Goal: Transaction & Acquisition: Purchase product/service

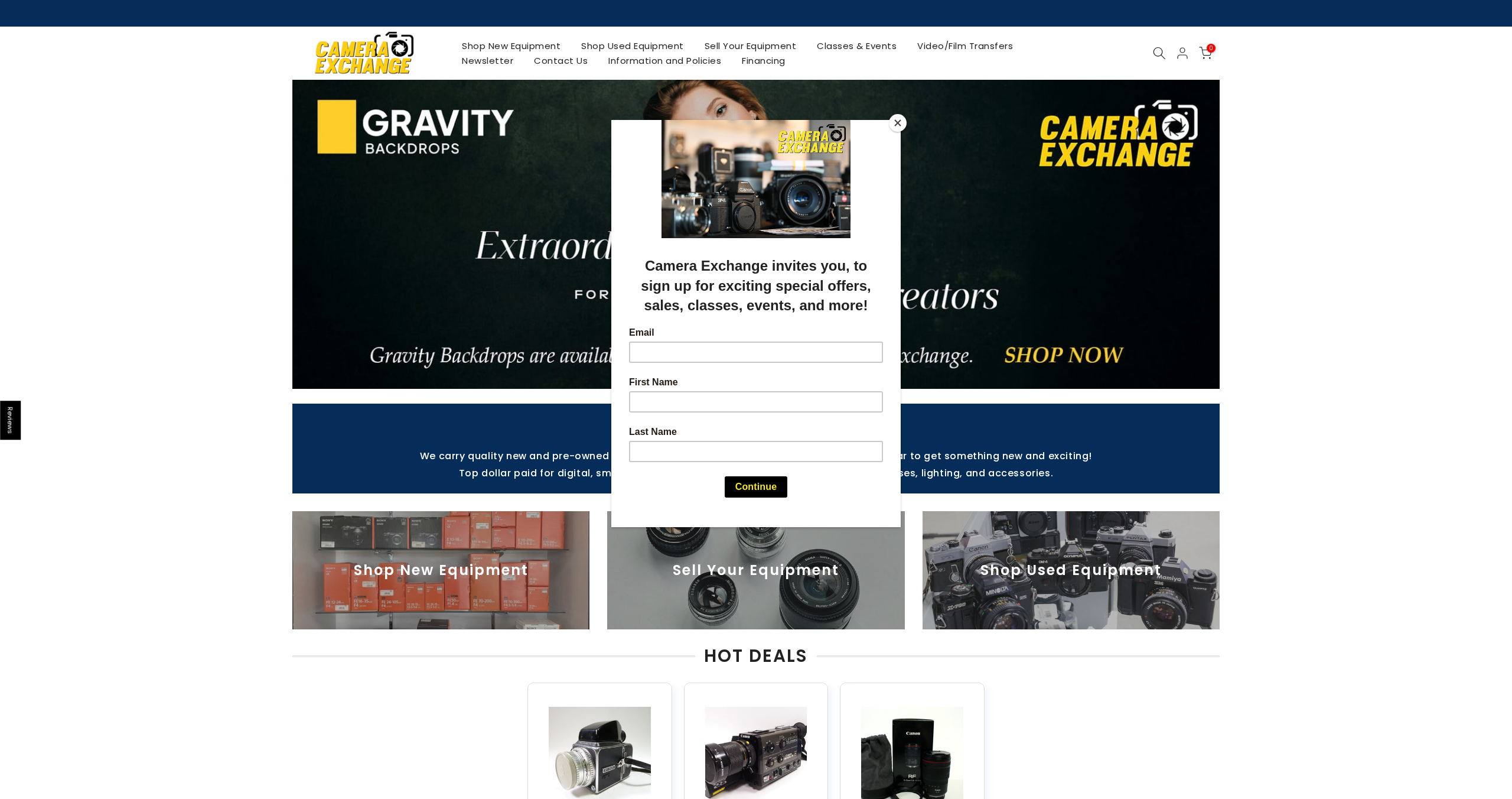
click at [897, 122] on button "Close" at bounding box center [897, 123] width 17 height 17
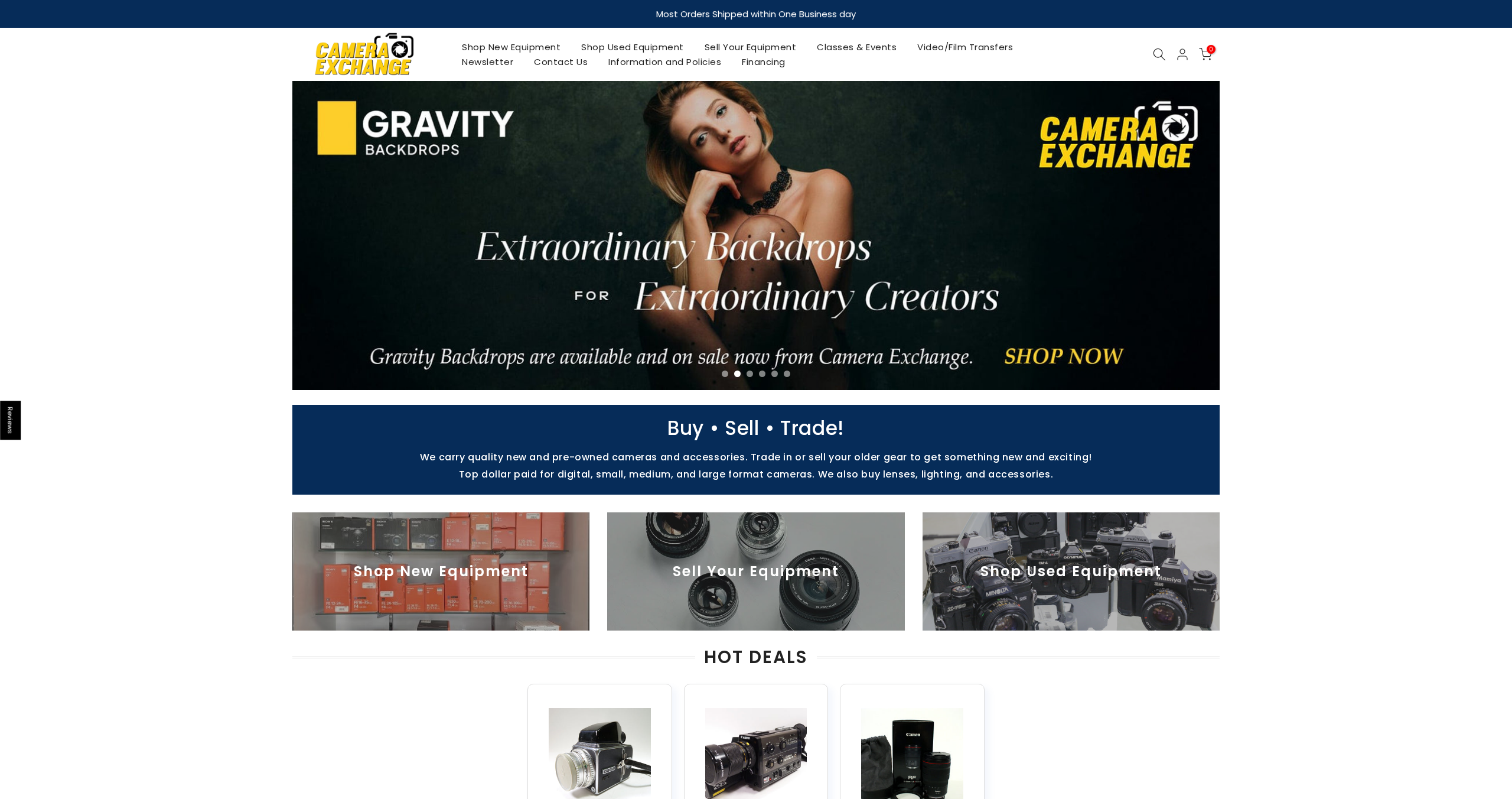
click at [502, 45] on link "Shop New Equipment" at bounding box center [511, 47] width 119 height 15
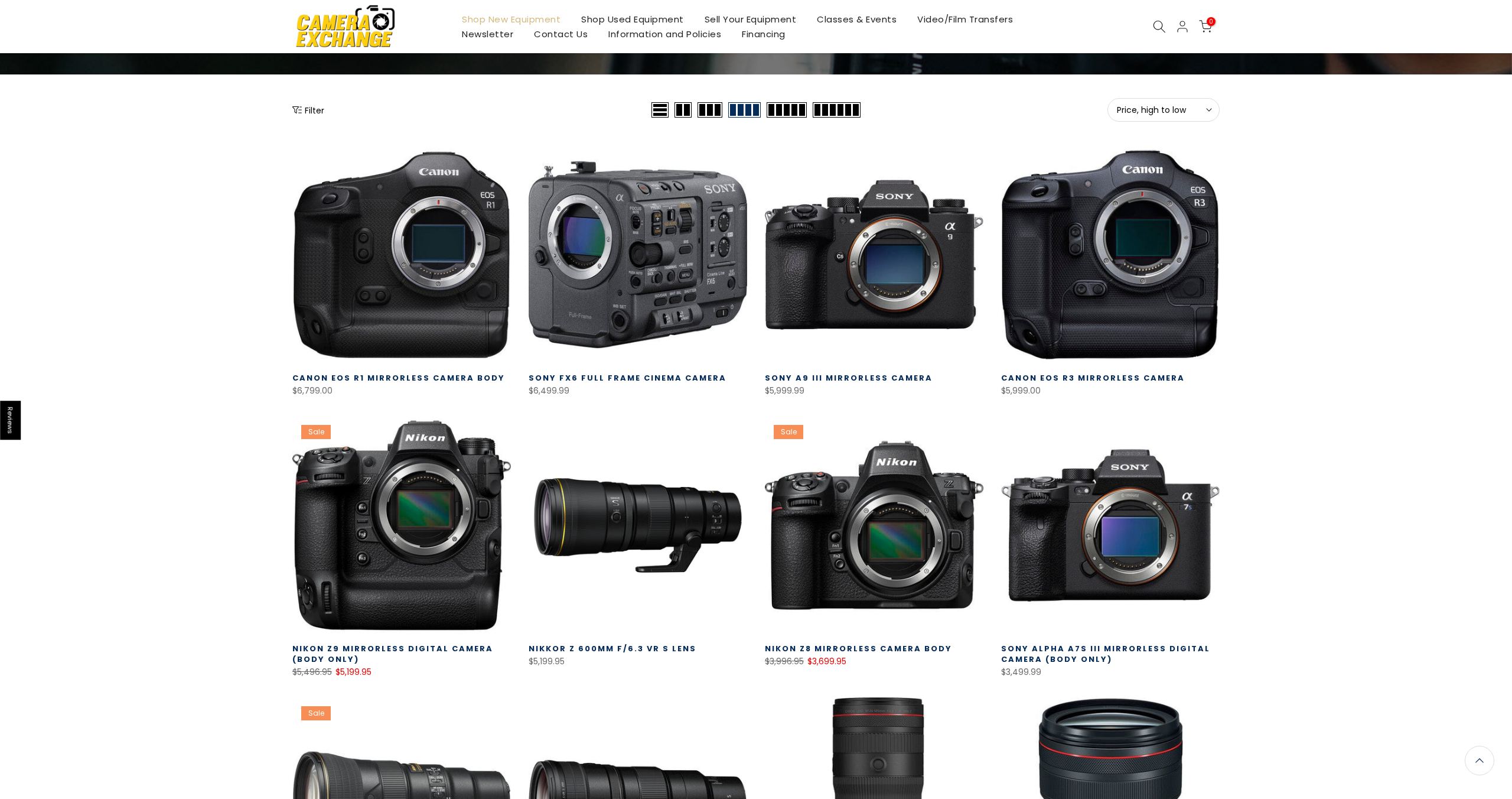
scroll to position [132, 0]
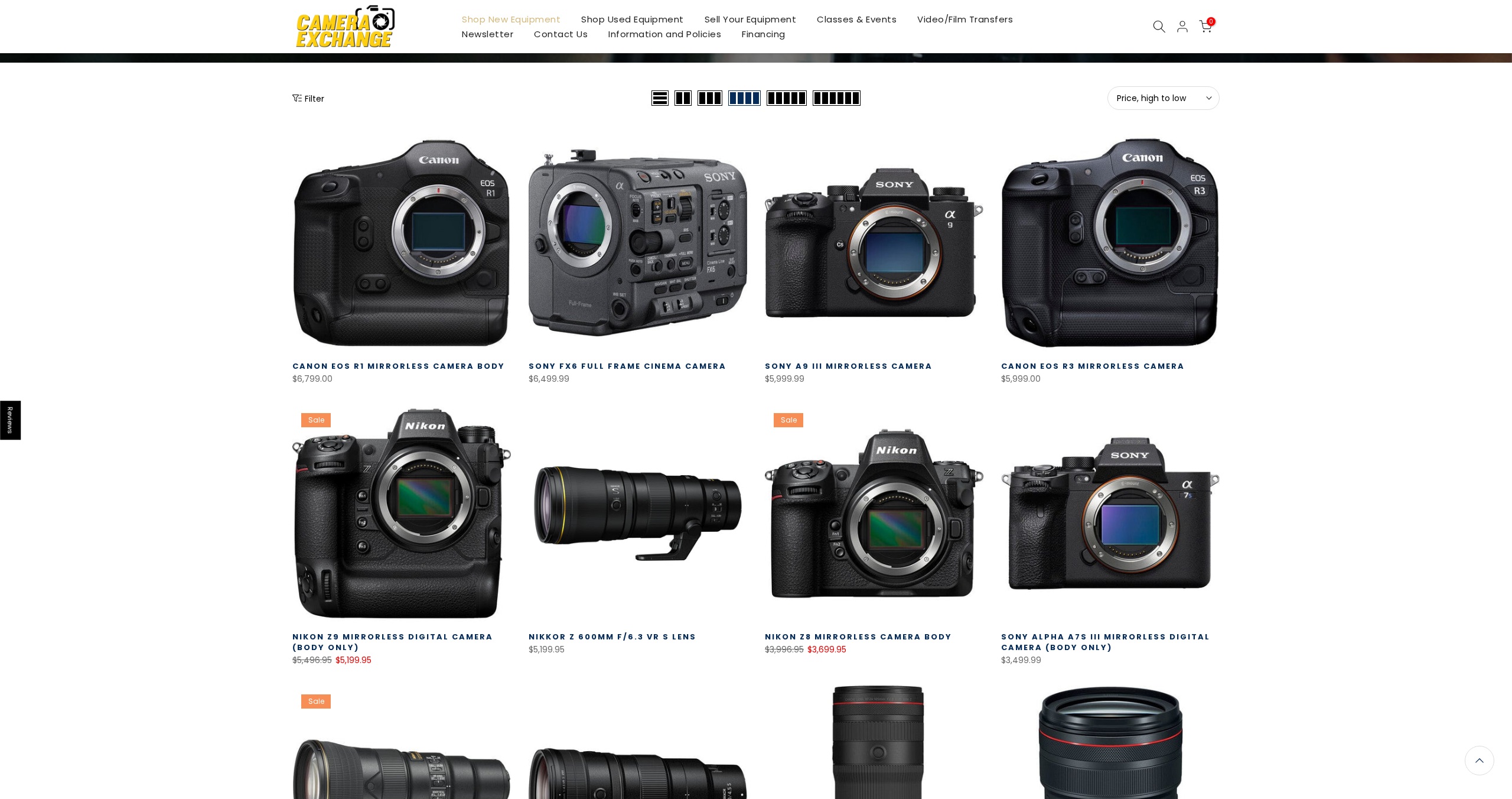
click at [301, 94] on icon "Show filters" at bounding box center [297, 98] width 10 height 10
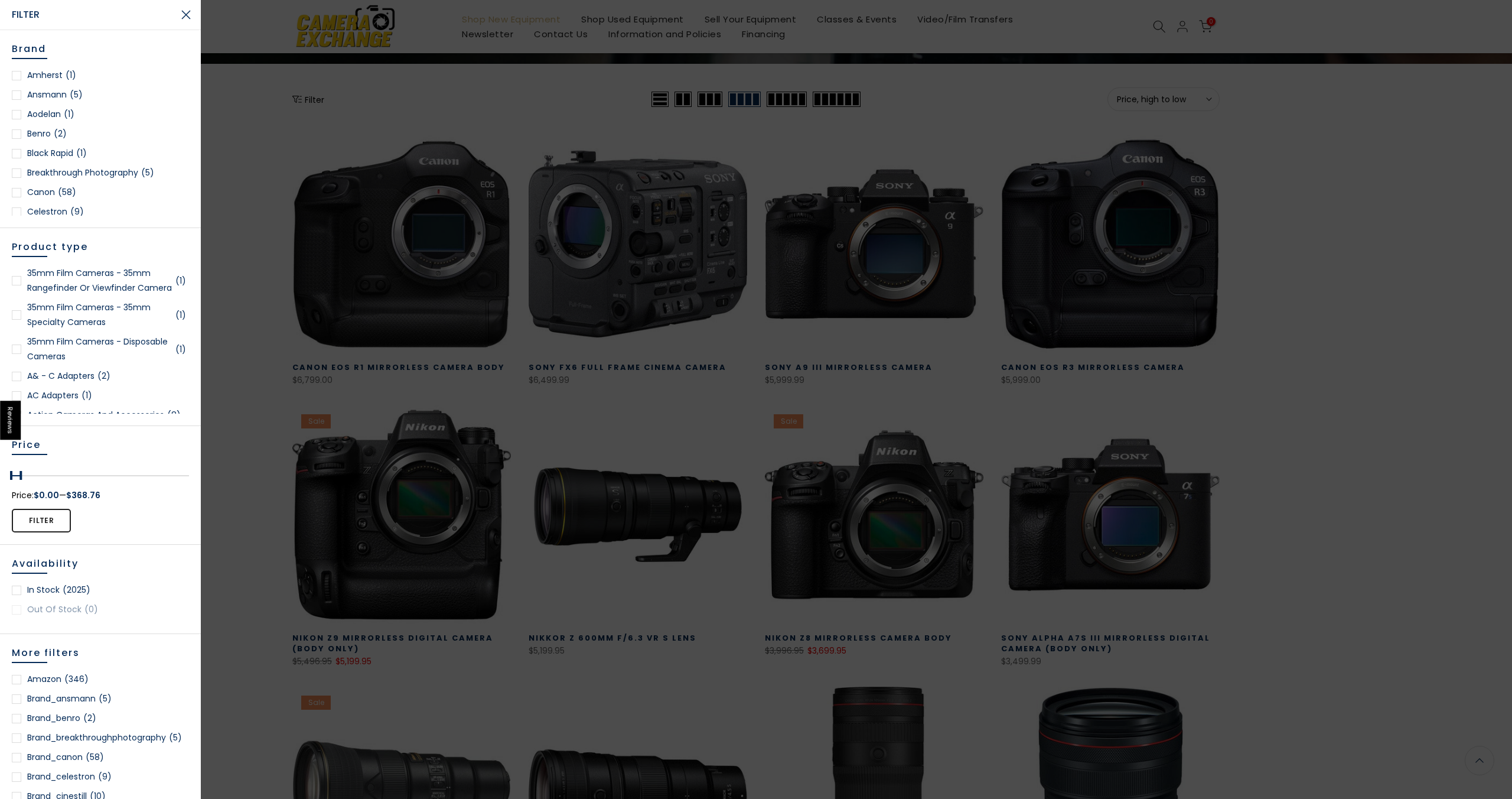
scroll to position [134, 0]
drag, startPoint x: 183, startPoint y: 475, endPoint x: 19, endPoint y: 479, distance: 164.0
click at [19, 476] on div at bounding box center [100, 475] width 177 height 1
click at [43, 521] on button "Filter" at bounding box center [41, 521] width 59 height 24
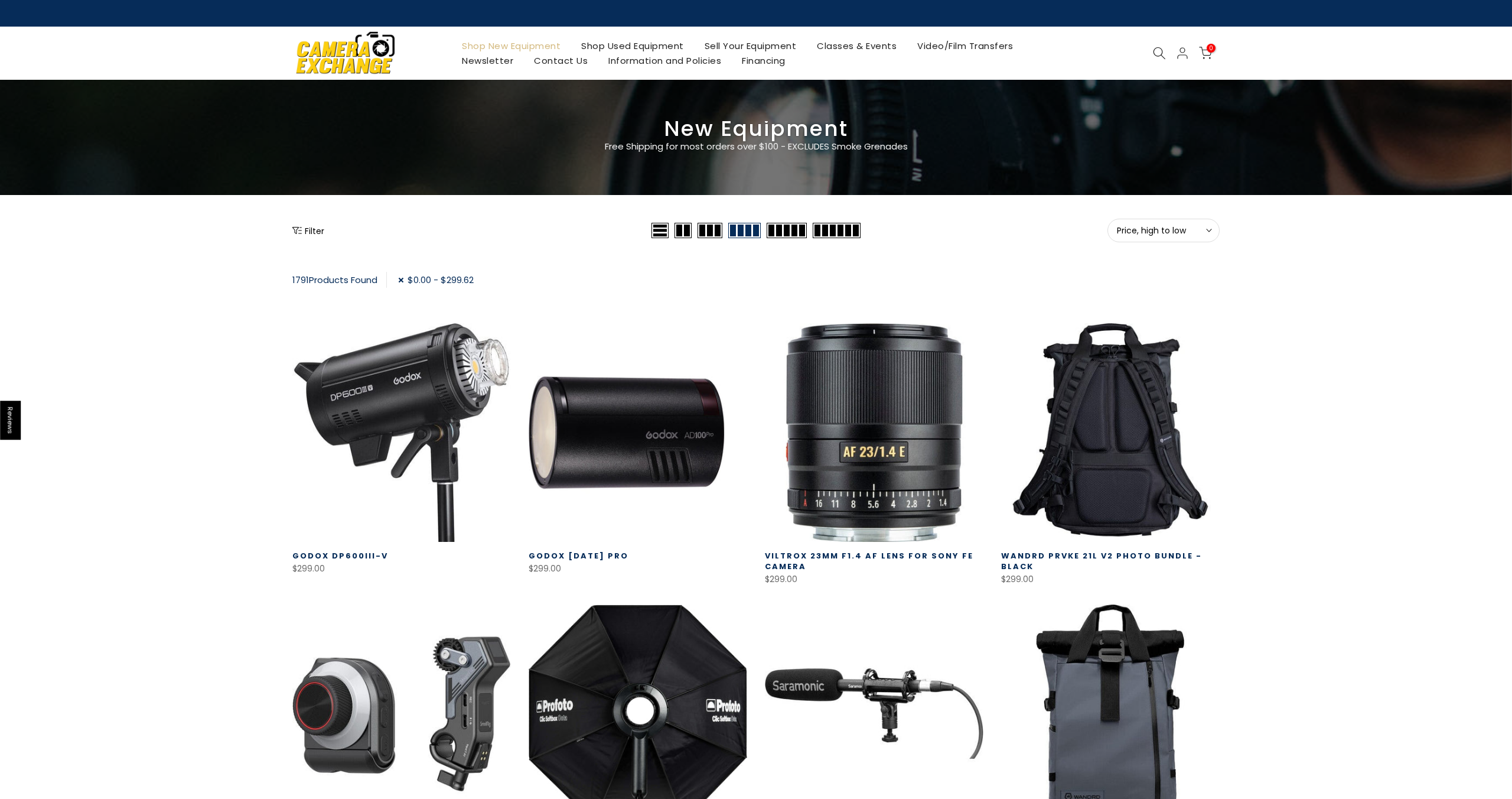
click at [325, 233] on div "Filter" at bounding box center [471, 230] width 356 height 24
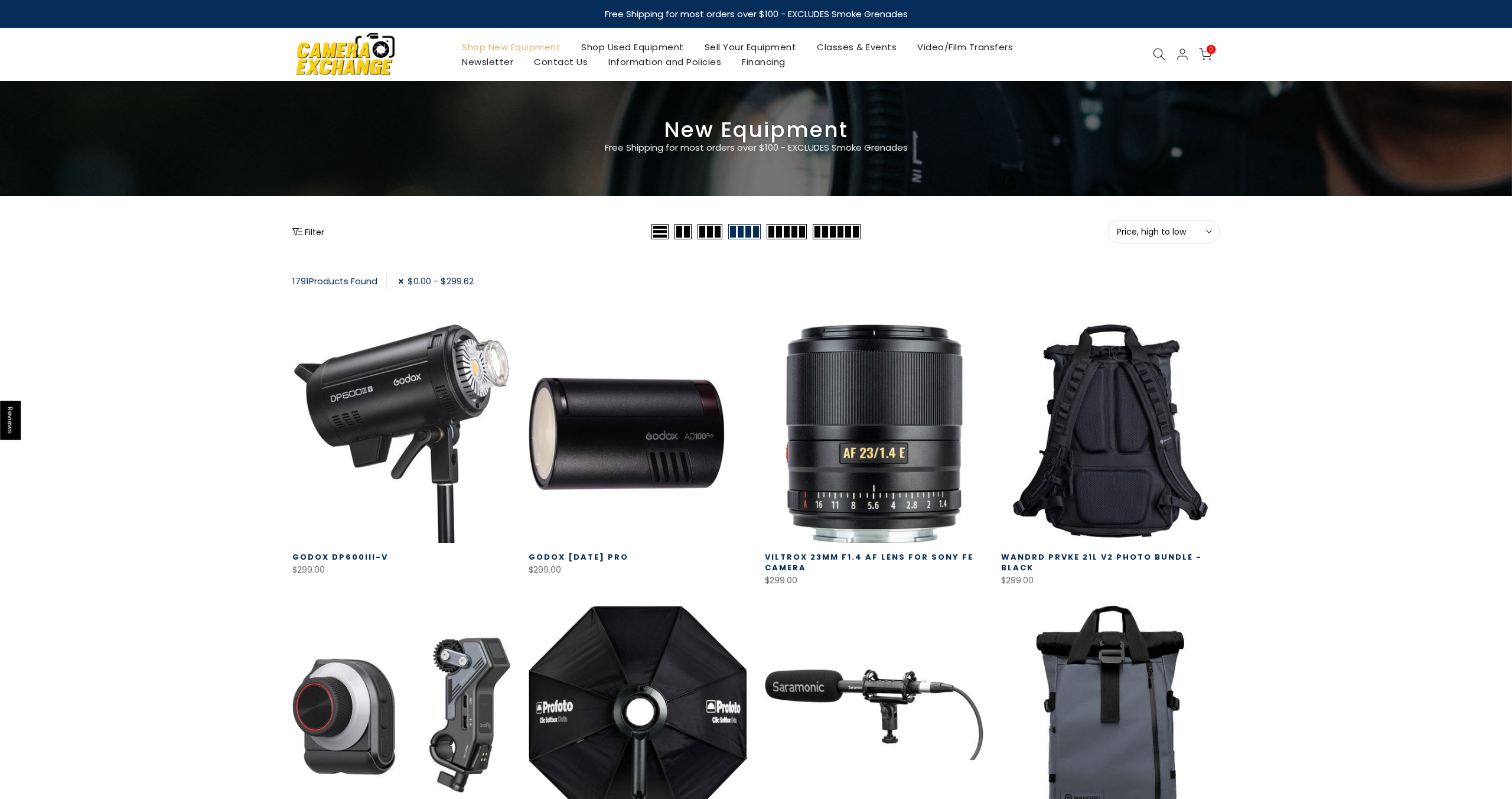
click at [315, 233] on button "Filter" at bounding box center [308, 231] width 32 height 12
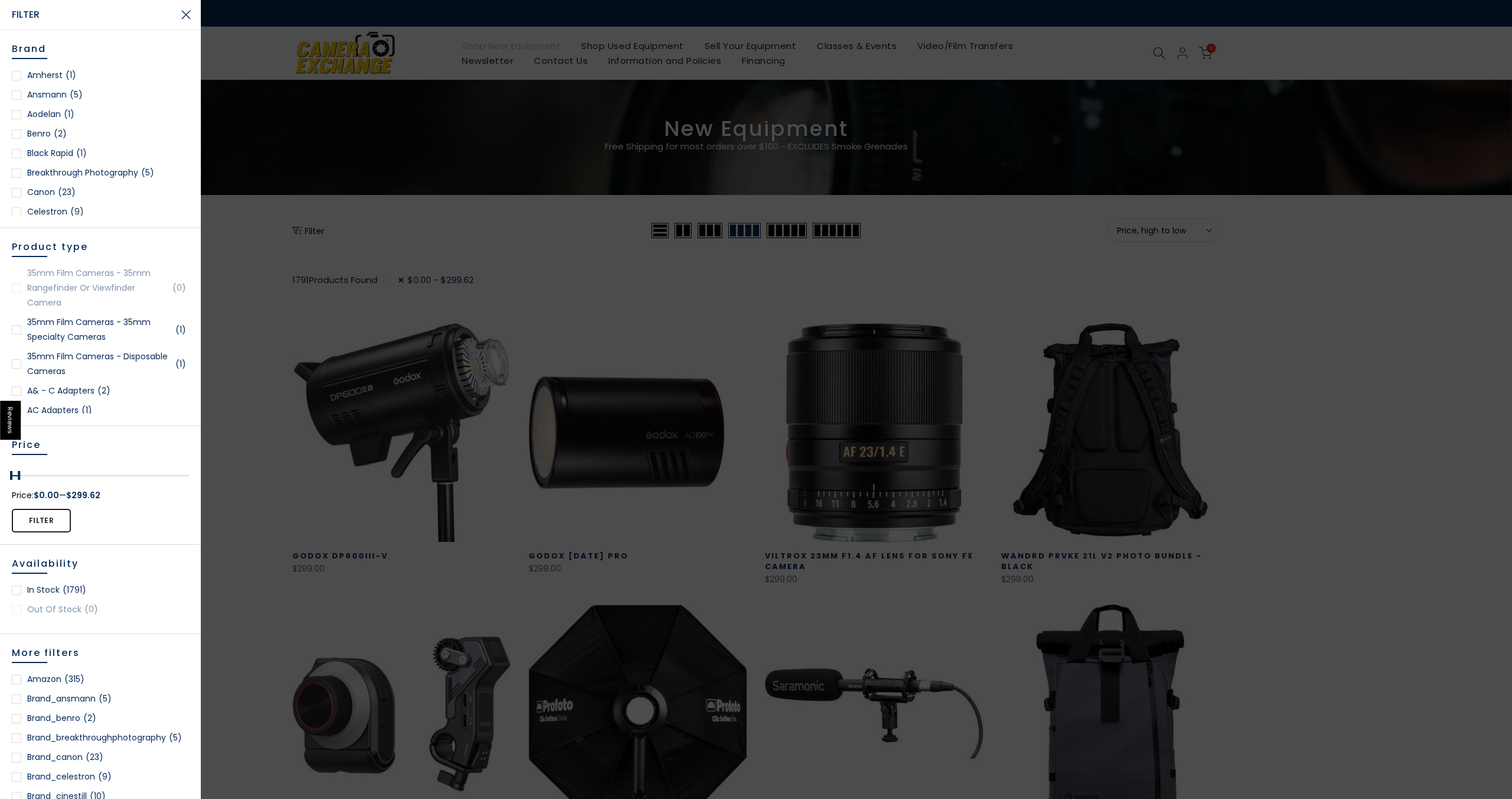
click at [16, 325] on div at bounding box center [16, 329] width 10 height 10
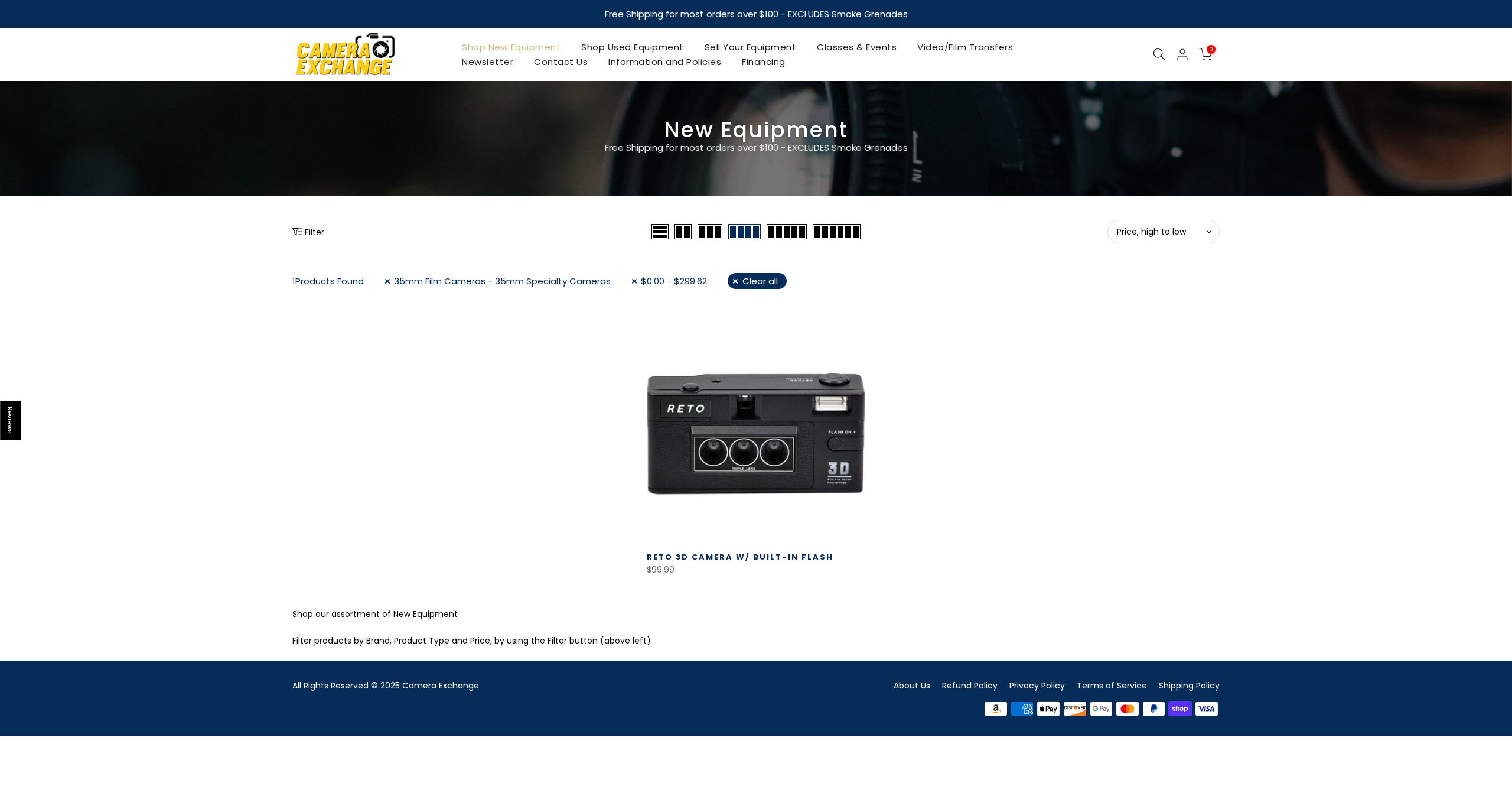
click at [305, 229] on button "Filter" at bounding box center [308, 231] width 32 height 12
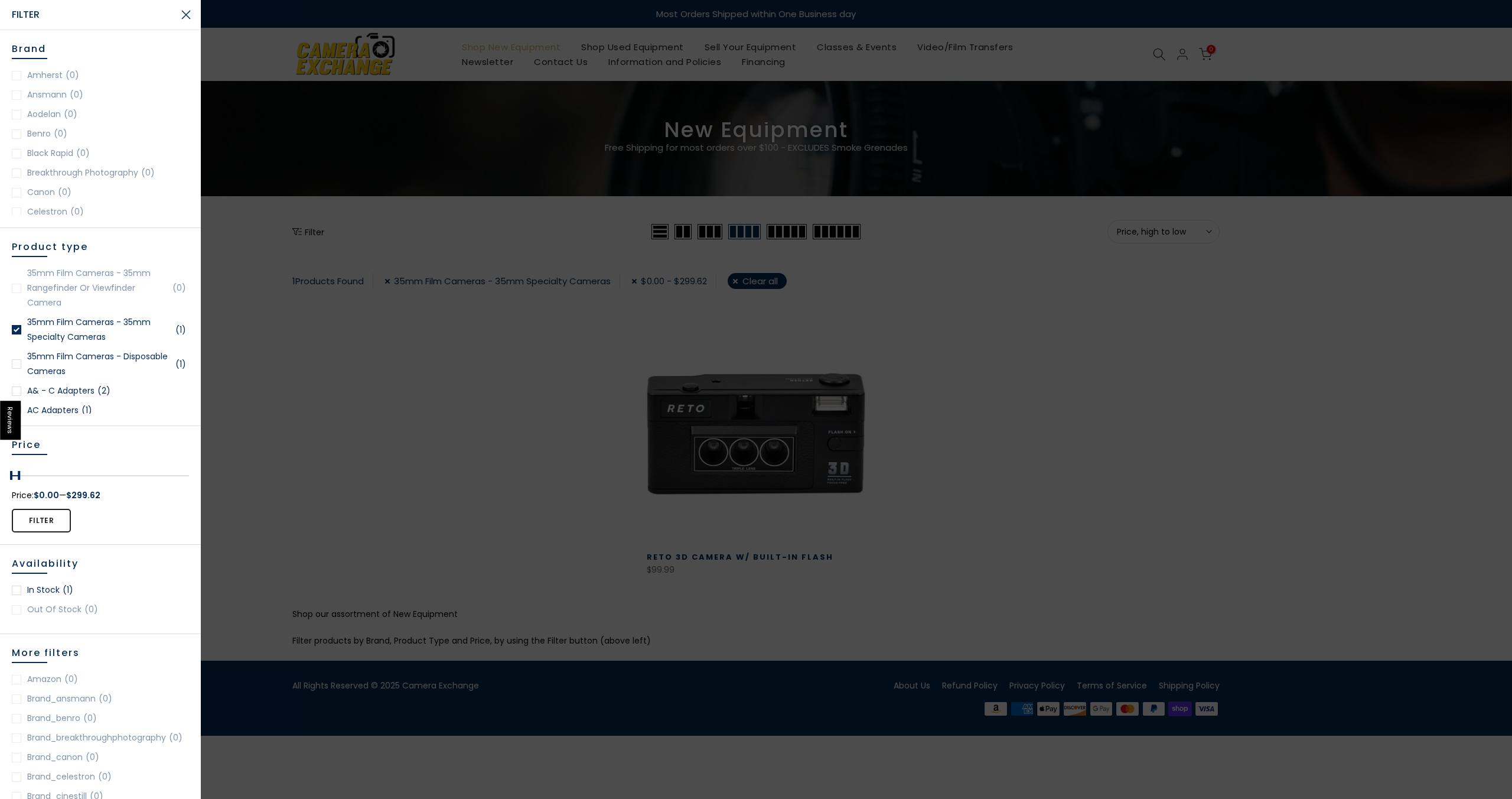
click at [14, 364] on div at bounding box center [16, 364] width 10 height 10
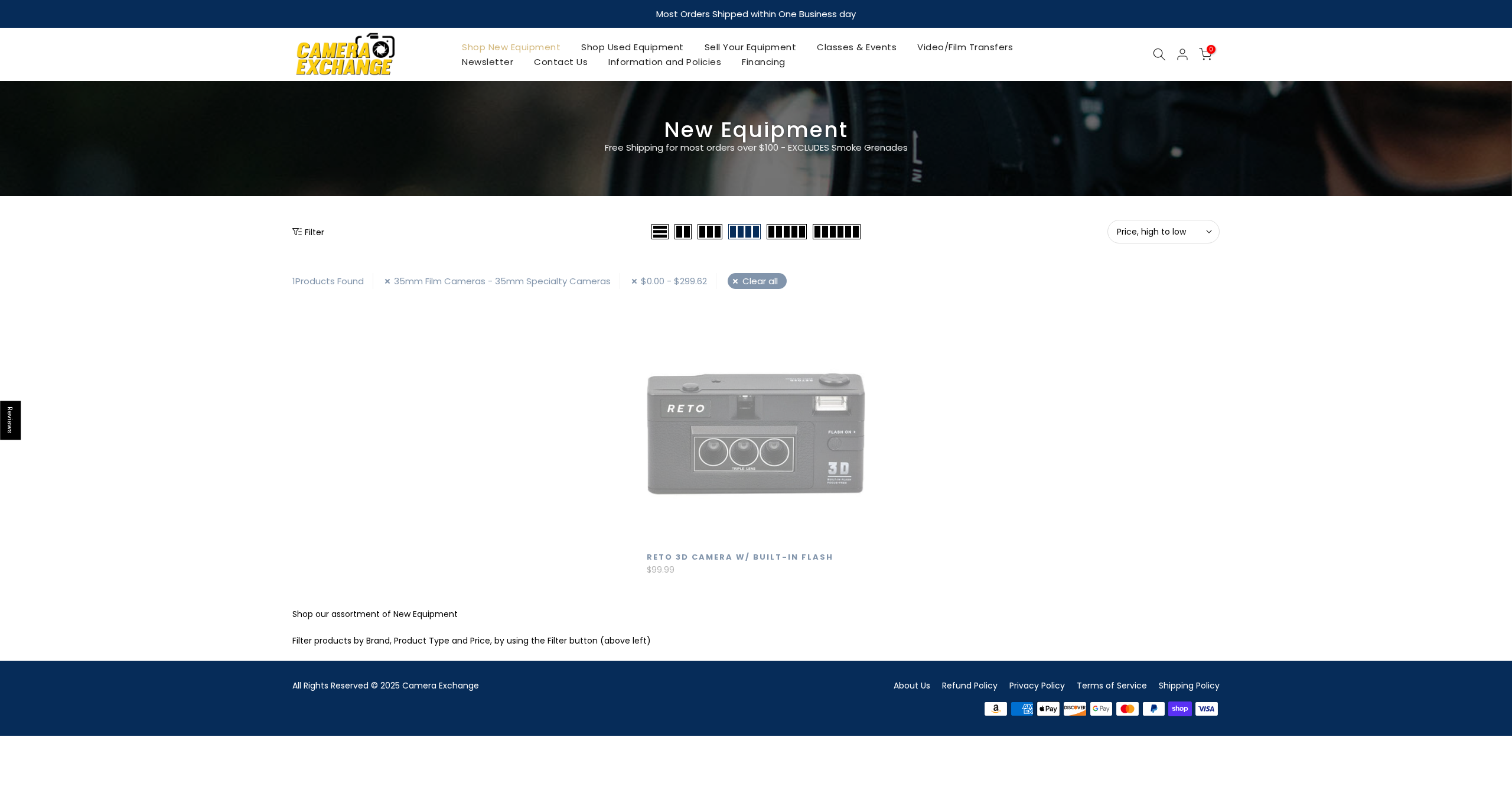
scroll to position [3, 0]
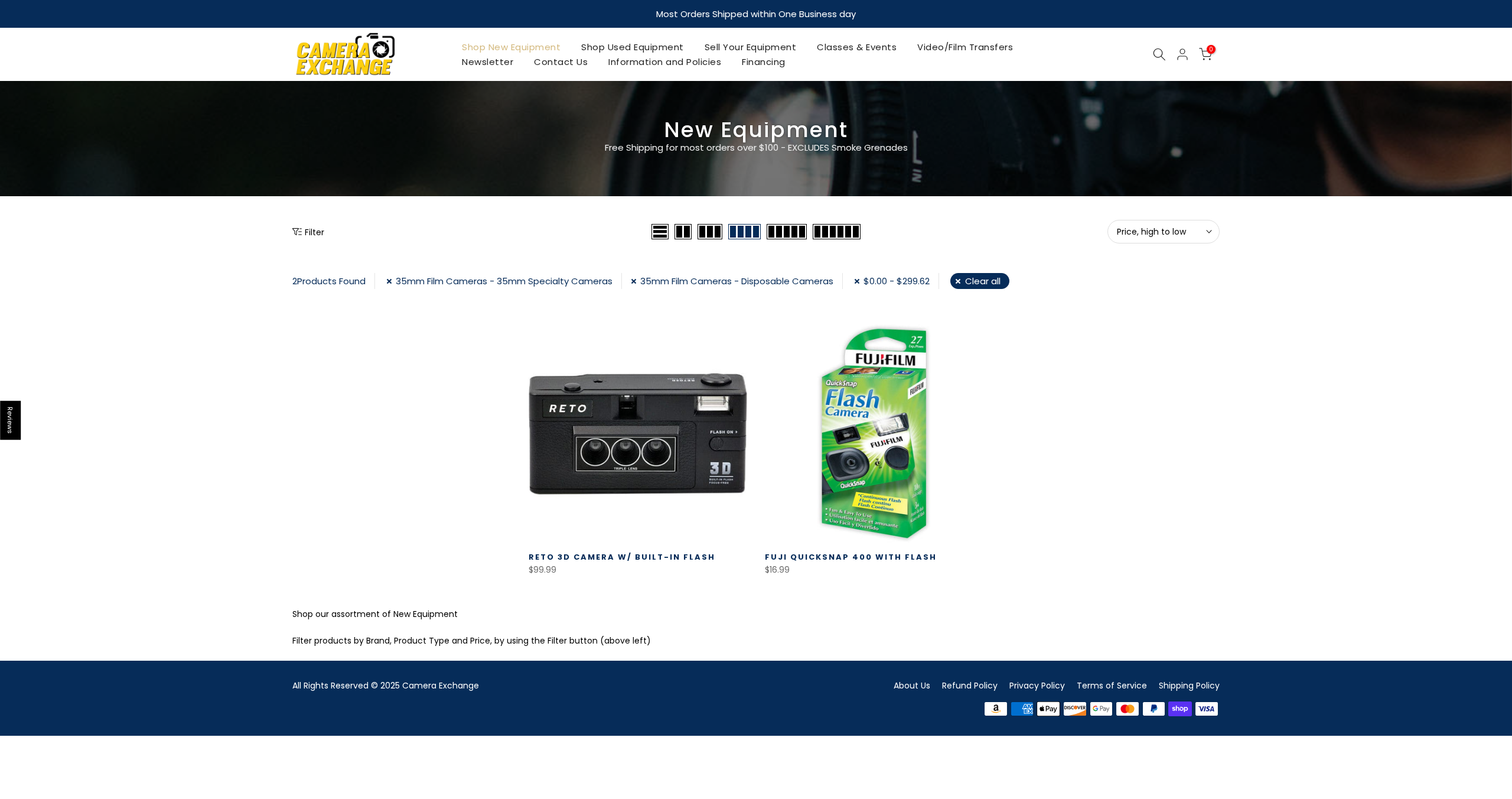
click at [315, 229] on button "Filter" at bounding box center [308, 231] width 32 height 12
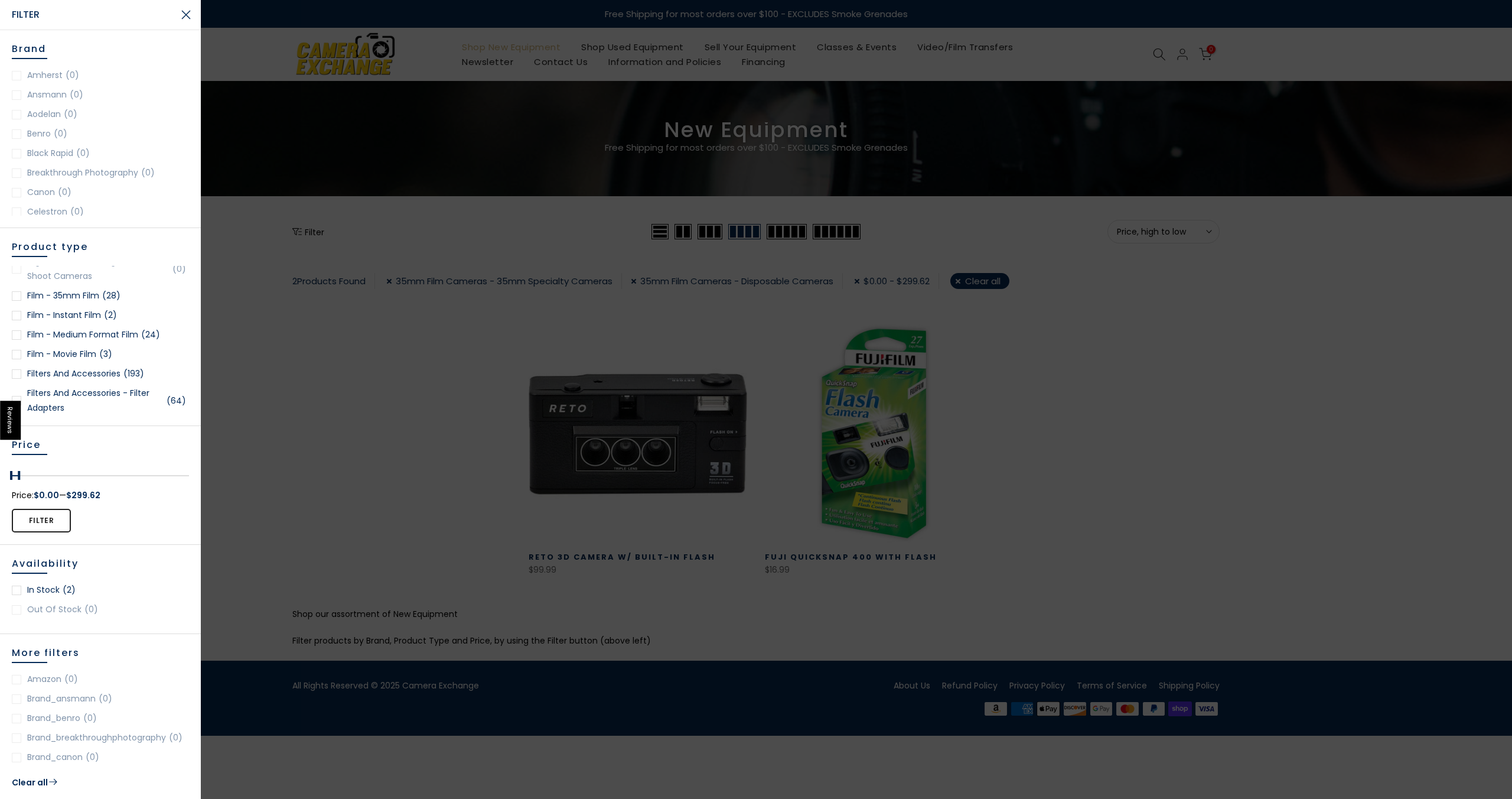
scroll to position [928, 0]
click at [14, 285] on div at bounding box center [16, 284] width 10 height 10
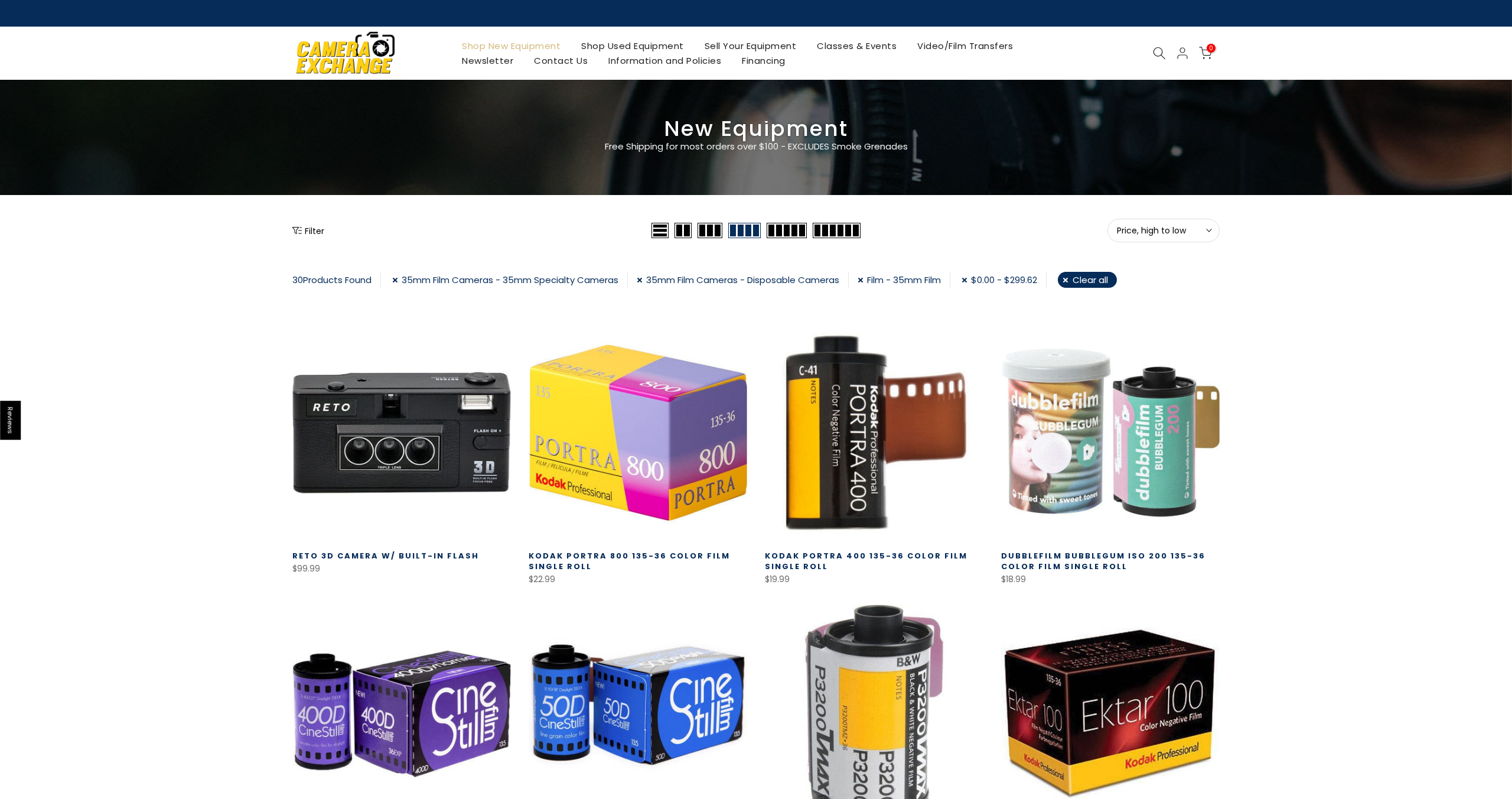
click at [299, 233] on icon "Show filters" at bounding box center [297, 230] width 10 height 7
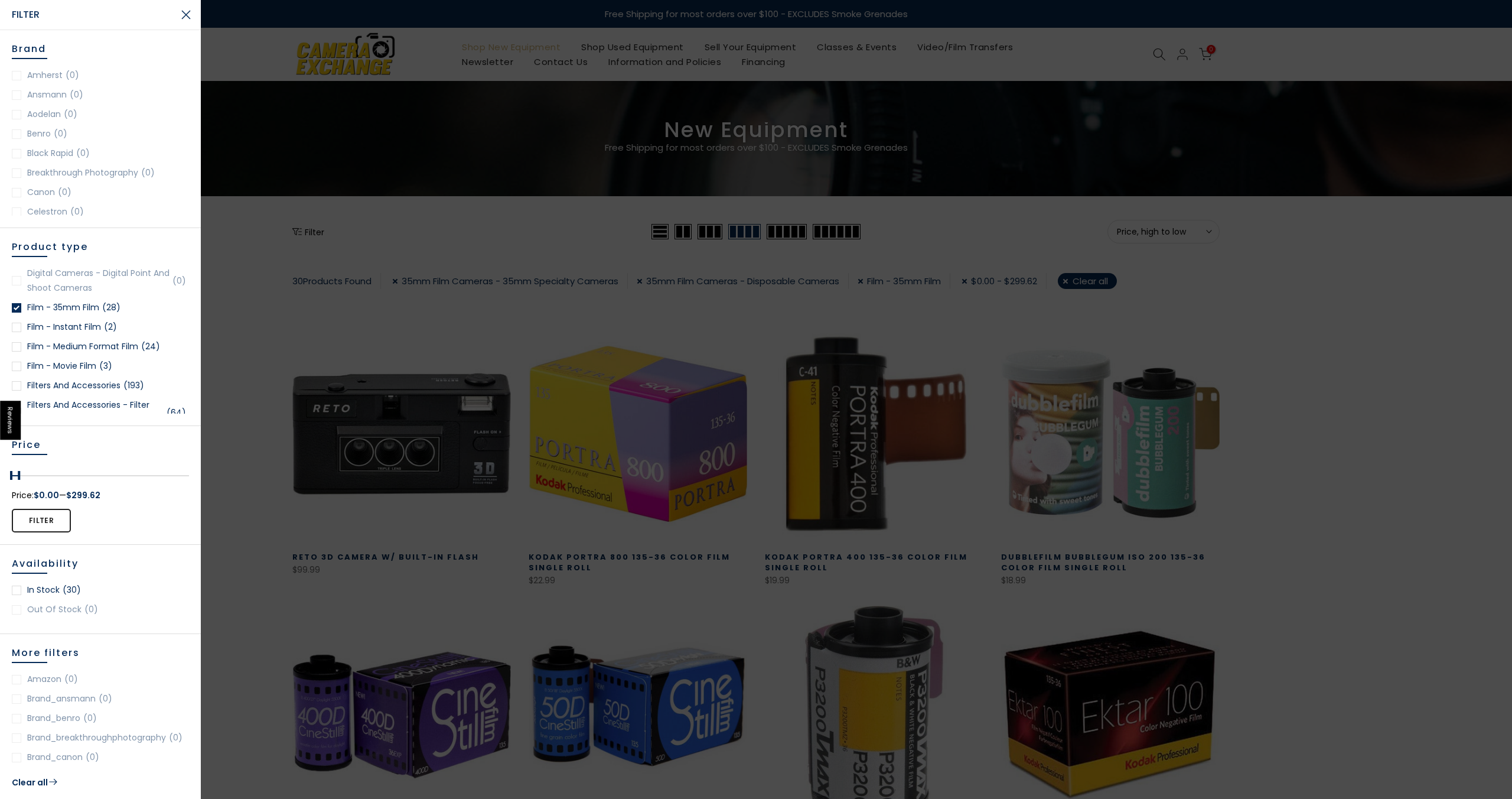
scroll to position [928, 0]
click at [16, 285] on div at bounding box center [16, 284] width 10 height 10
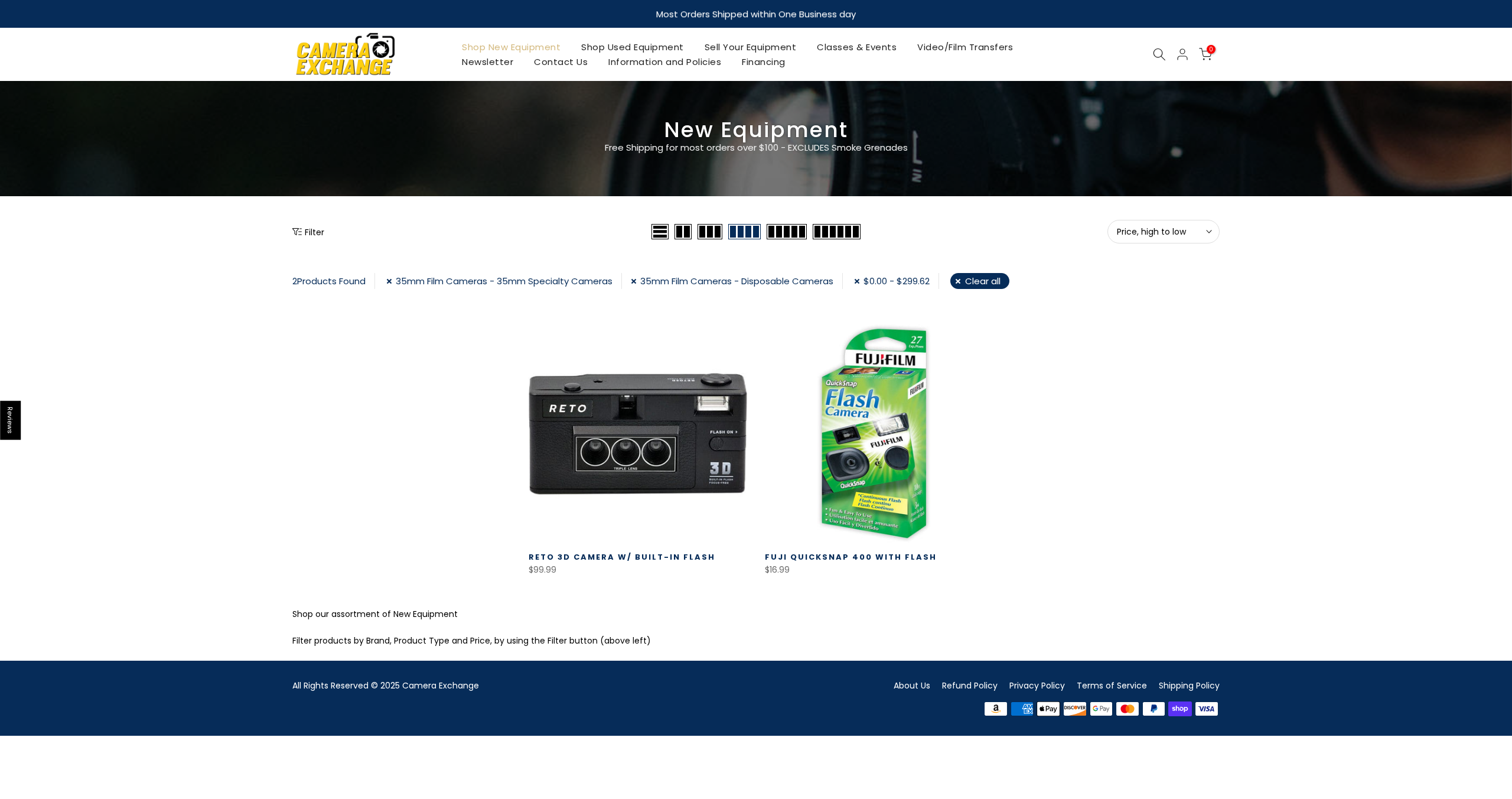
click at [304, 227] on button "Filter" at bounding box center [308, 231] width 32 height 12
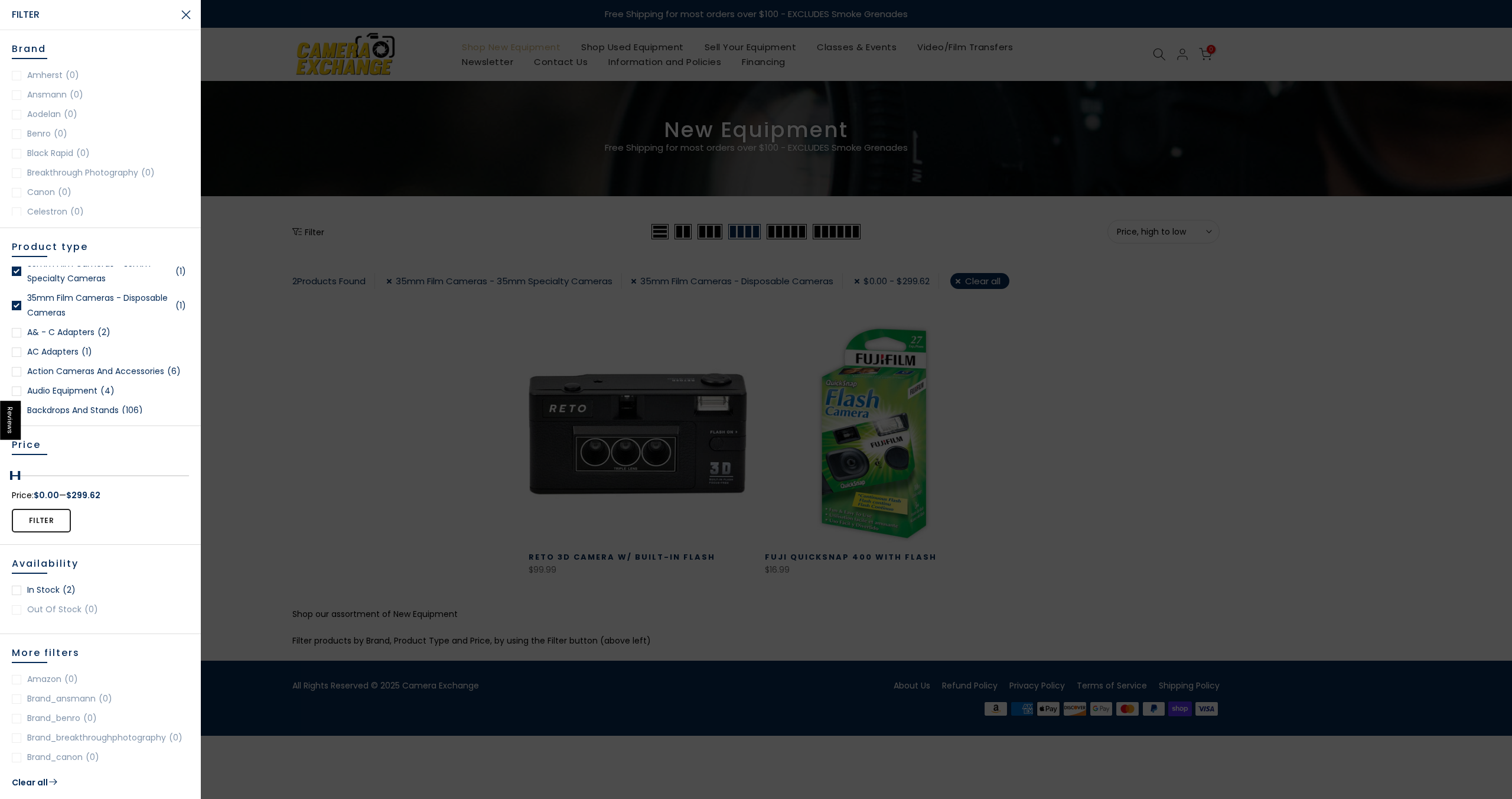
scroll to position [59, 0]
click at [23, 369] on link "Action Cameras and Accessories (6)" at bounding box center [100, 371] width 177 height 15
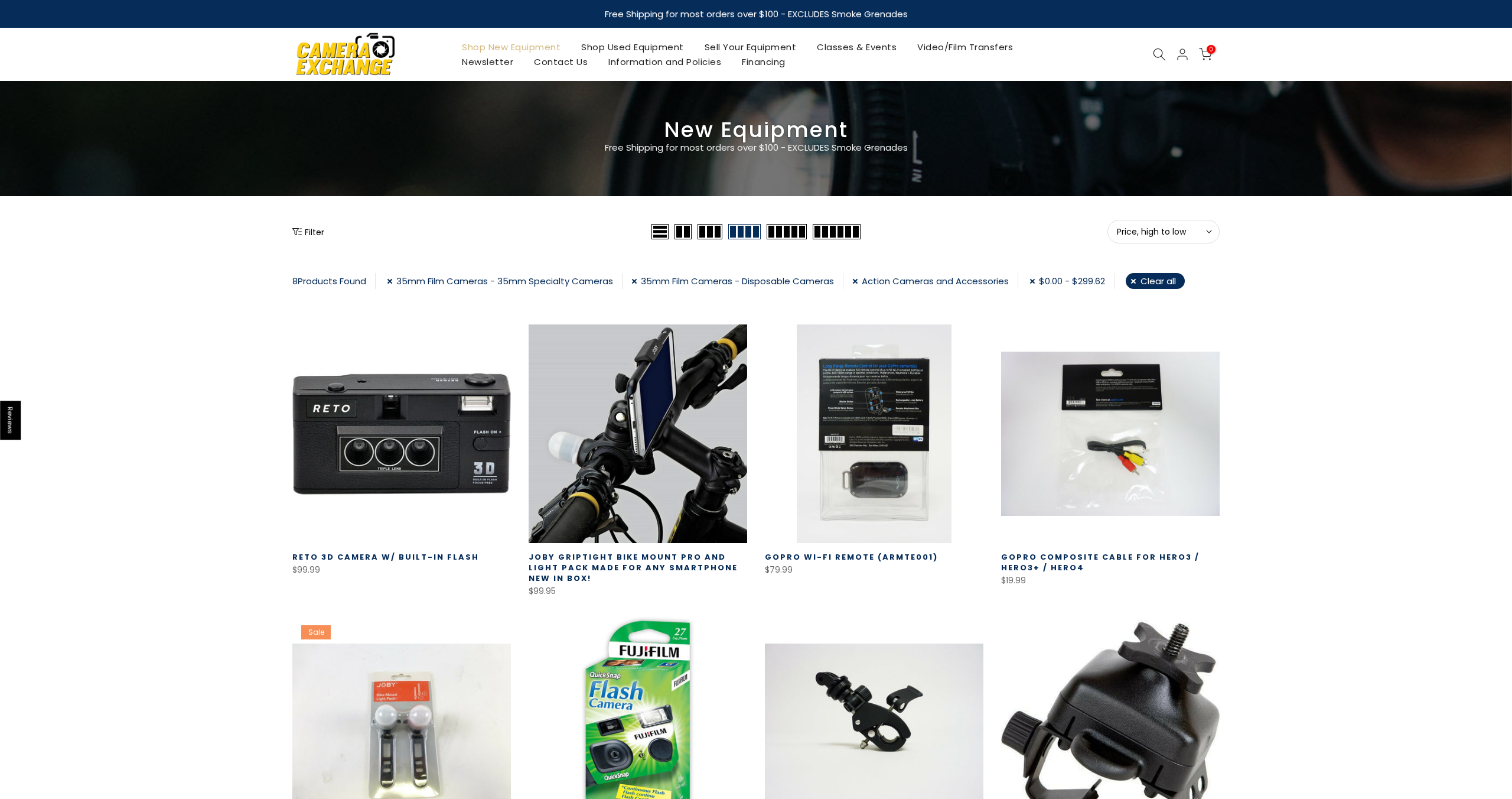
click at [626, 46] on link "Shop Used Equipment" at bounding box center [633, 47] width 123 height 15
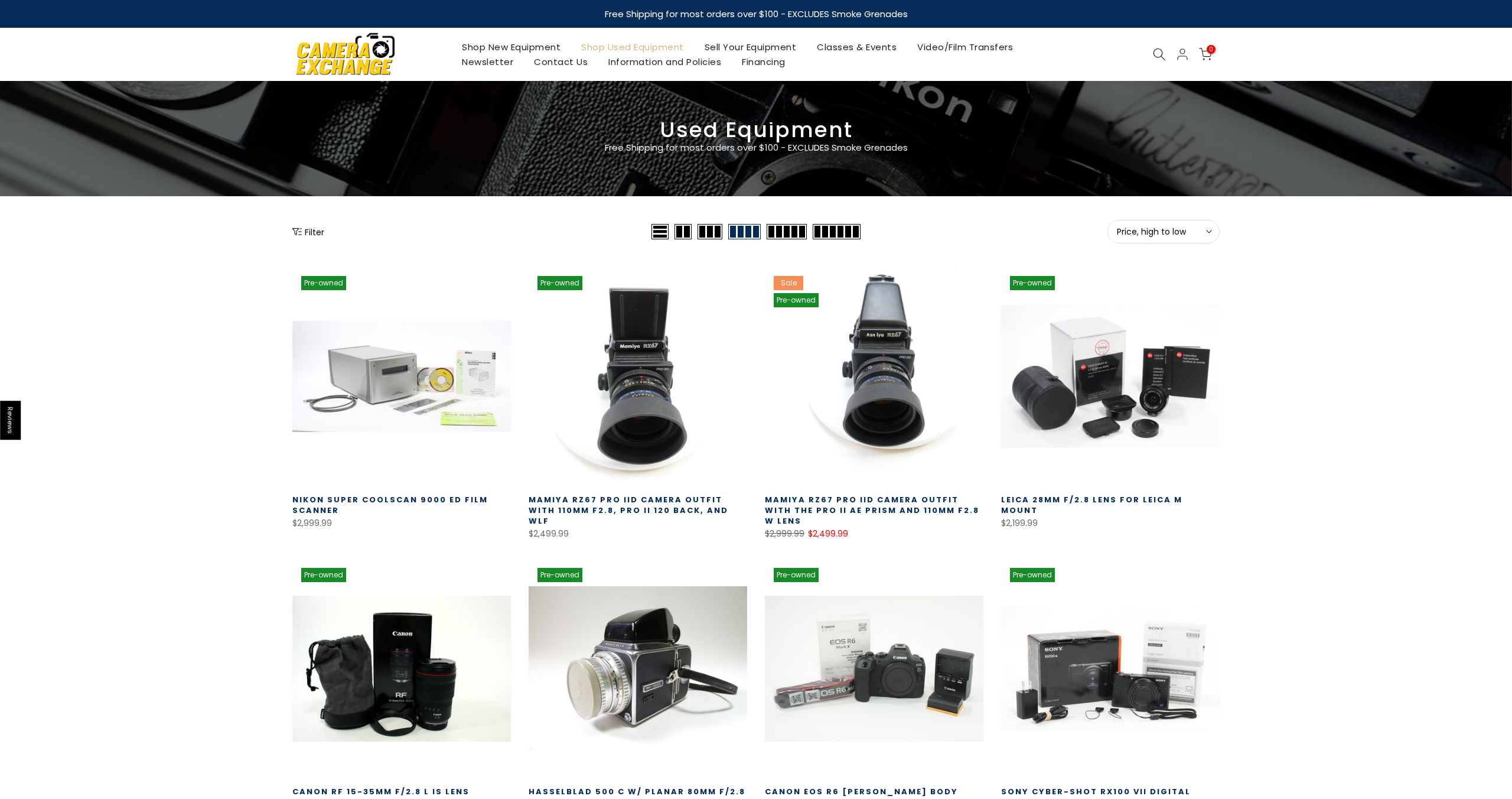
click at [309, 227] on button "Filter" at bounding box center [308, 231] width 32 height 12
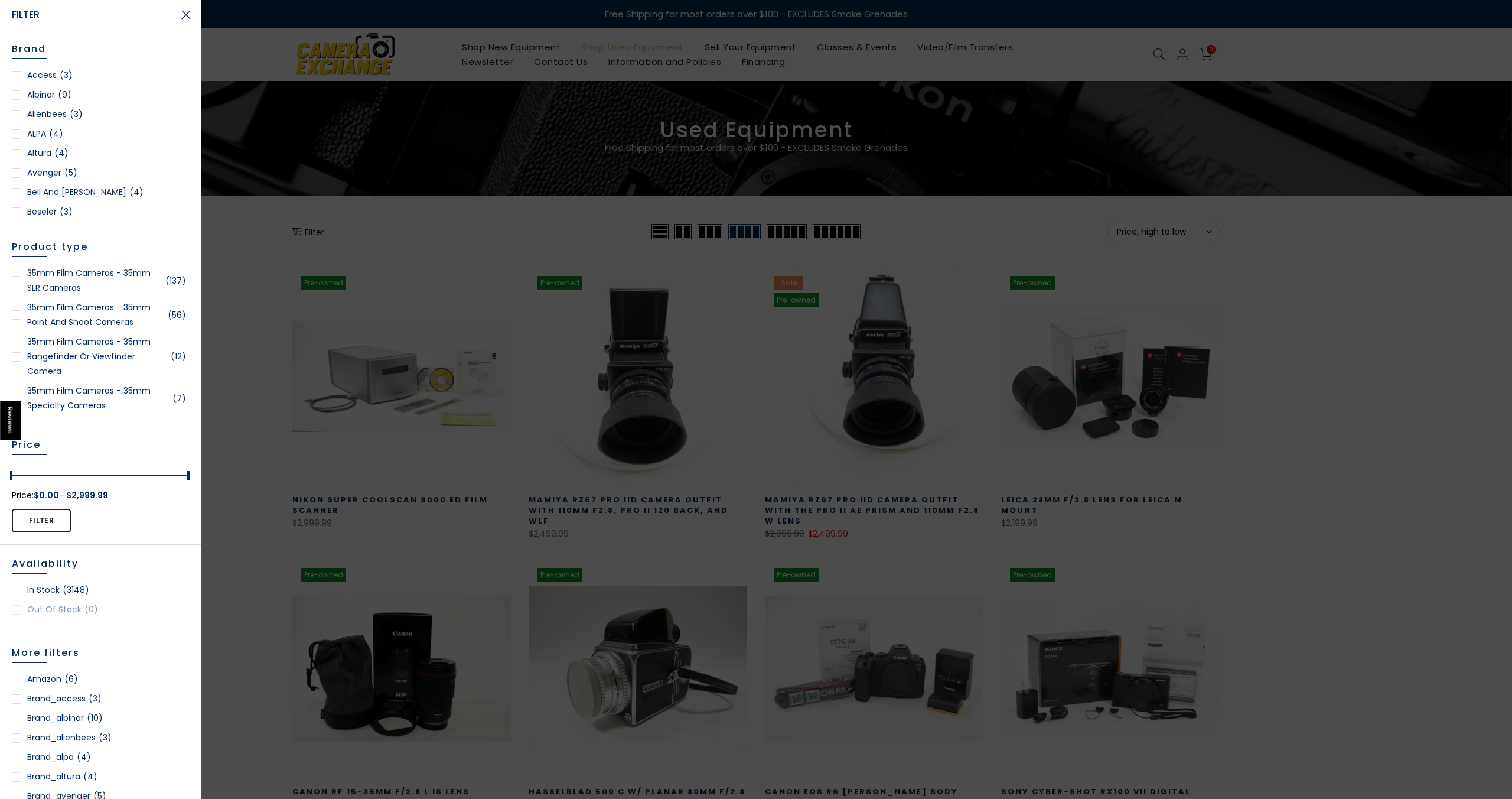
click at [17, 280] on div at bounding box center [16, 280] width 10 height 10
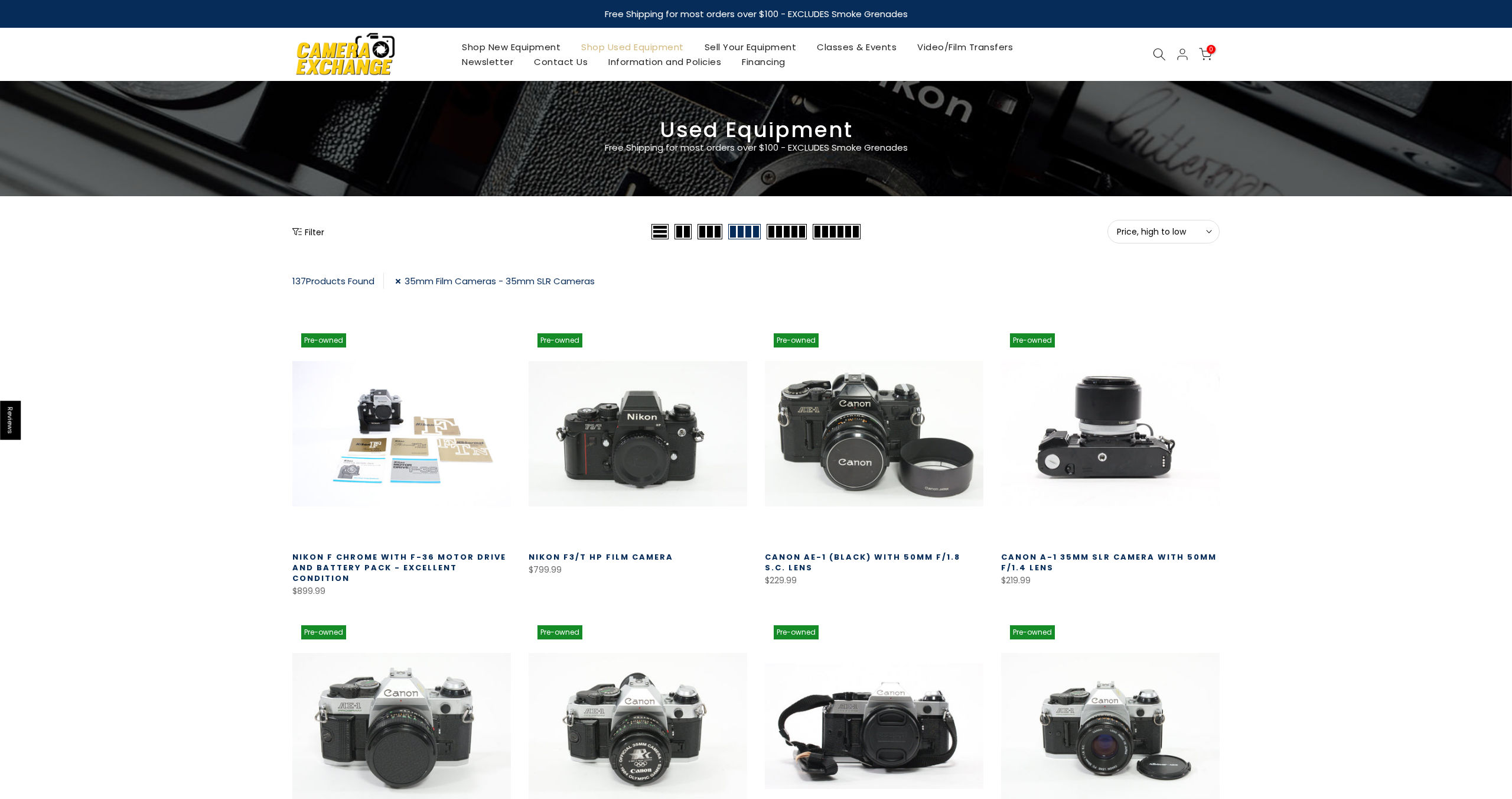
click at [314, 225] on button "Filter" at bounding box center [308, 231] width 32 height 12
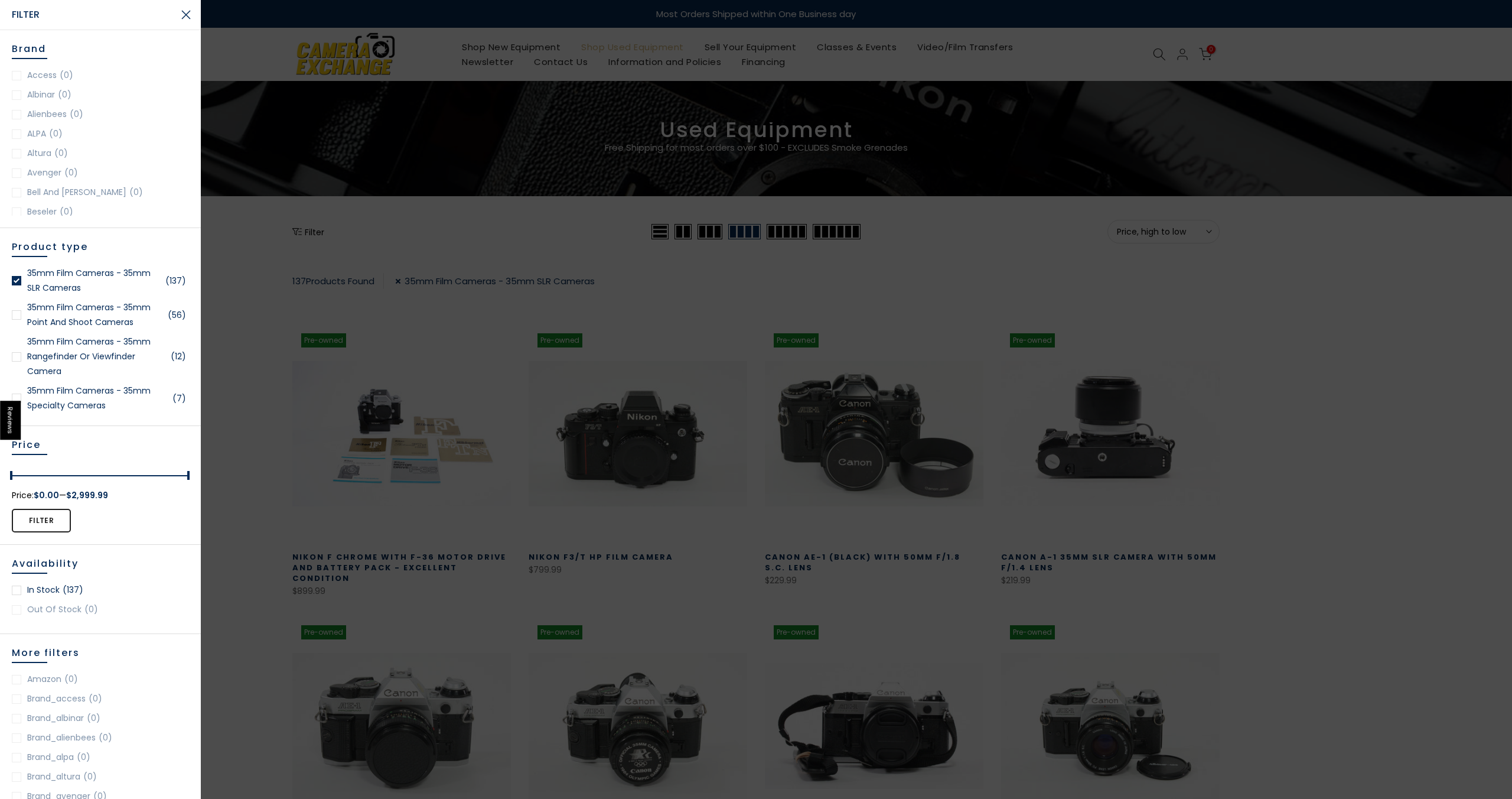
click at [12, 315] on div at bounding box center [16, 315] width 10 height 10
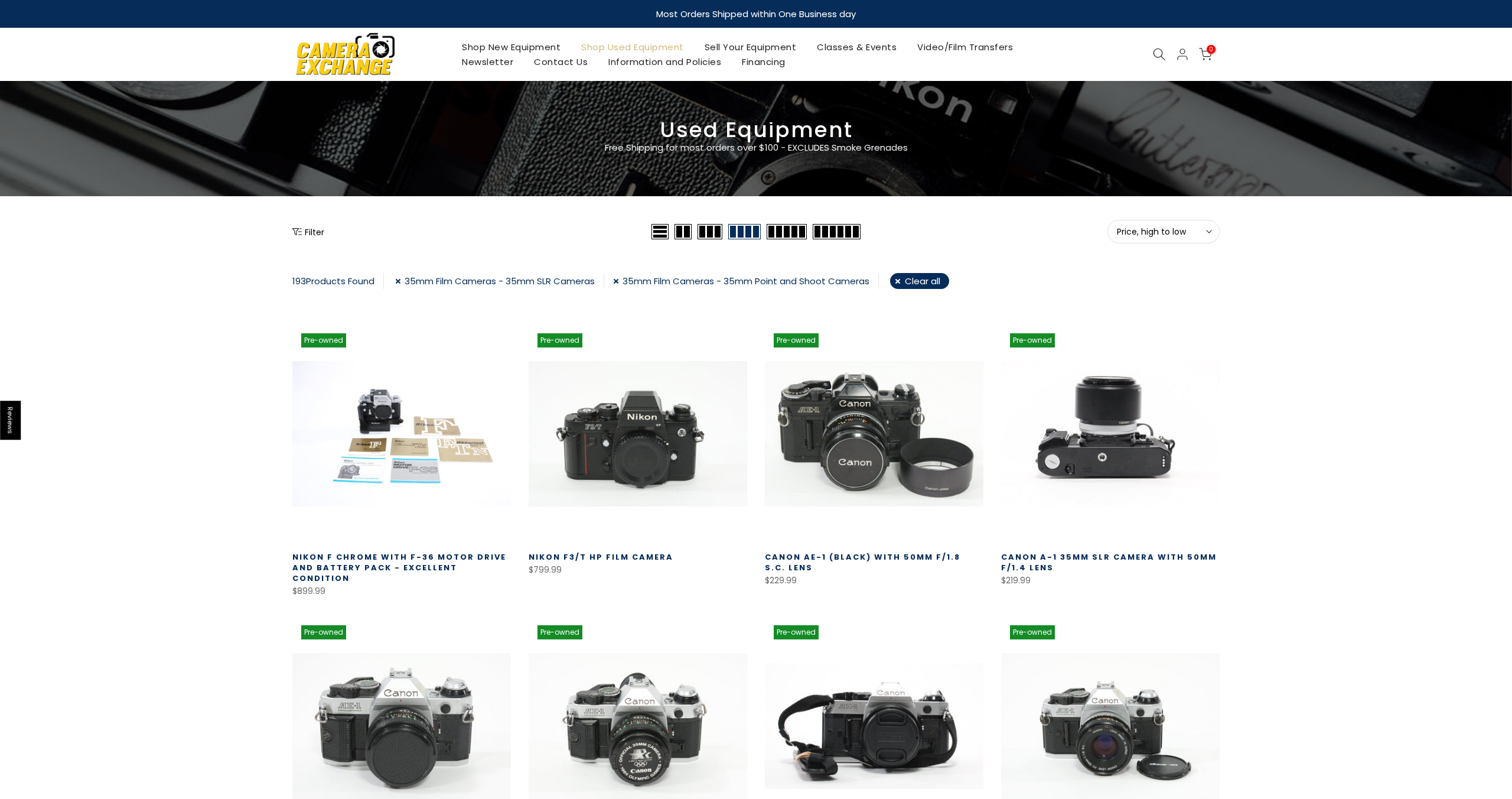
click at [306, 230] on button "Filter" at bounding box center [308, 231] width 32 height 12
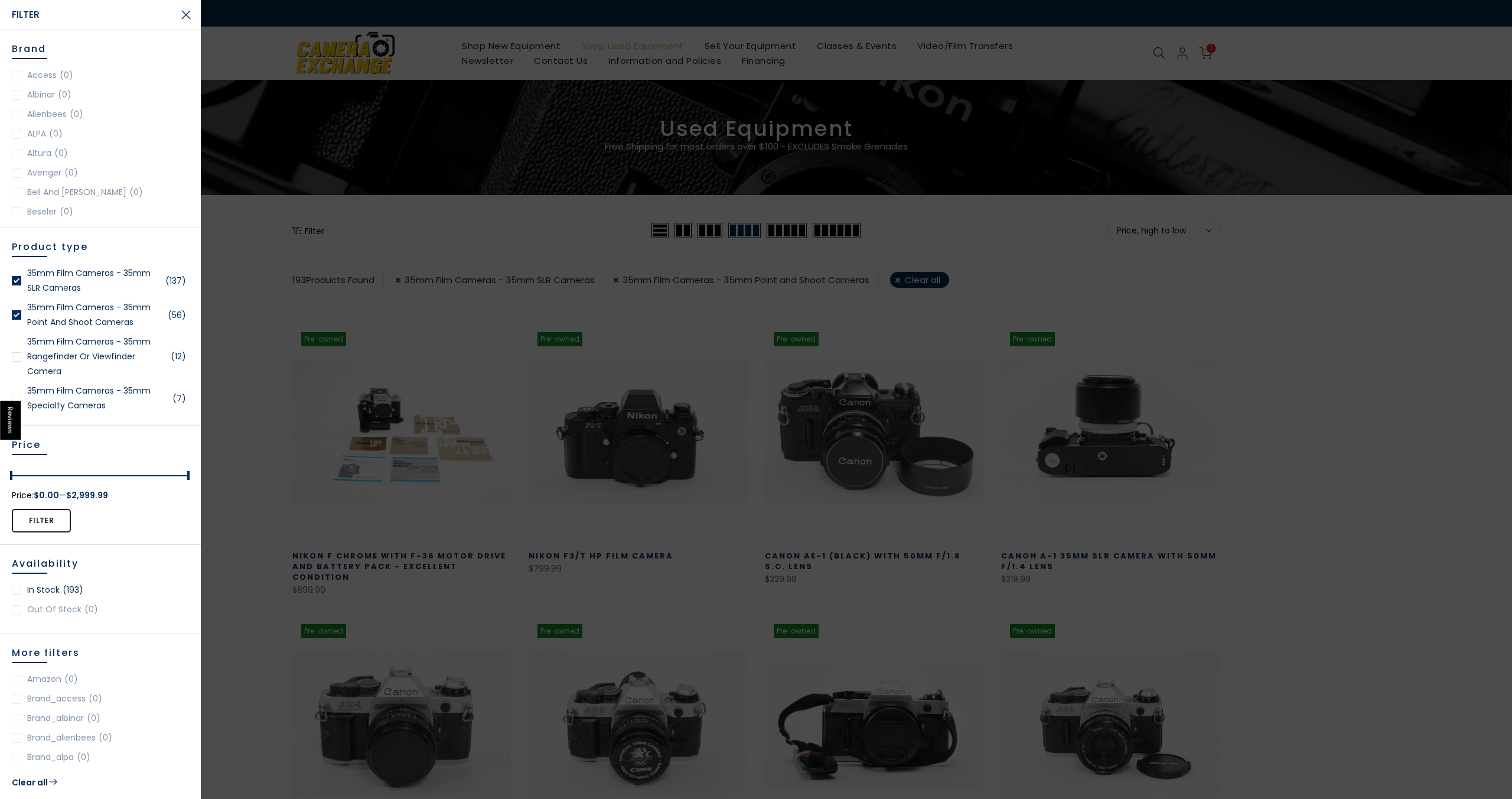
click at [19, 358] on div at bounding box center [16, 357] width 10 height 10
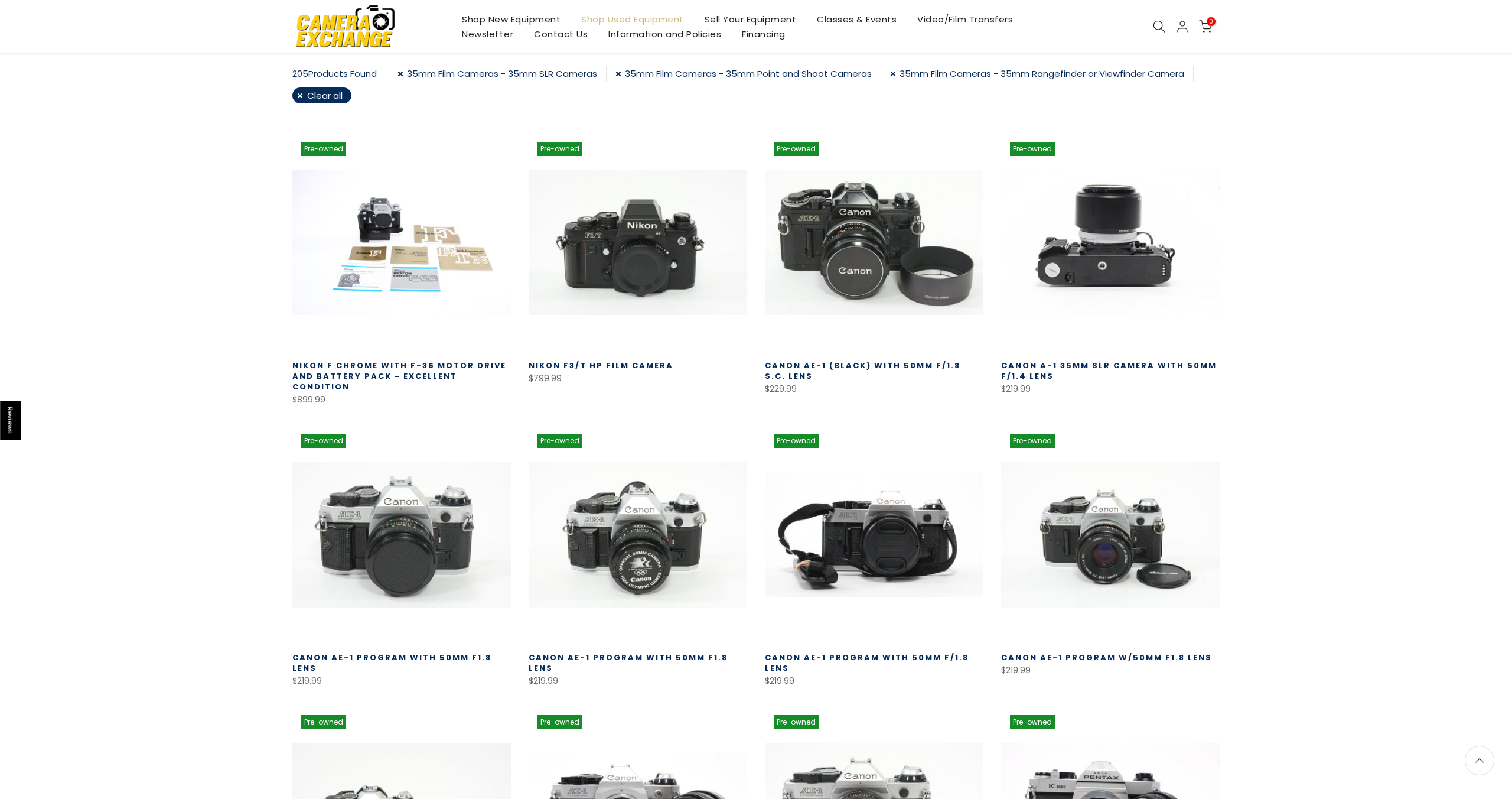
scroll to position [208, 0]
click at [1505, 366] on div "Filter Price, high to low Sort Sort by: Featured Best selling Alphabetically, A…" at bounding box center [756, 599] width 1512 height 1175
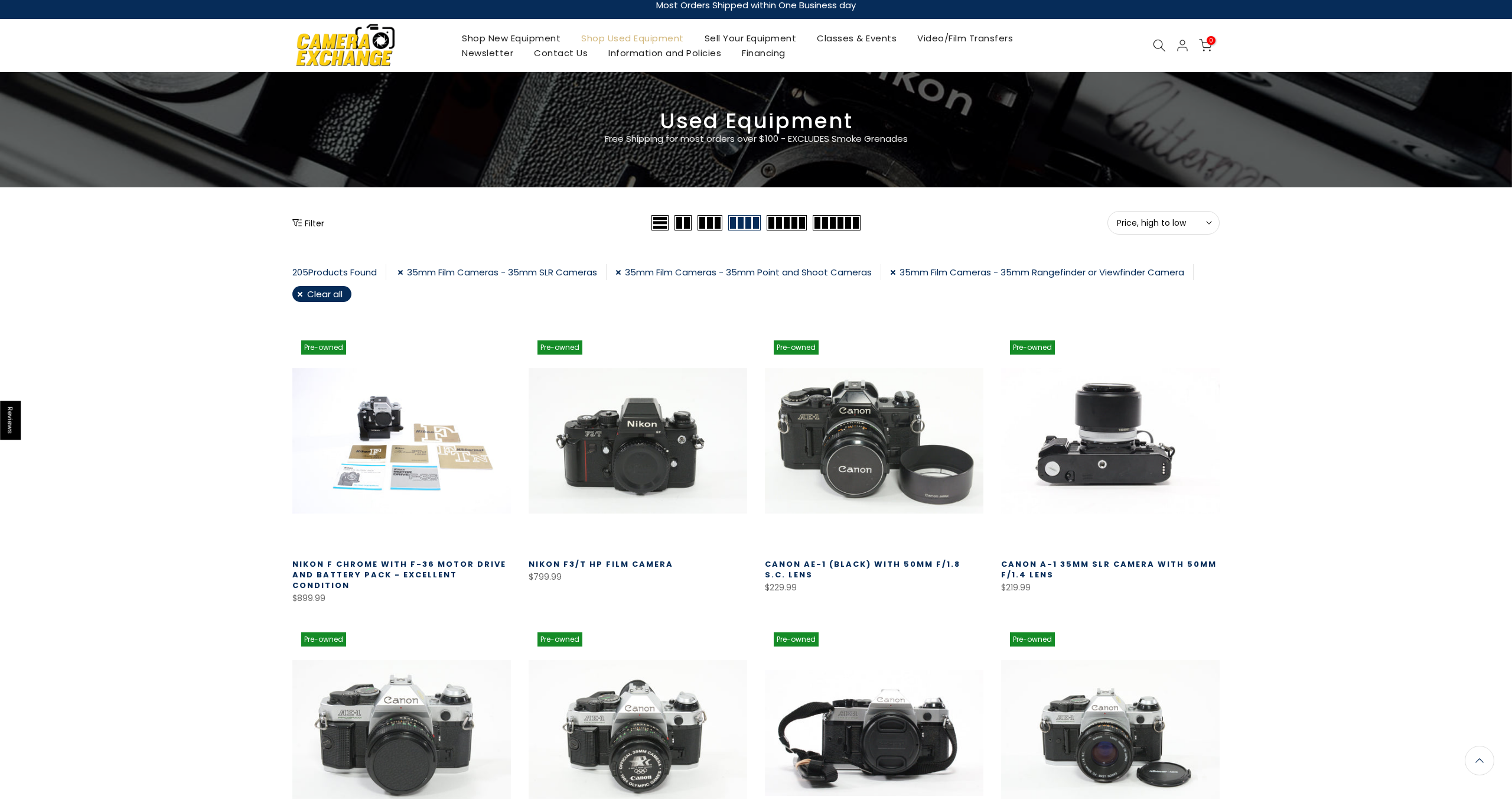
scroll to position [0, 0]
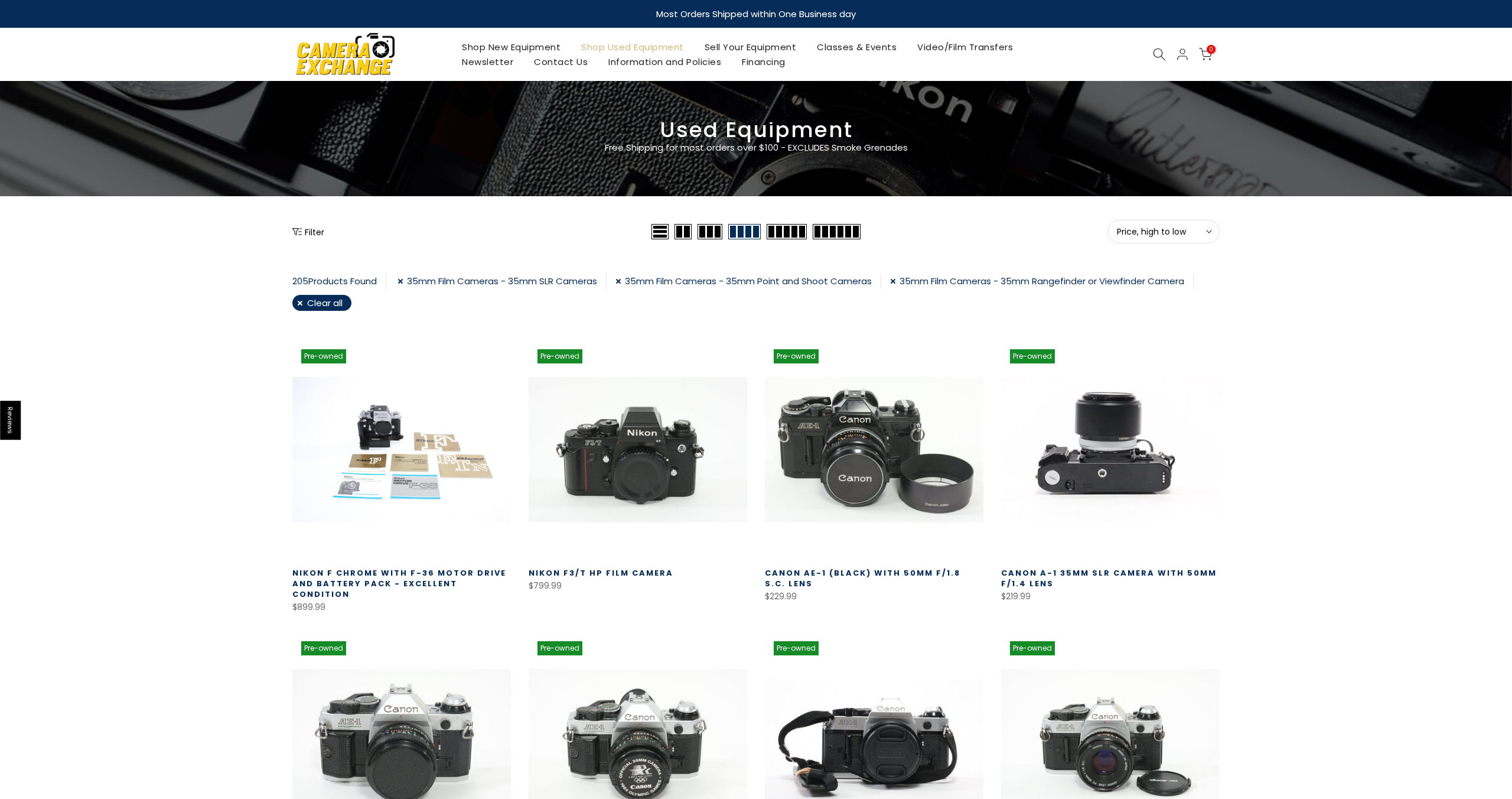
click at [305, 233] on button "Filter" at bounding box center [308, 231] width 32 height 12
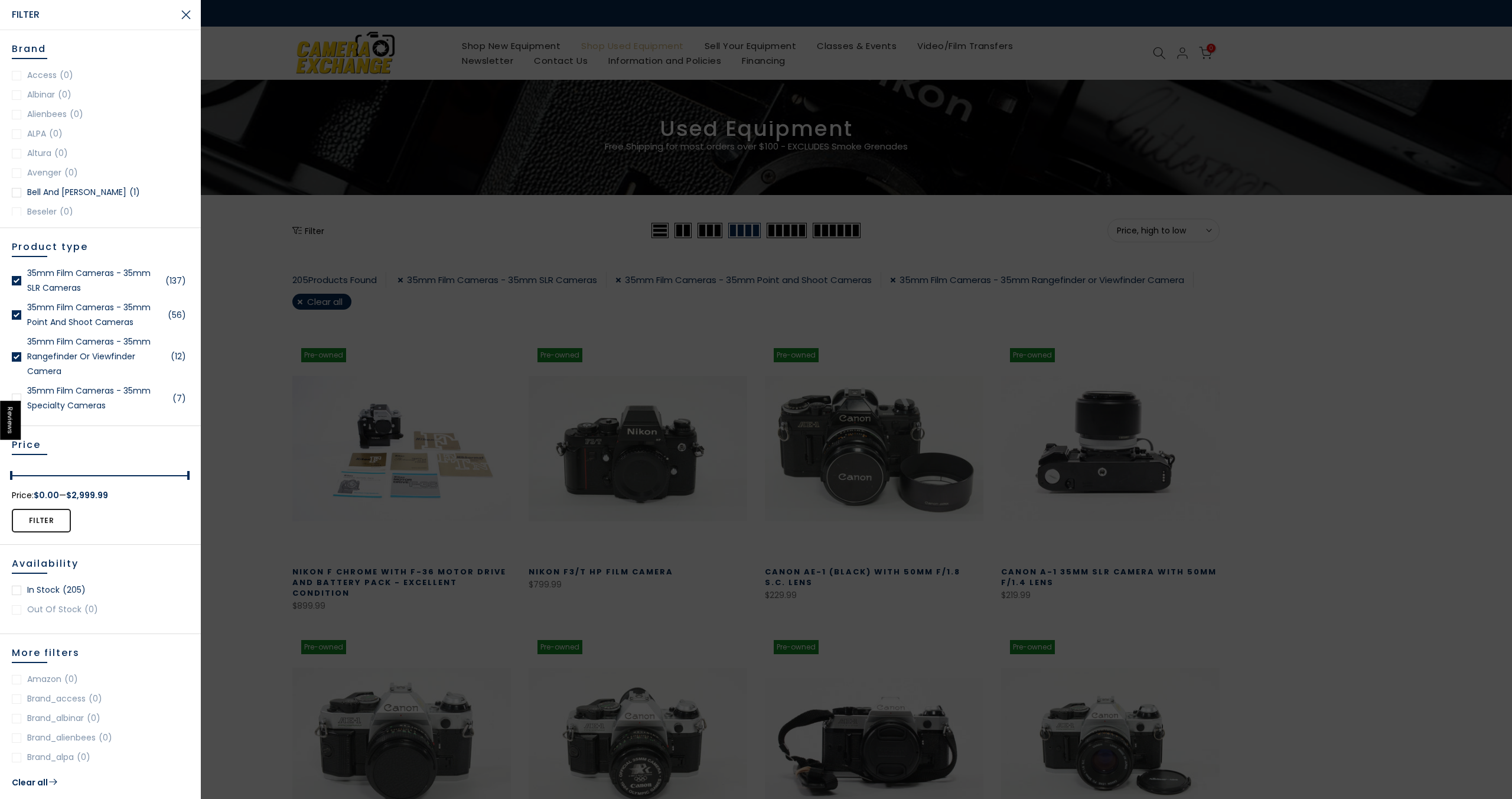
click at [30, 396] on link "35mm Film Cameras - 35mm Specialty Cameras (7)" at bounding box center [100, 399] width 177 height 30
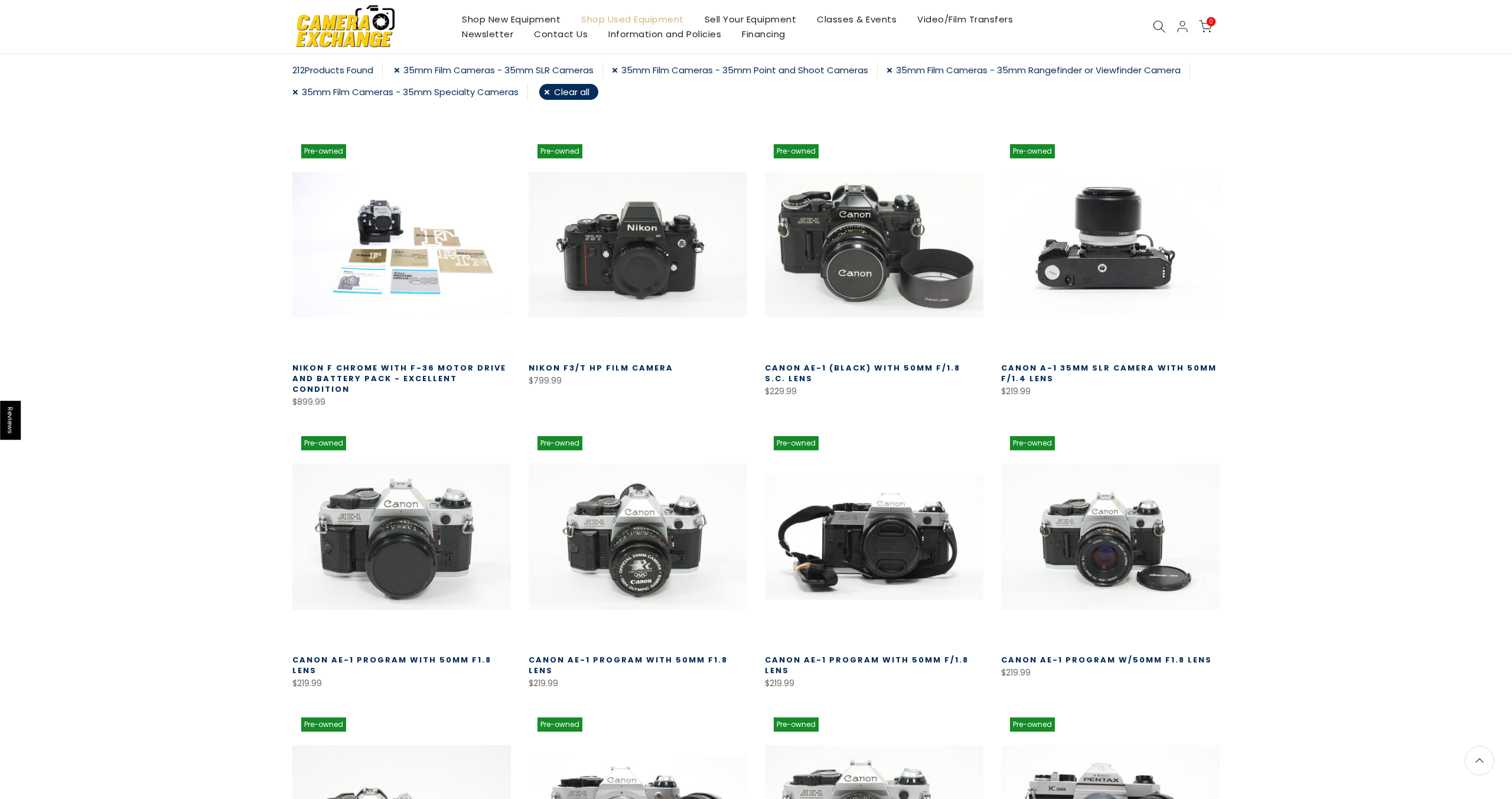
scroll to position [56, 0]
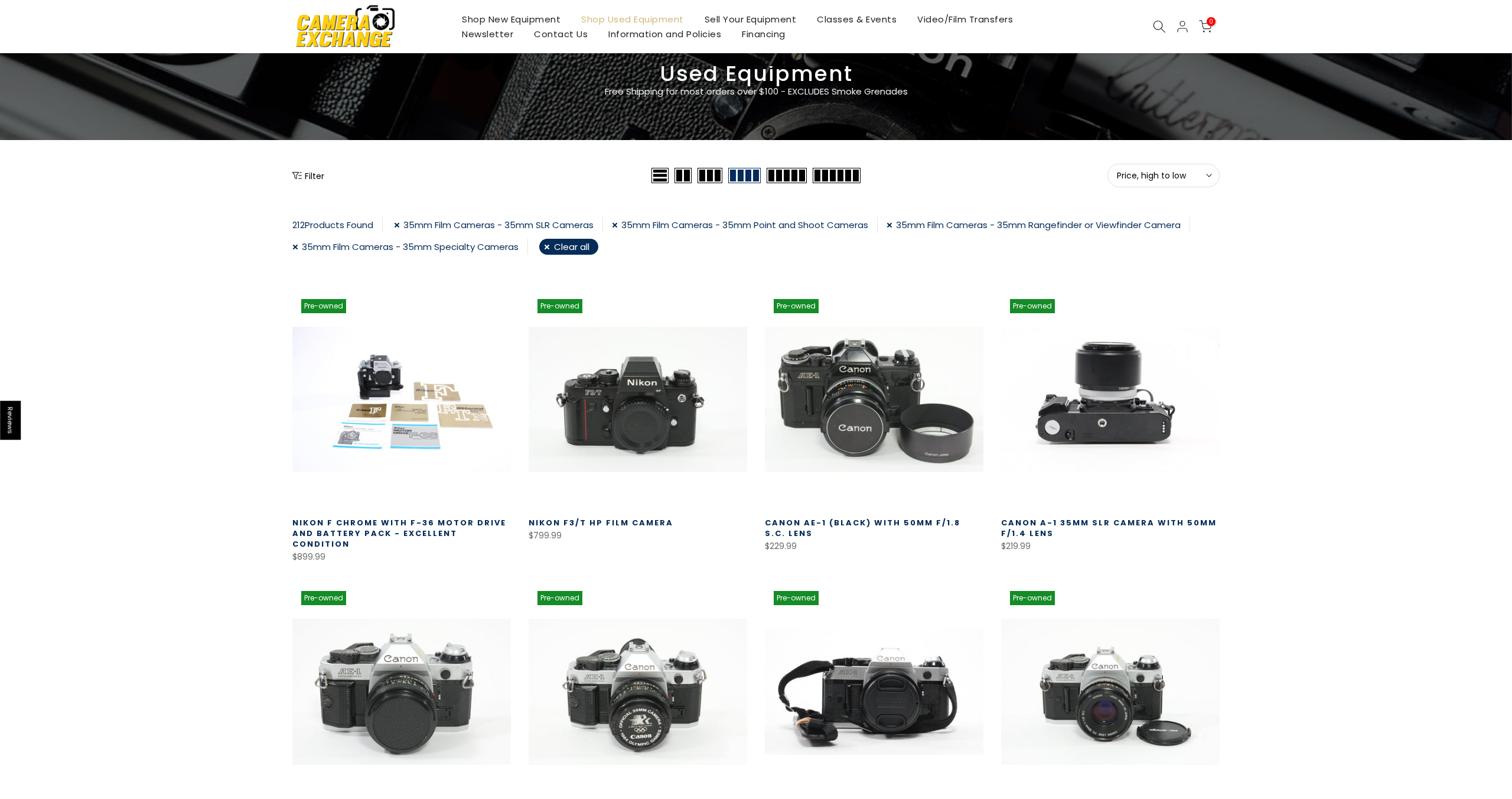
click at [310, 174] on button "Filter" at bounding box center [308, 176] width 32 height 12
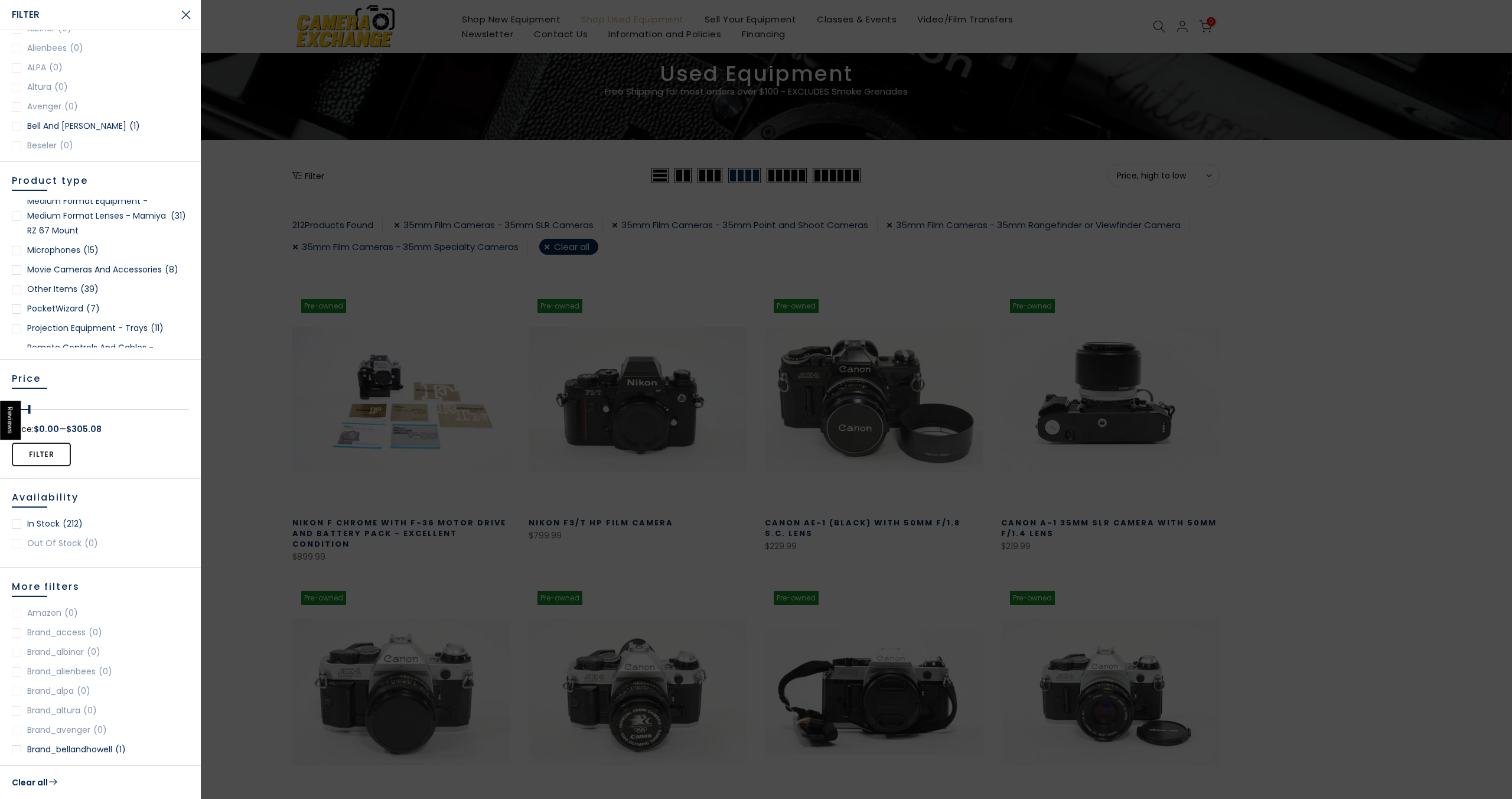
drag, startPoint x: 184, startPoint y: 408, endPoint x: 28, endPoint y: 417, distance: 156.3
click at [28, 417] on div at bounding box center [30, 411] width 20 height 17
click at [46, 453] on button "Filter" at bounding box center [41, 454] width 59 height 24
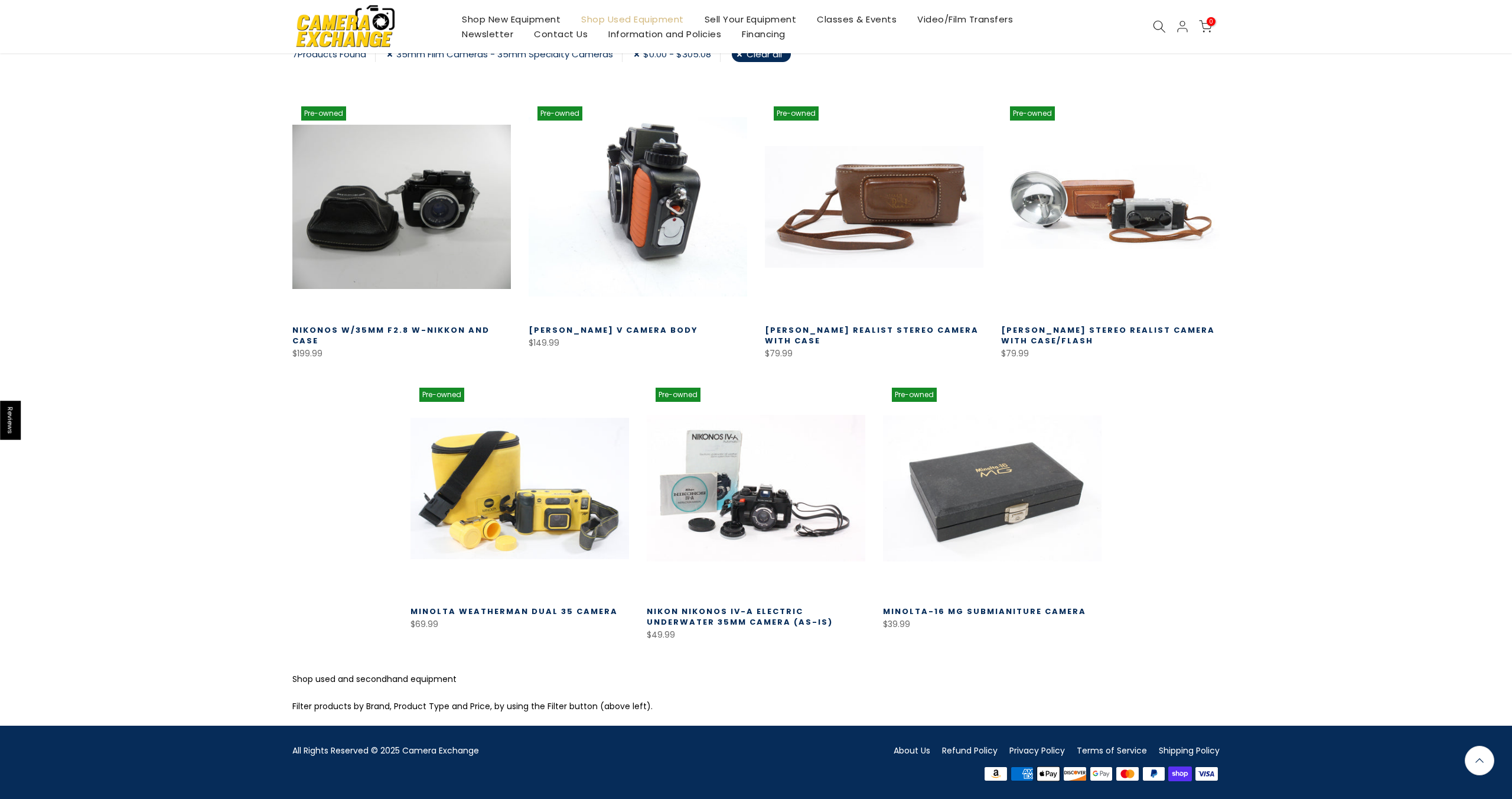
scroll to position [226, 0]
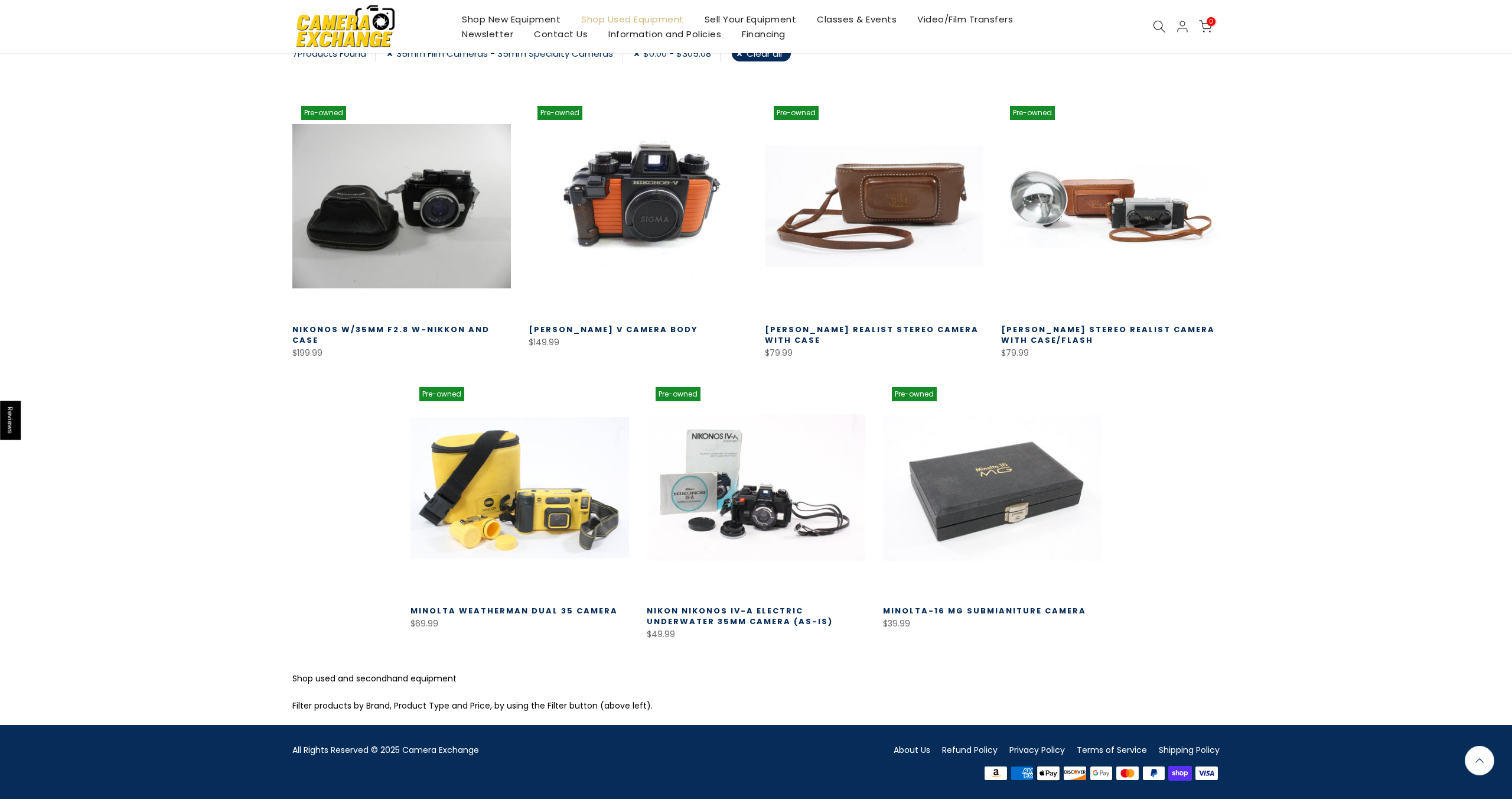
click at [640, 54] on link "$0.00 - $305.08" at bounding box center [677, 53] width 87 height 16
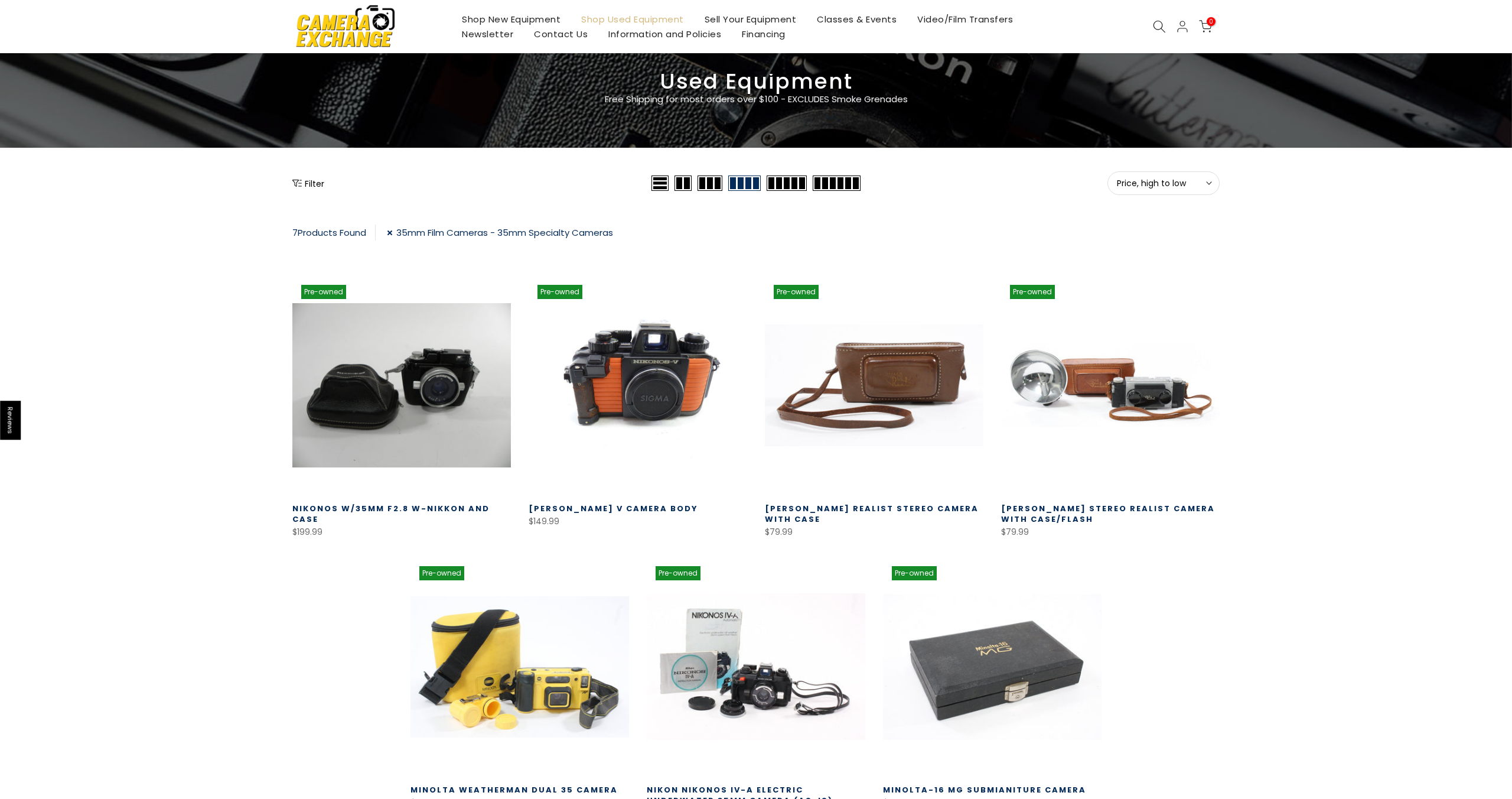
scroll to position [46, 0]
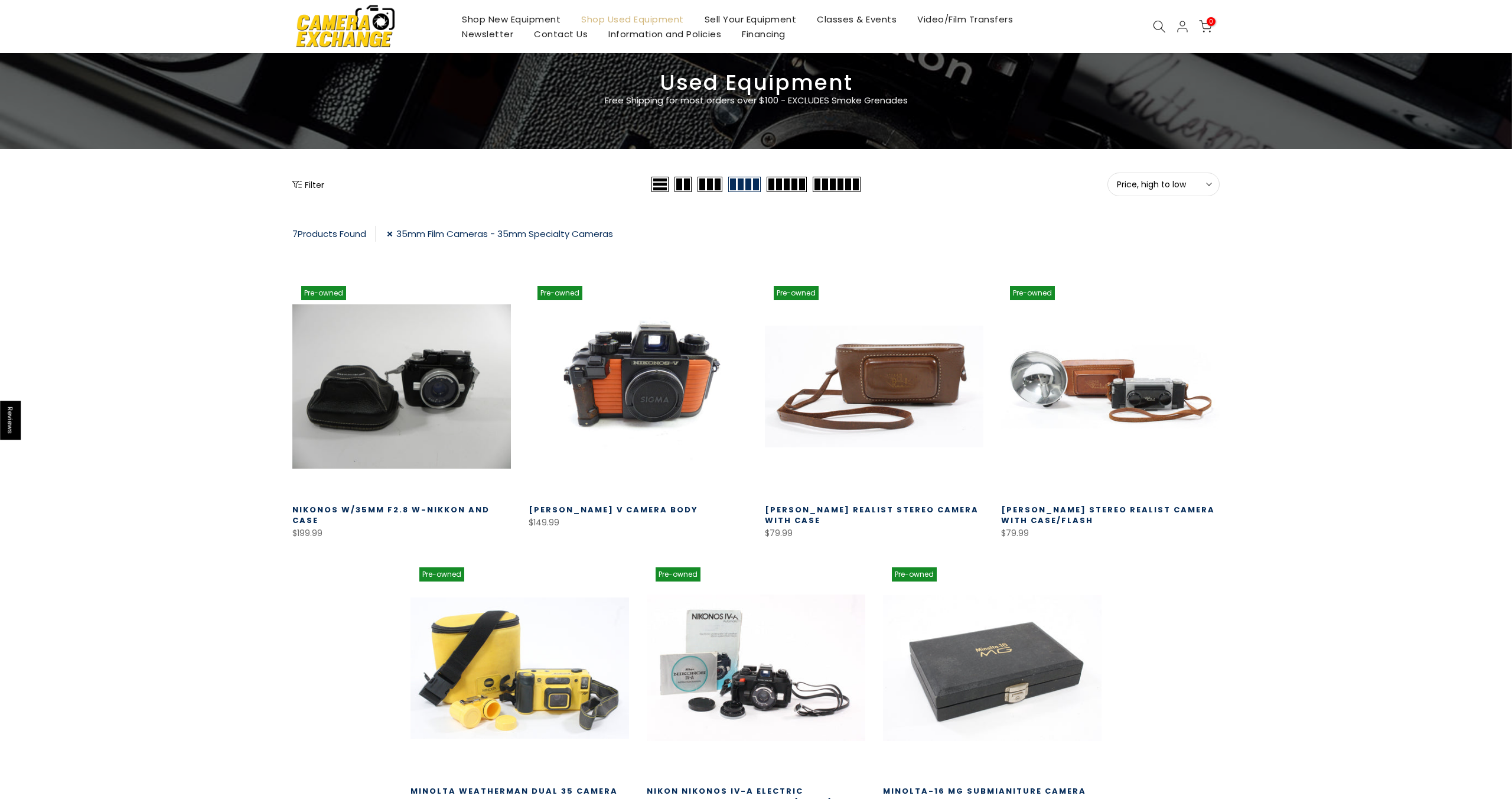
click at [303, 182] on button "Filter" at bounding box center [308, 184] width 32 height 12
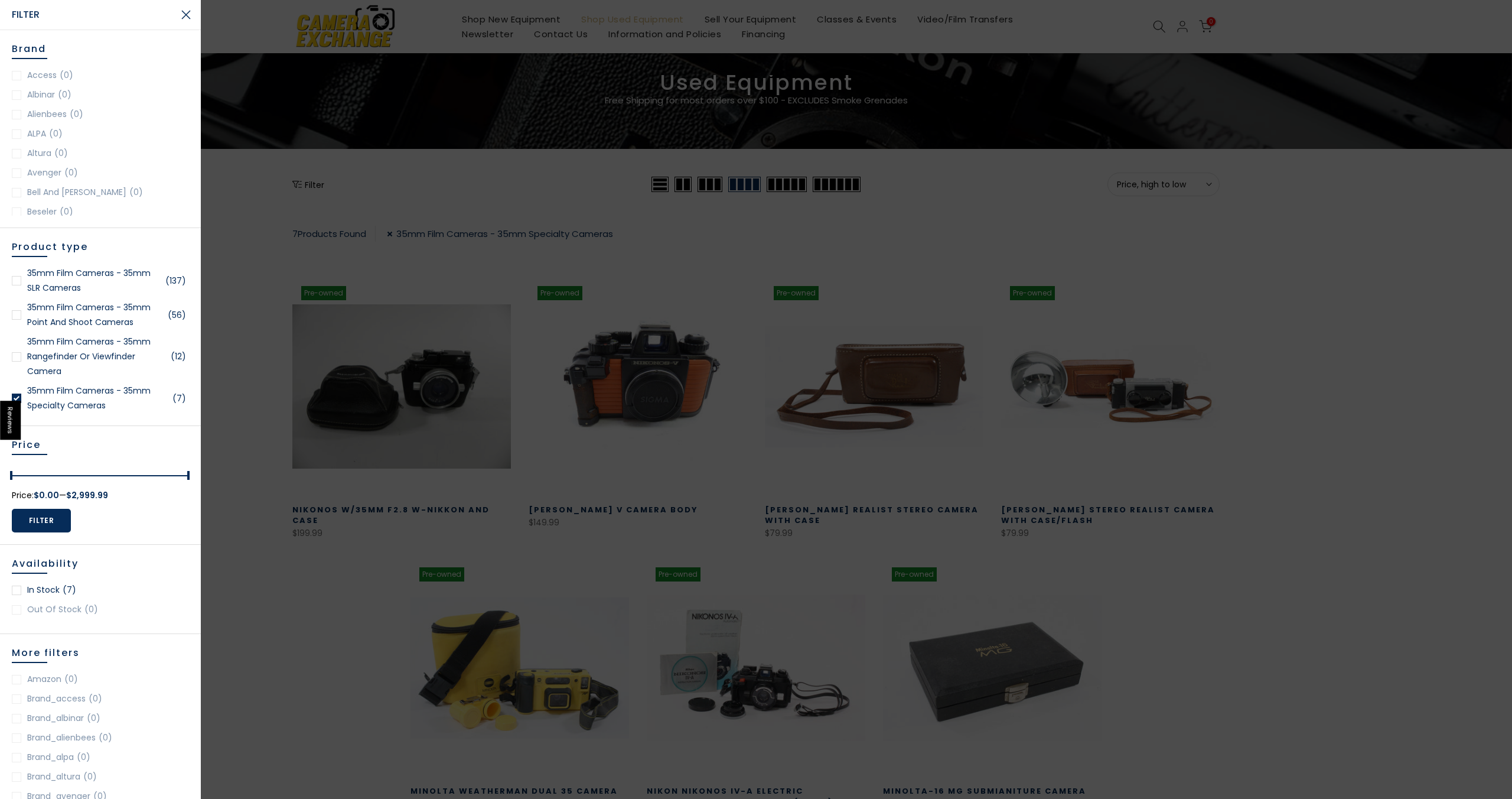
click at [48, 517] on button "Filter" at bounding box center [41, 521] width 59 height 24
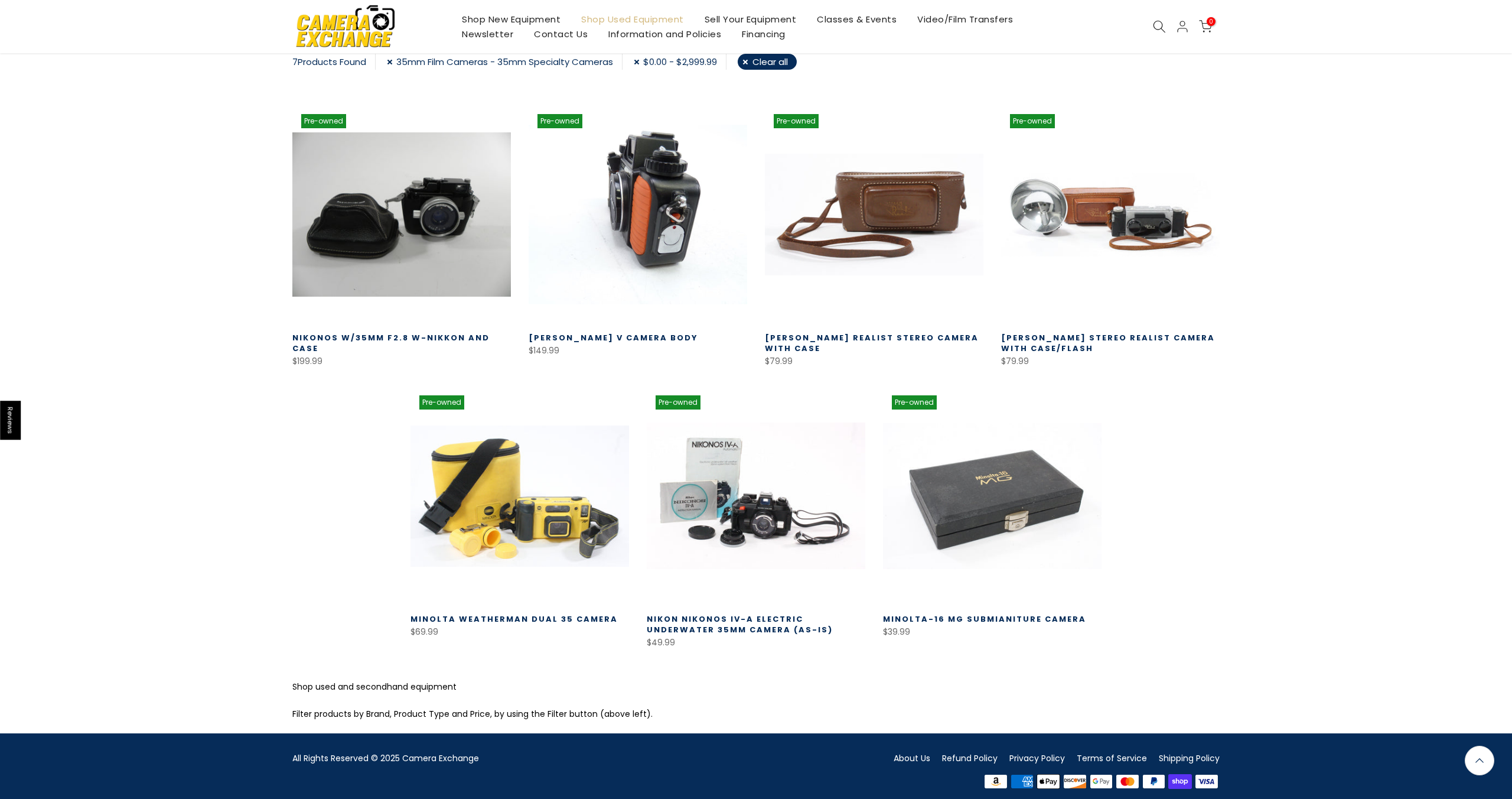
scroll to position [229, 0]
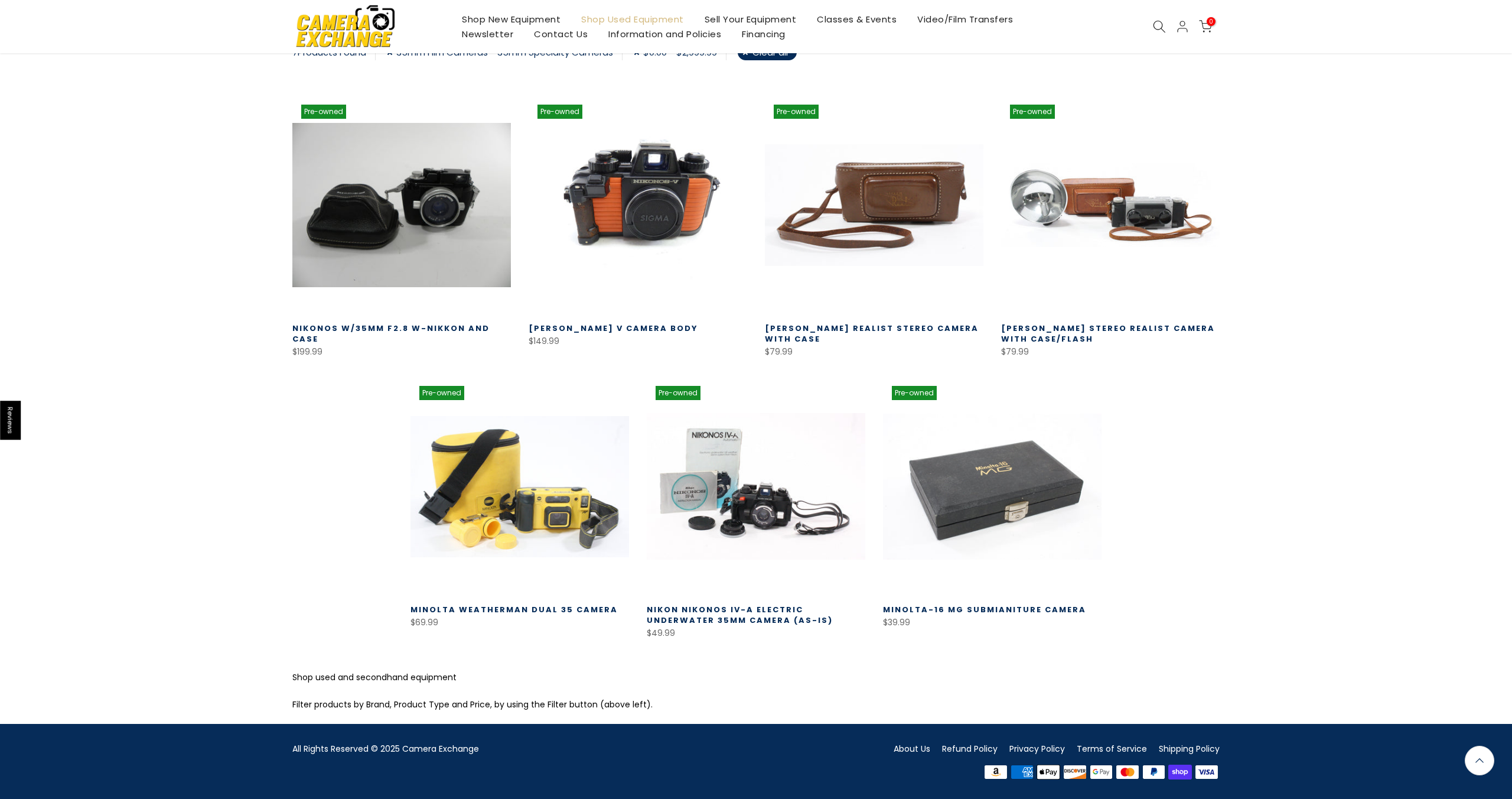
click at [774, 55] on link "Clear all" at bounding box center [767, 52] width 59 height 16
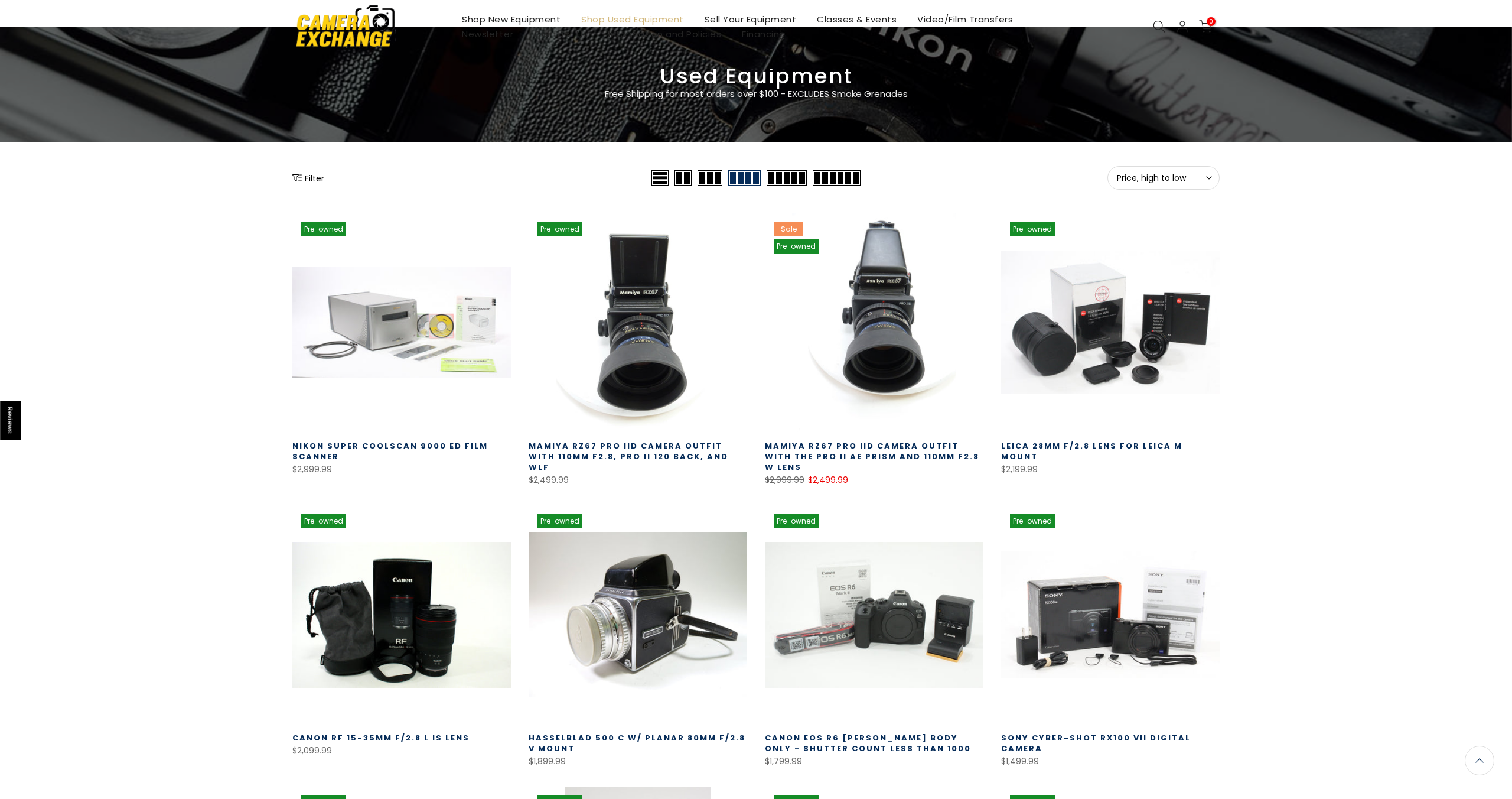
scroll to position [6, 0]
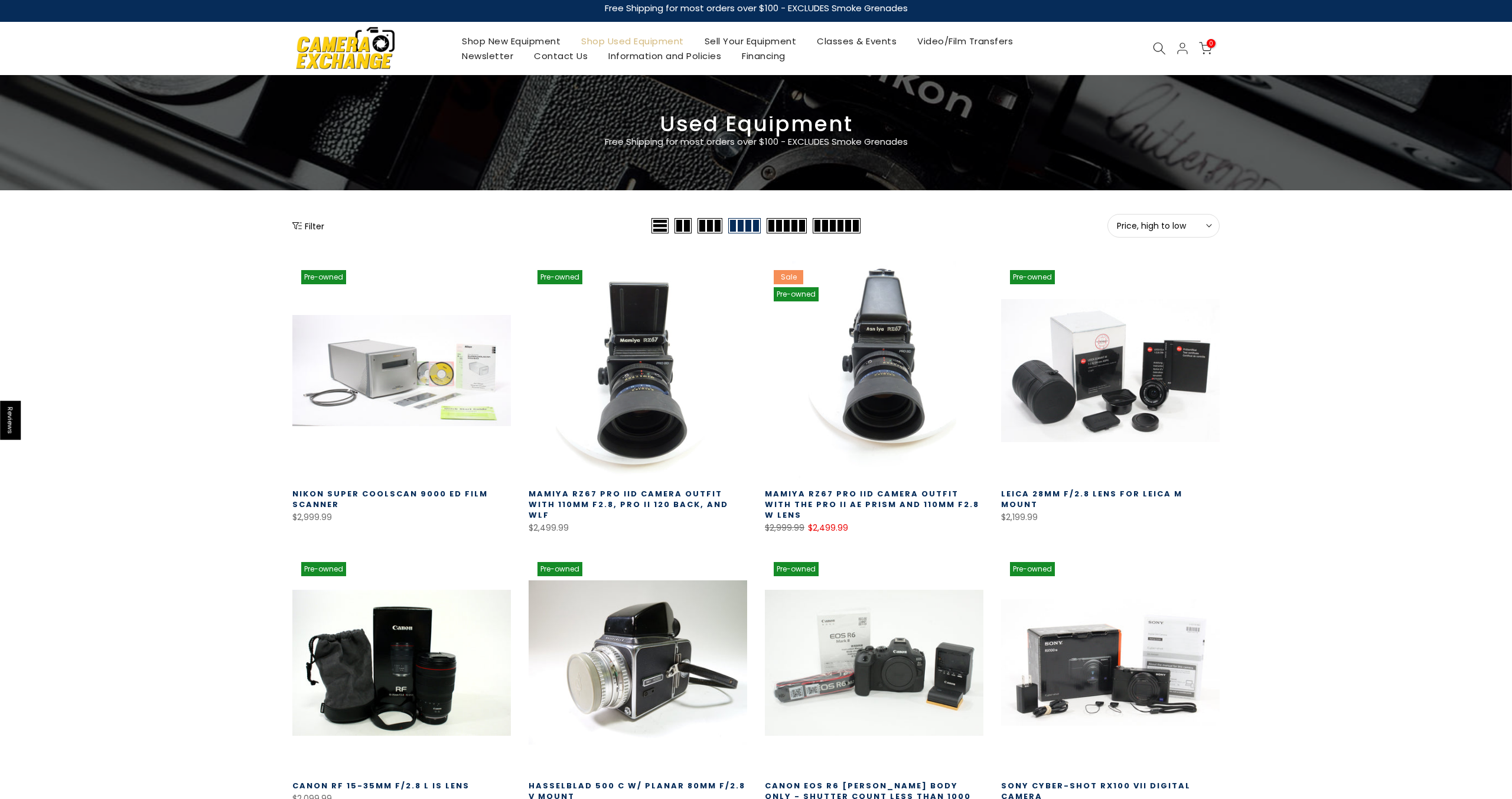
click at [313, 227] on button "Filter" at bounding box center [308, 225] width 32 height 12
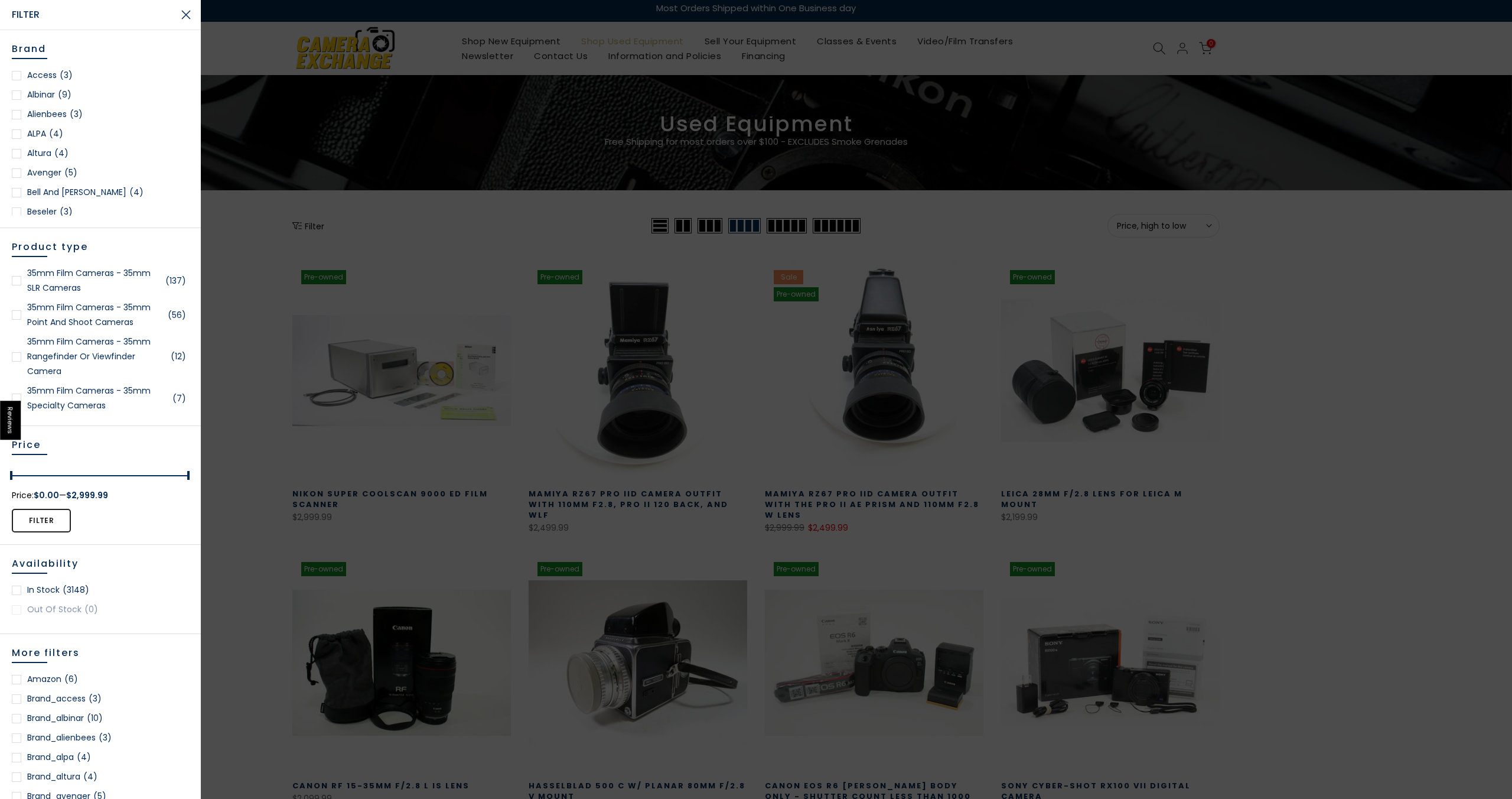
click at [12, 276] on div at bounding box center [16, 280] width 10 height 10
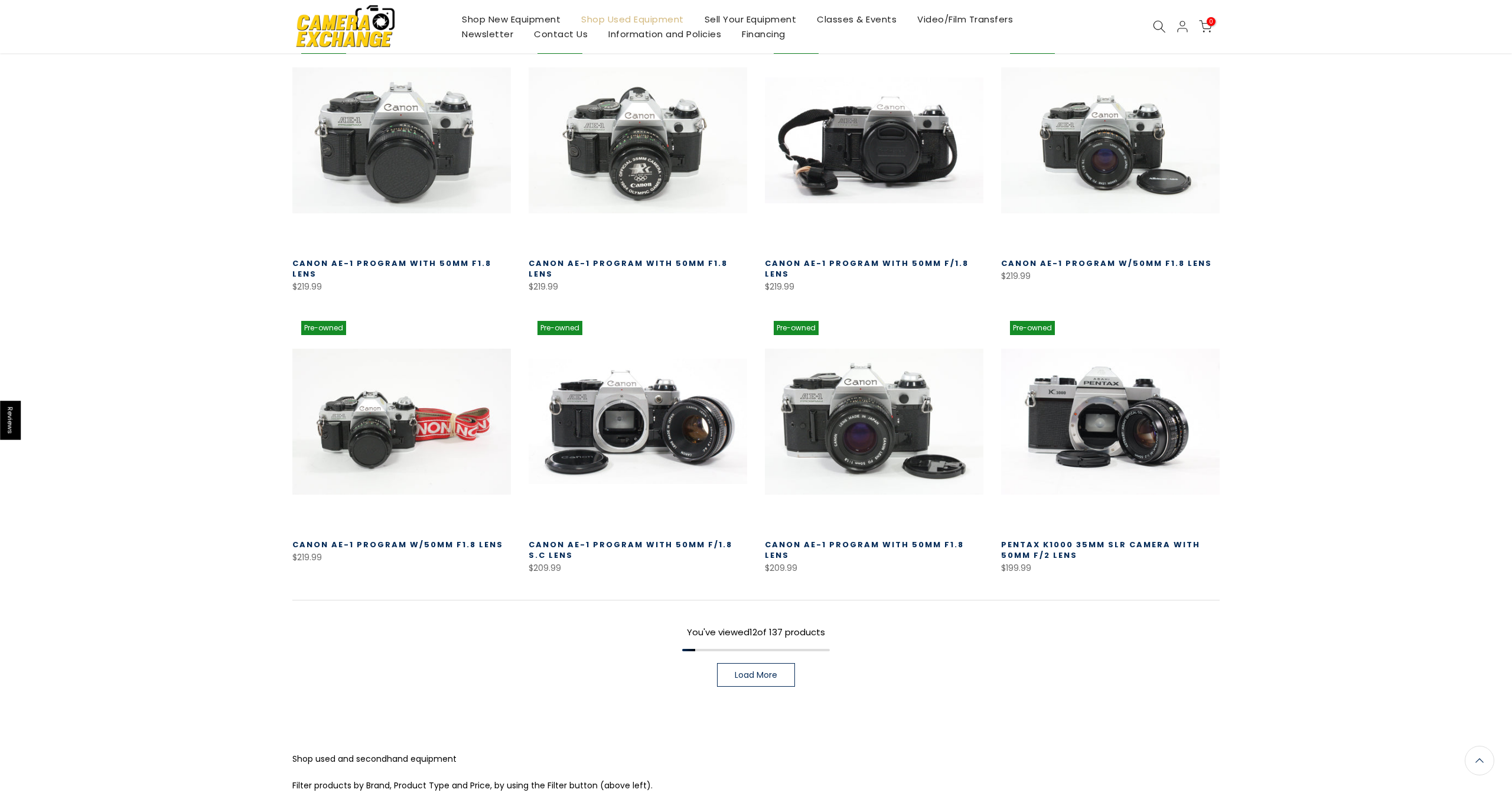
scroll to position [585, 0]
click at [748, 671] on link "Load More" at bounding box center [756, 674] width 78 height 24
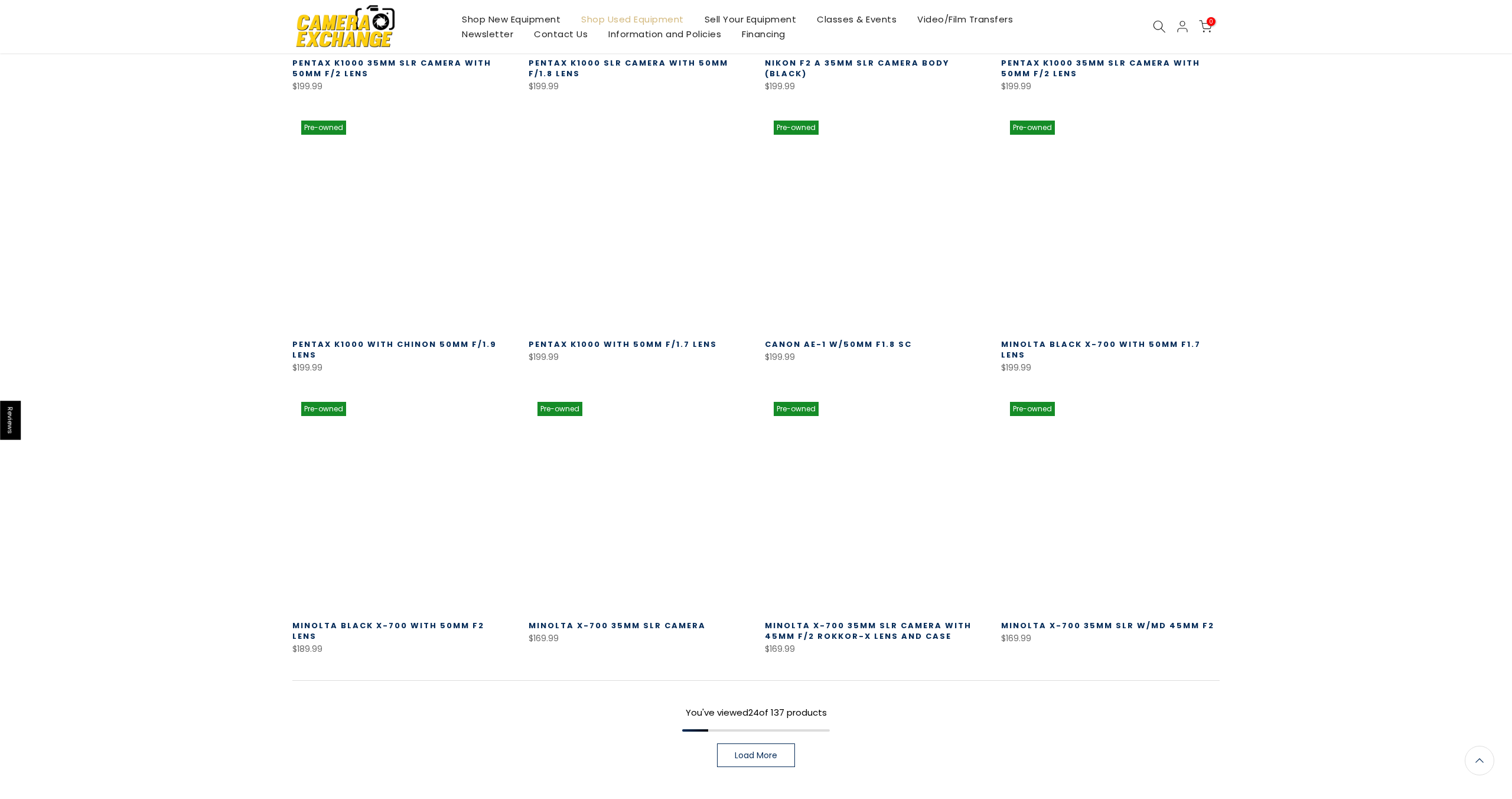
scroll to position [1351, 0]
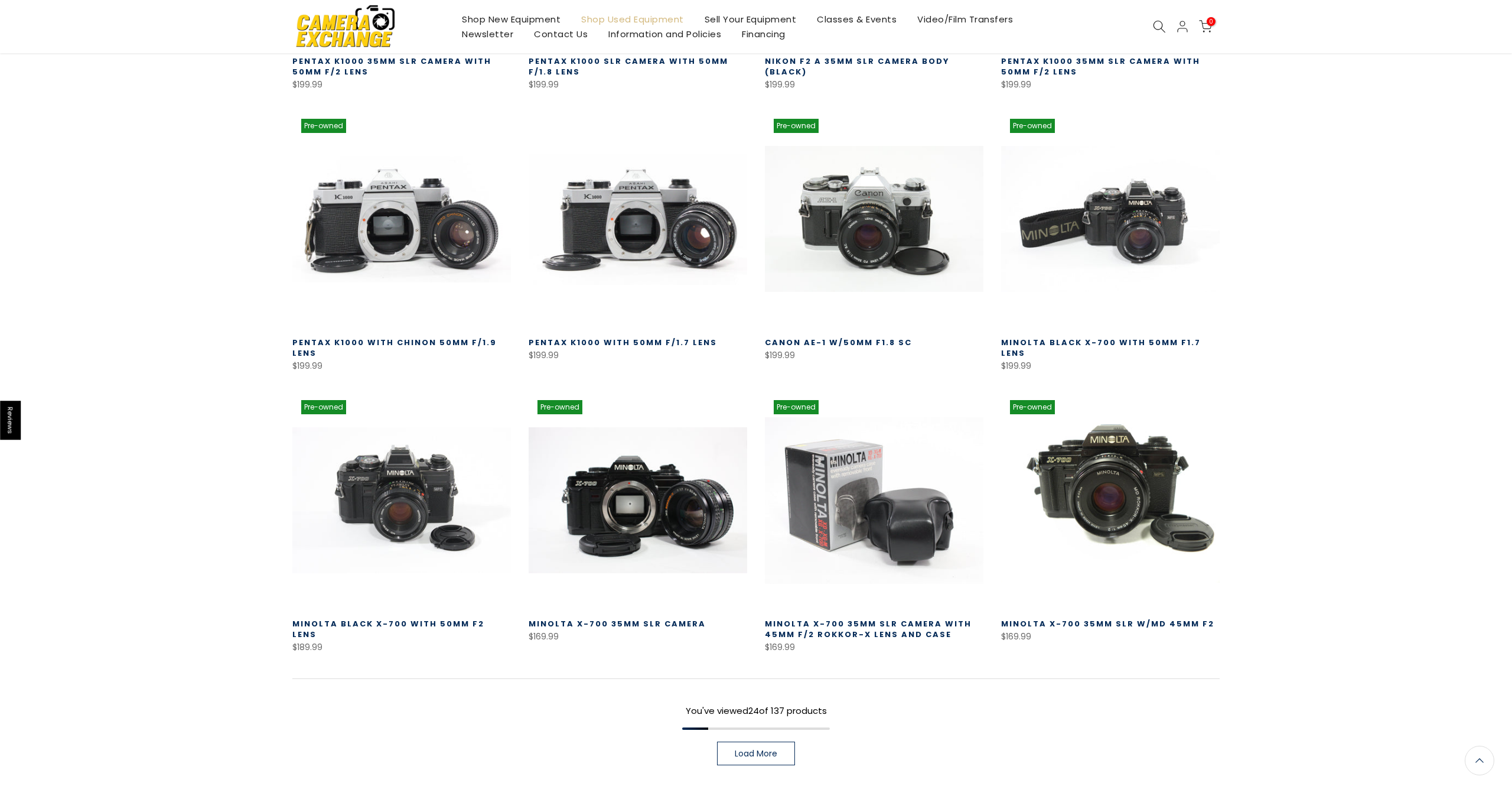
click at [754, 749] on span "Load More" at bounding box center [756, 753] width 43 height 8
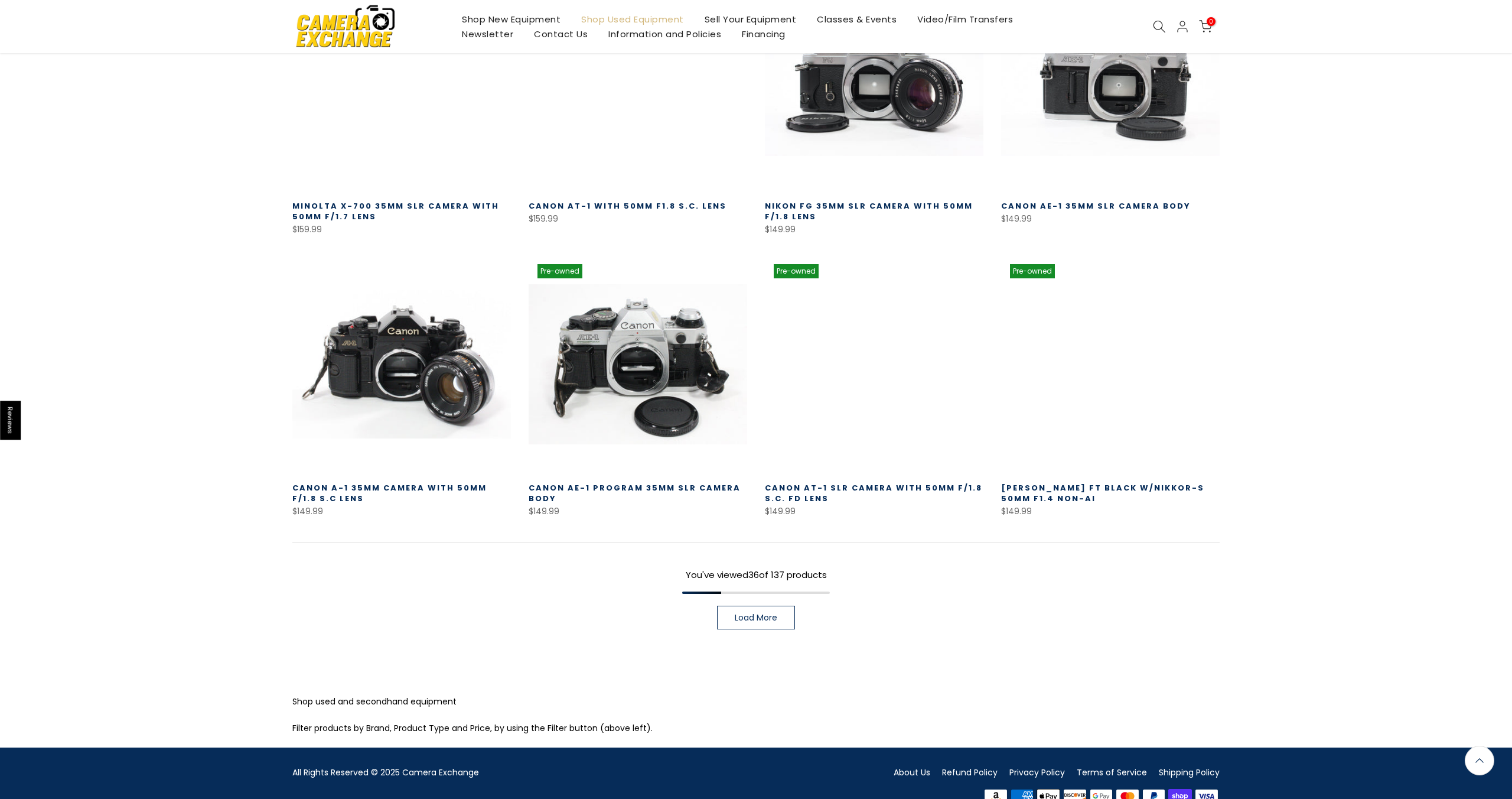
scroll to position [2343, 0]
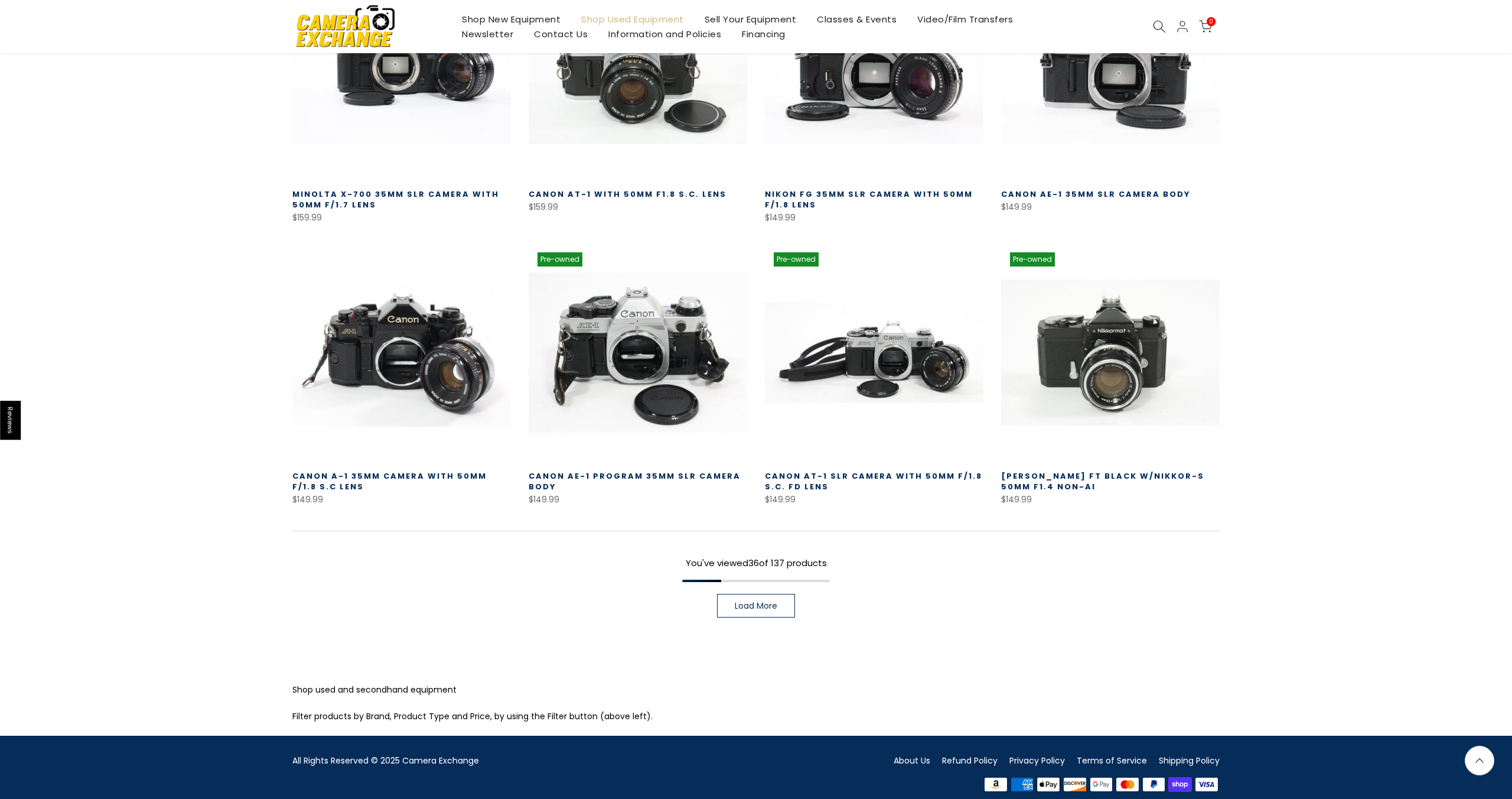
click at [731, 596] on link "Load More" at bounding box center [756, 605] width 78 height 24
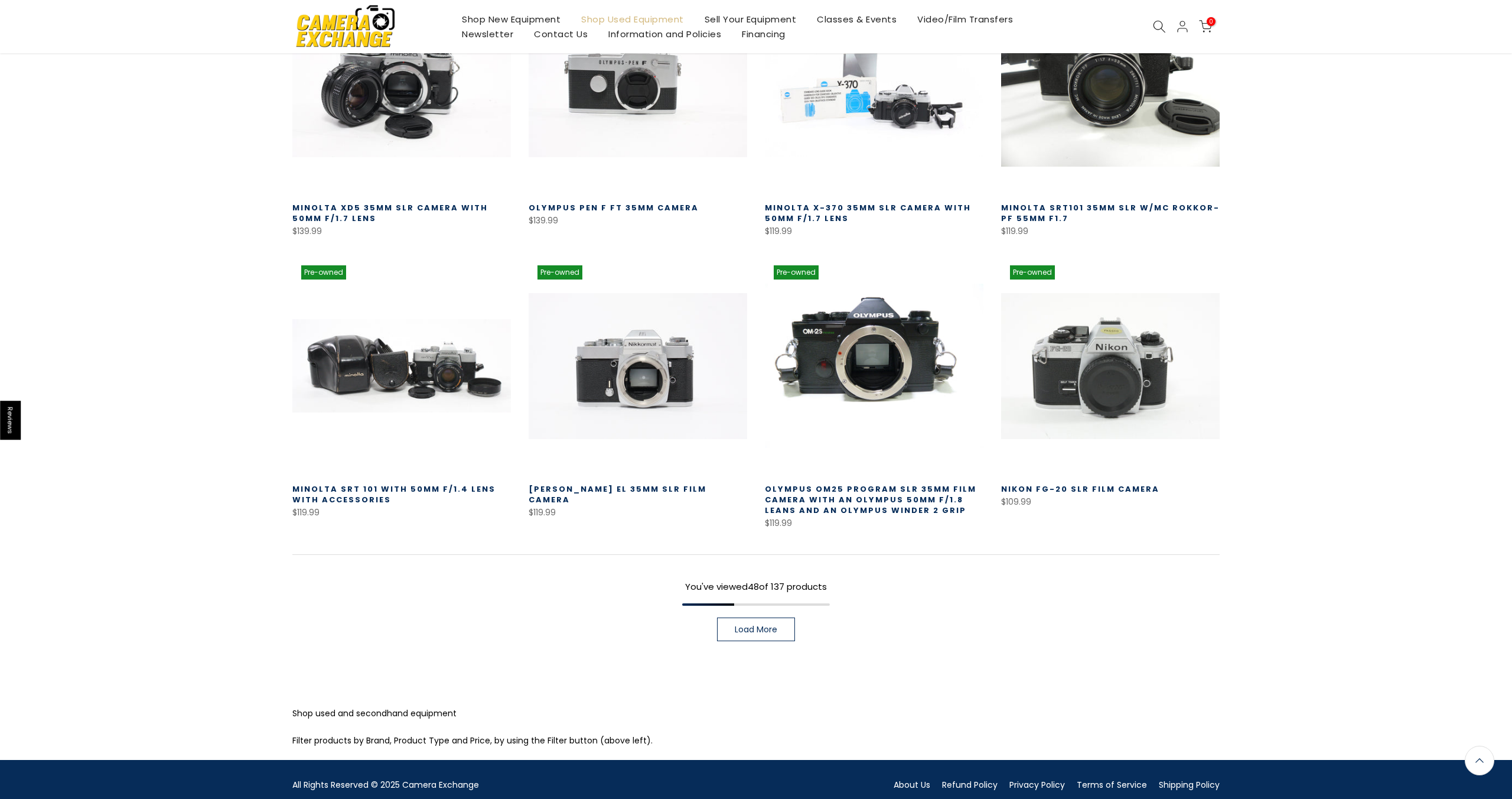
scroll to position [3175, 0]
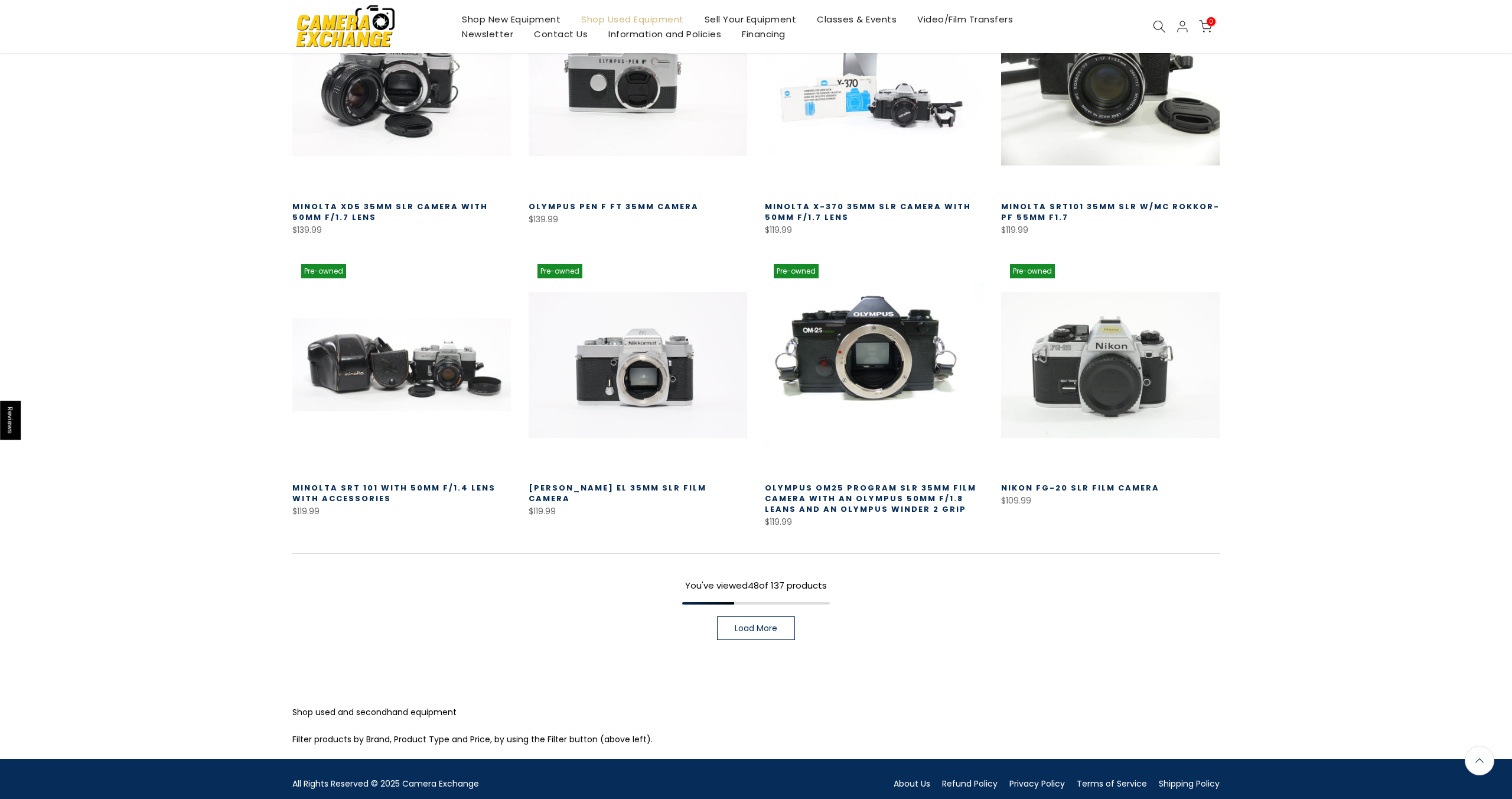
click at [757, 624] on span "Load More" at bounding box center [756, 628] width 43 height 8
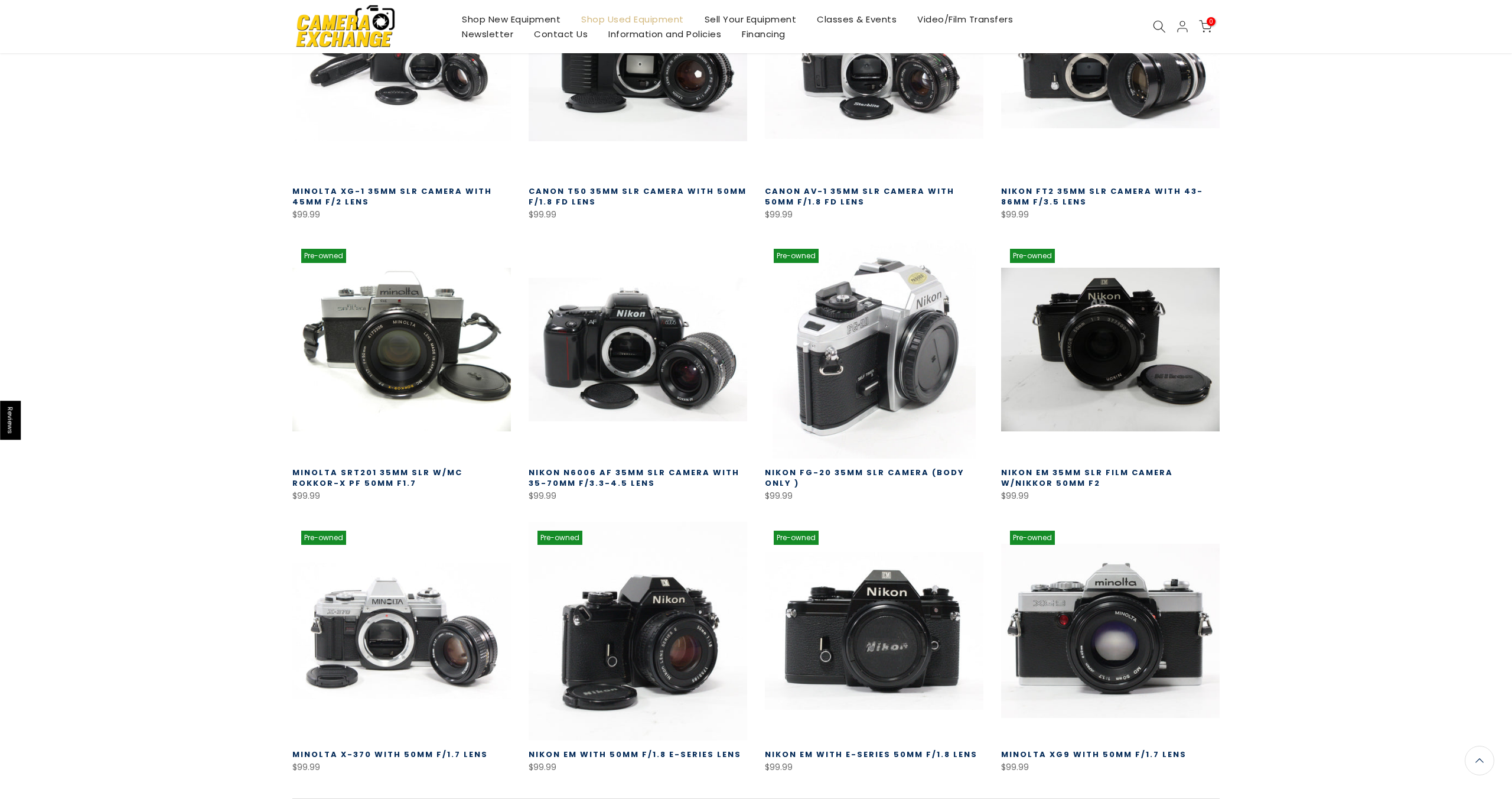
scroll to position [3810, 0]
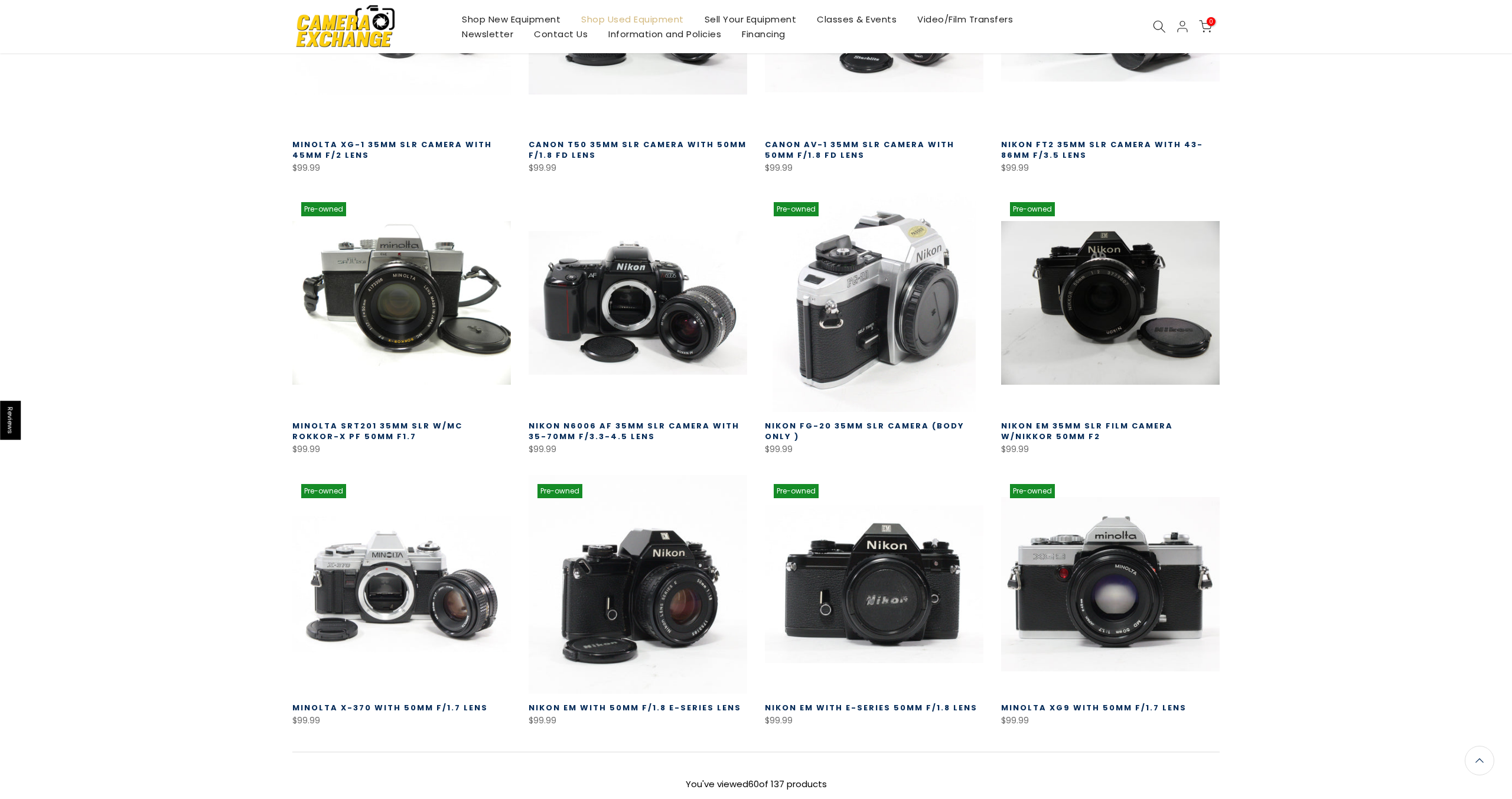
drag, startPoint x: 1511, startPoint y: 627, endPoint x: 1511, endPoint y: 669, distance: 42.0
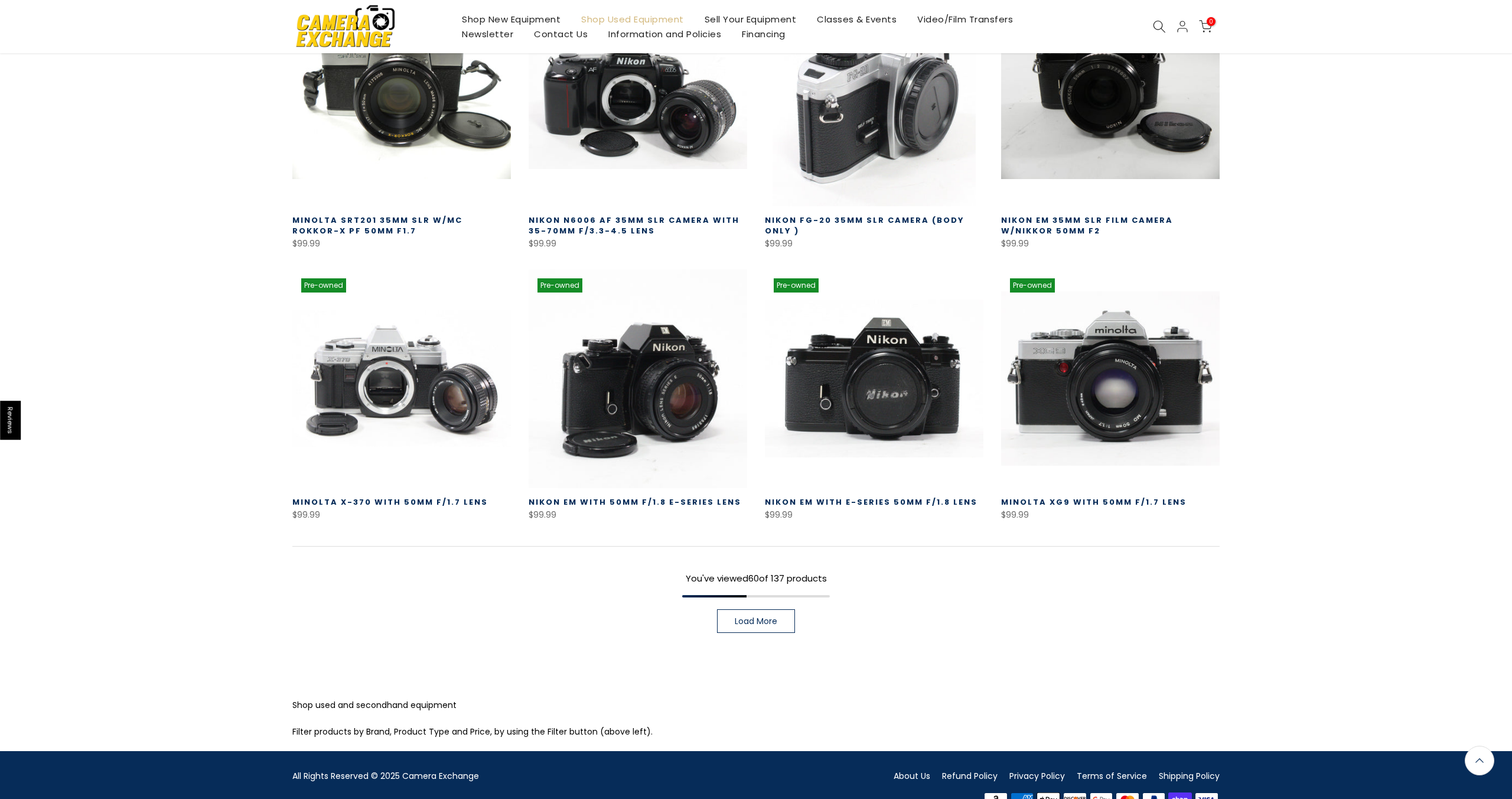
scroll to position [4013, 0]
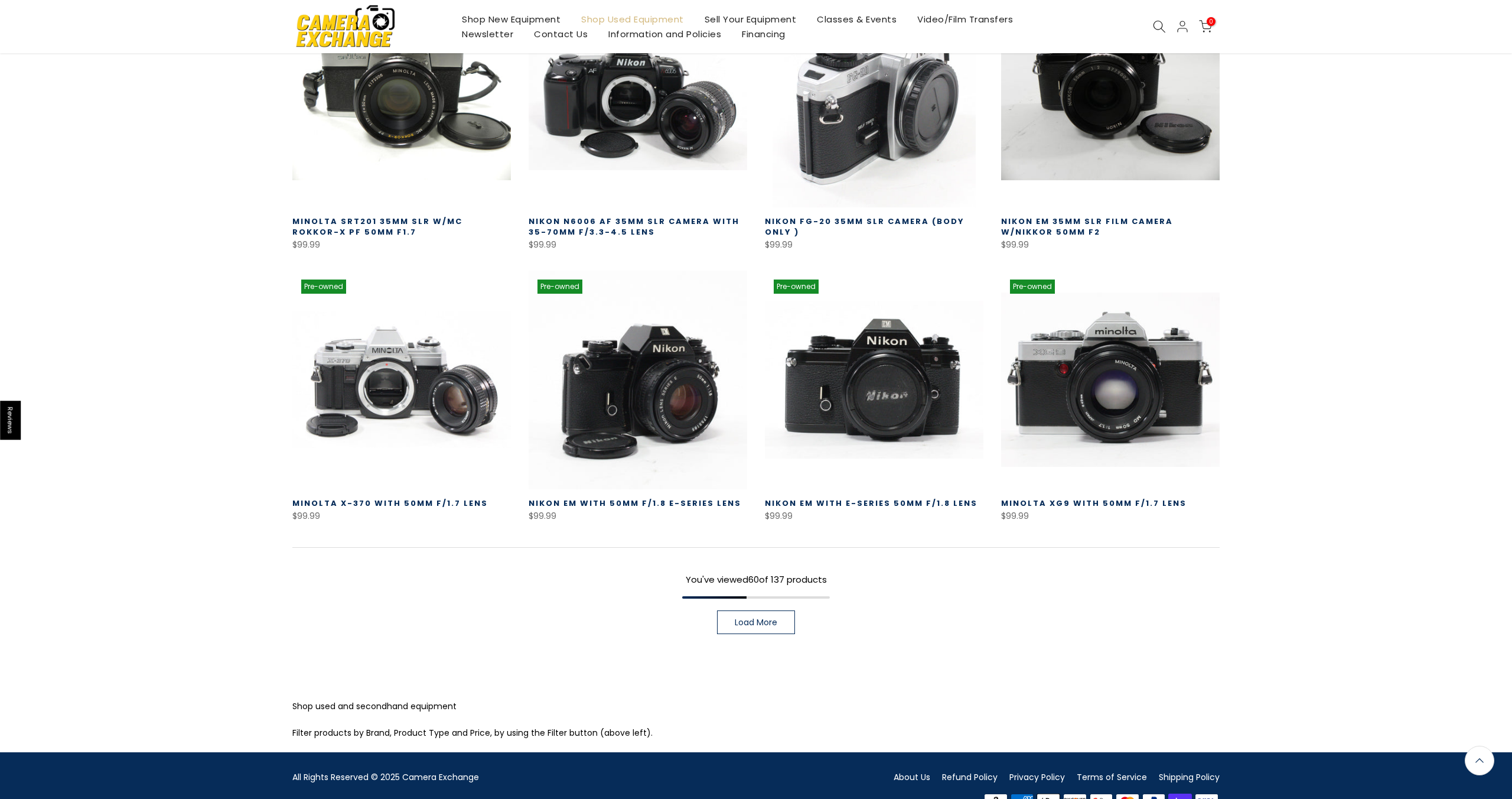
click at [782, 610] on link "Load More" at bounding box center [756, 622] width 78 height 24
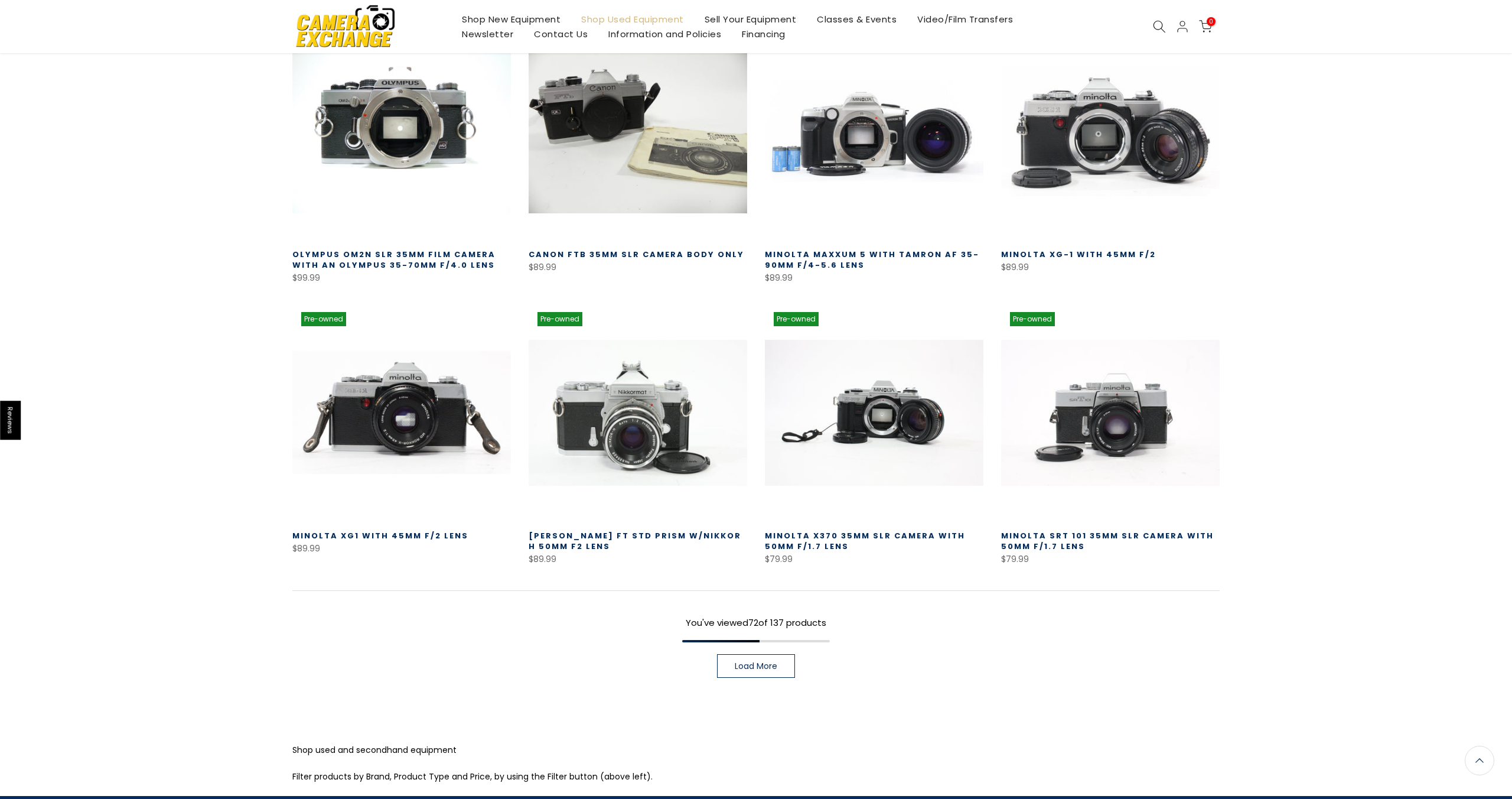
scroll to position [4813, 0]
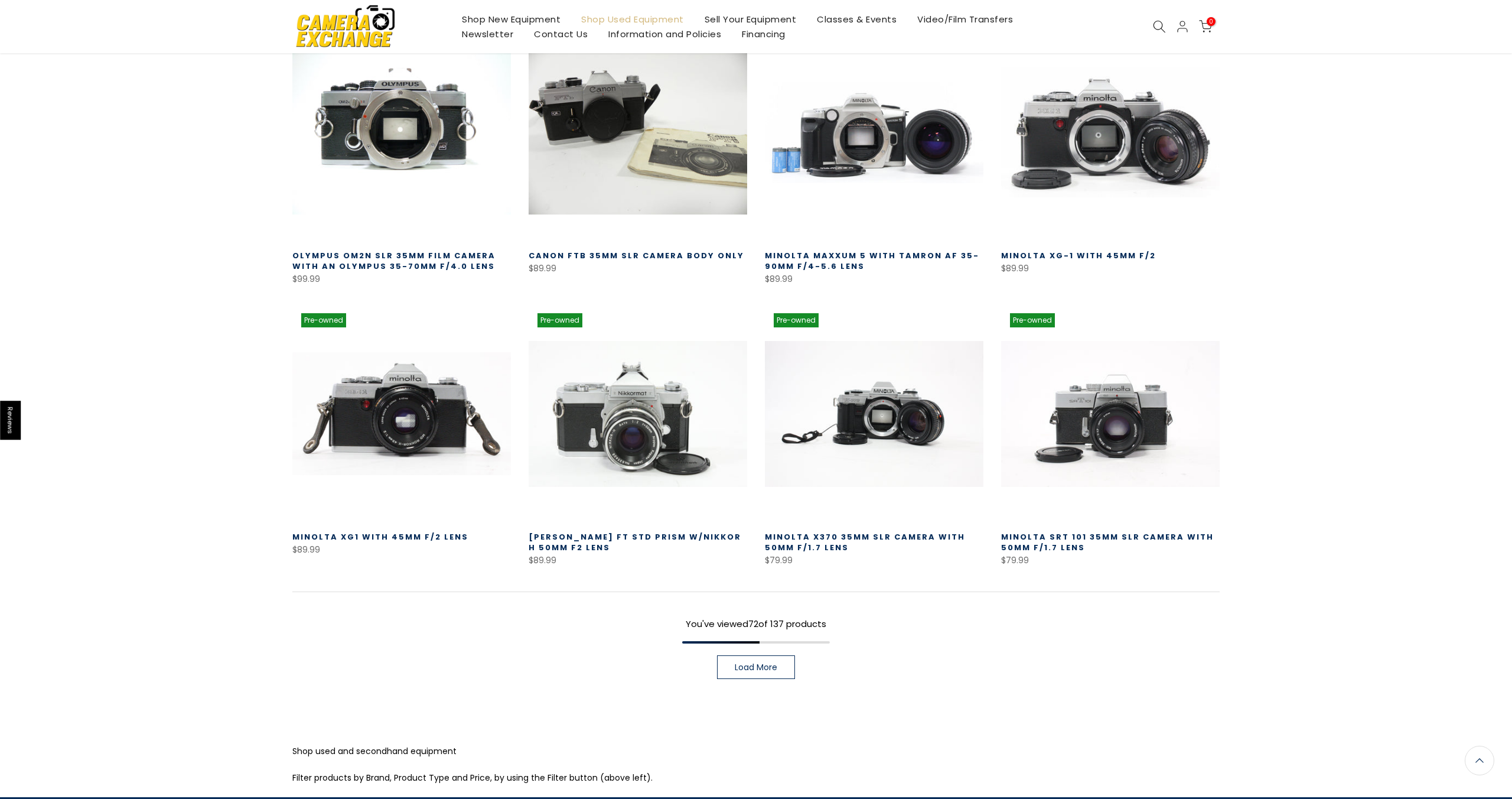
click at [738, 663] on span "Load More" at bounding box center [756, 667] width 43 height 8
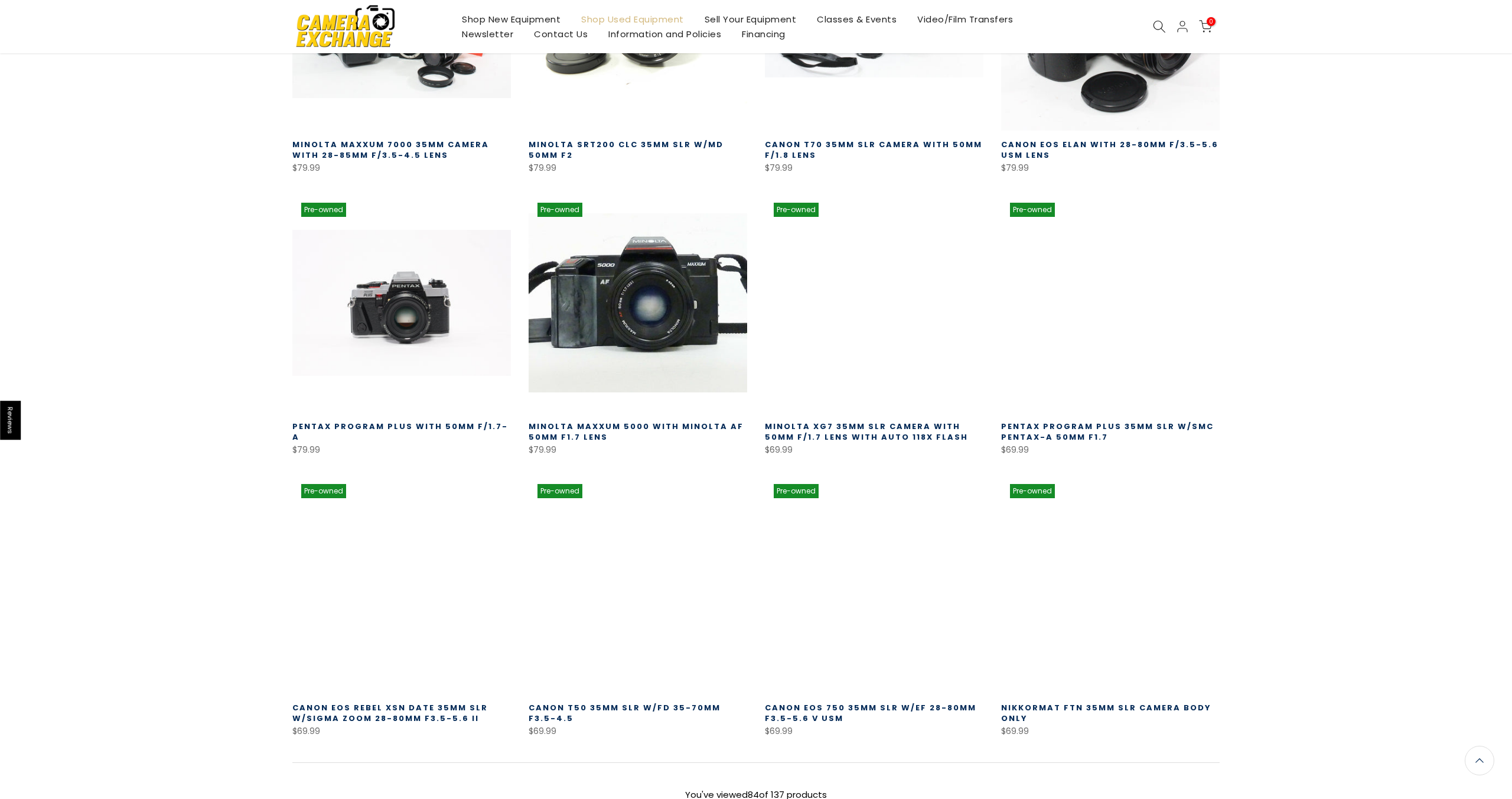
scroll to position [5721, 0]
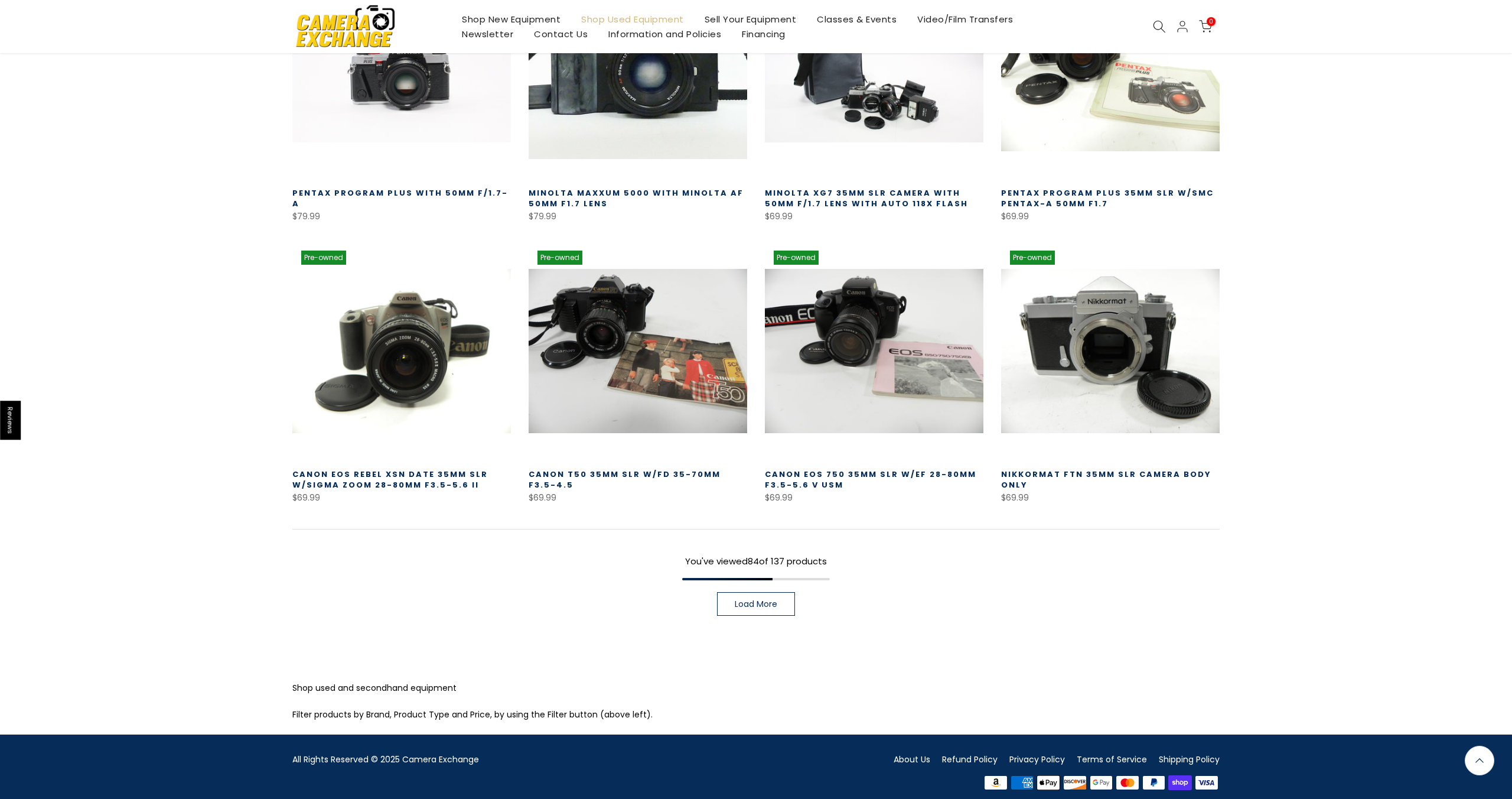
click at [777, 600] on link "Load More" at bounding box center [756, 604] width 78 height 24
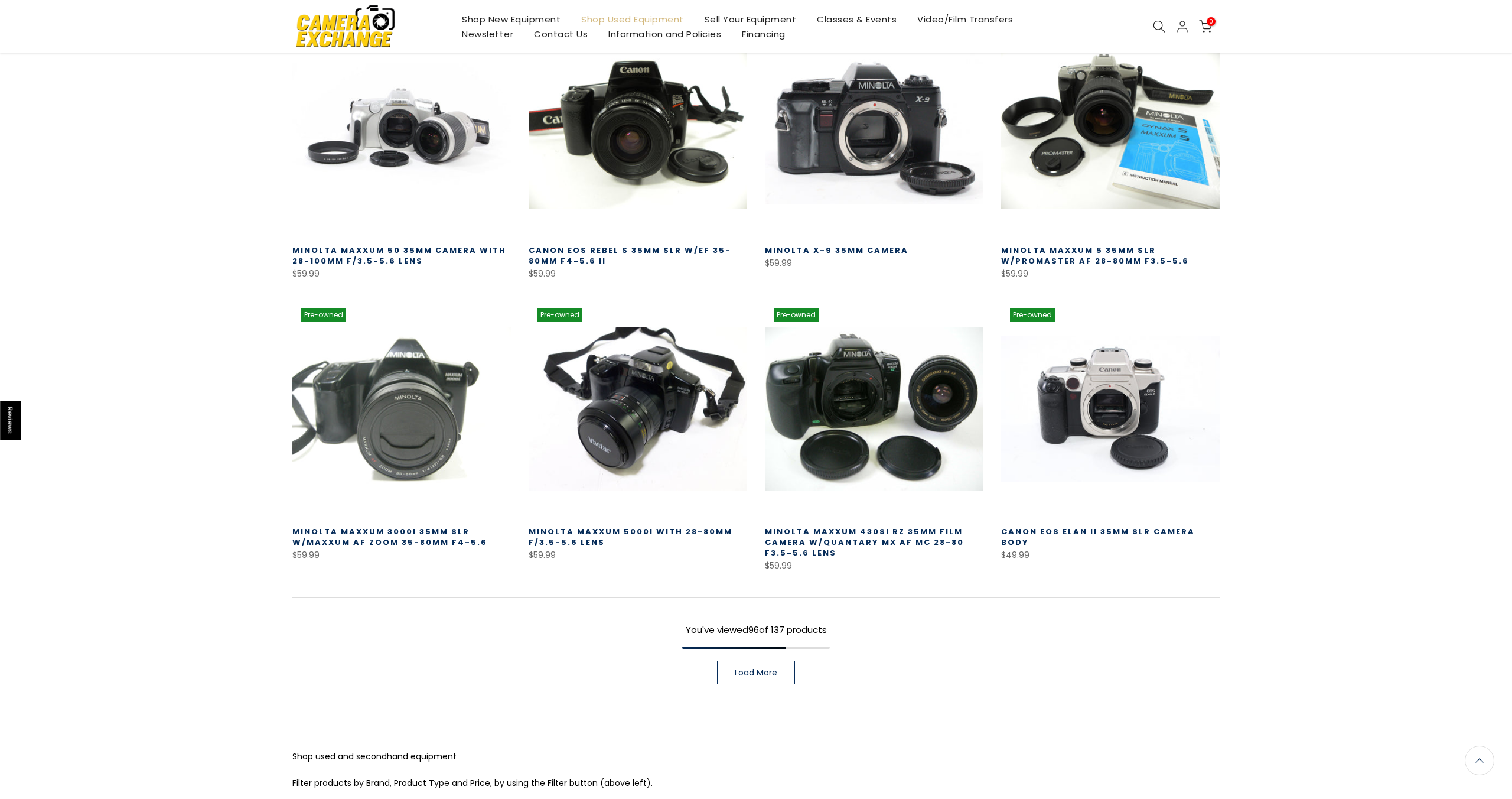
scroll to position [6540, 0]
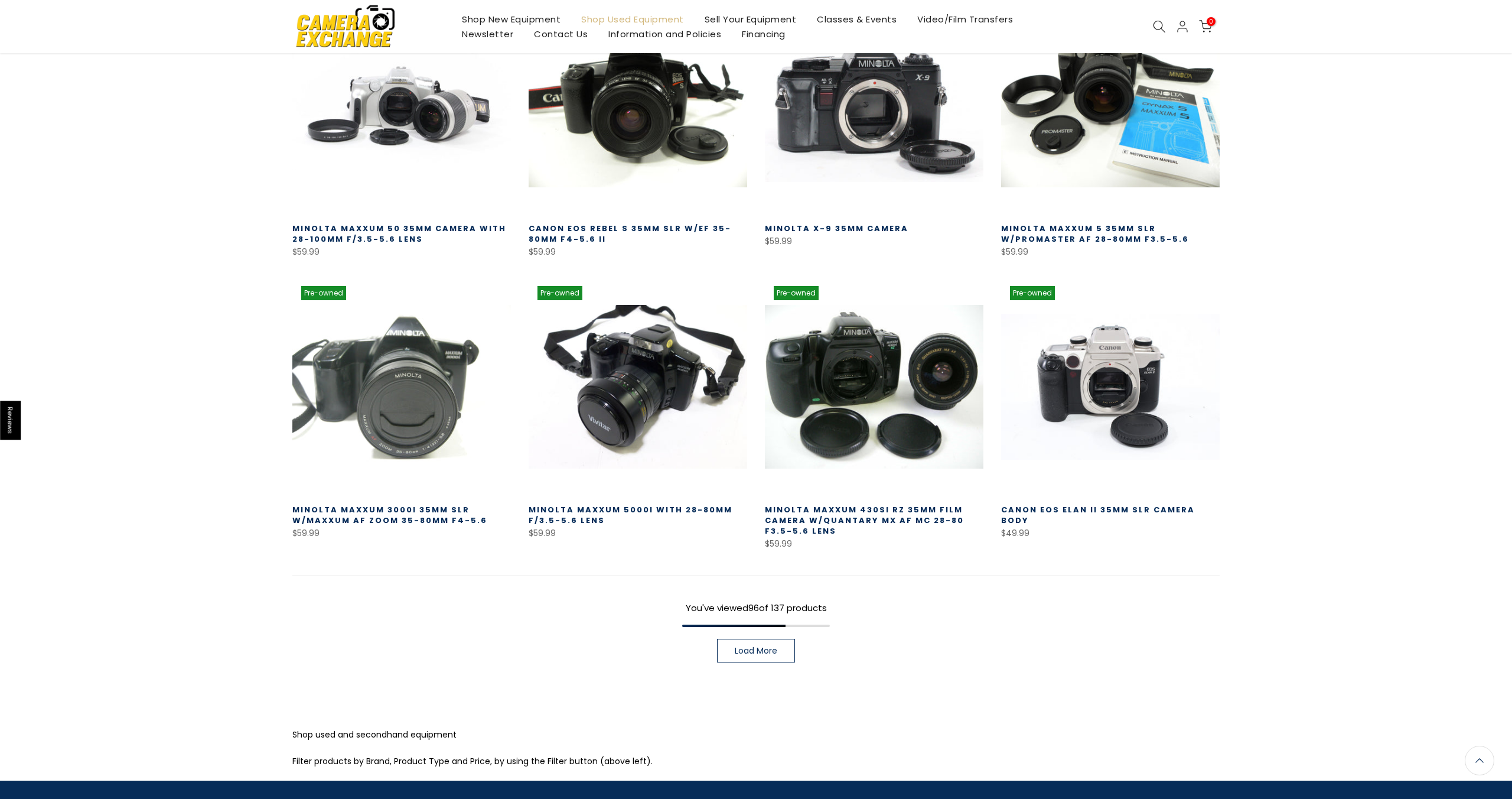
click at [741, 647] on span "Load More" at bounding box center [756, 650] width 43 height 8
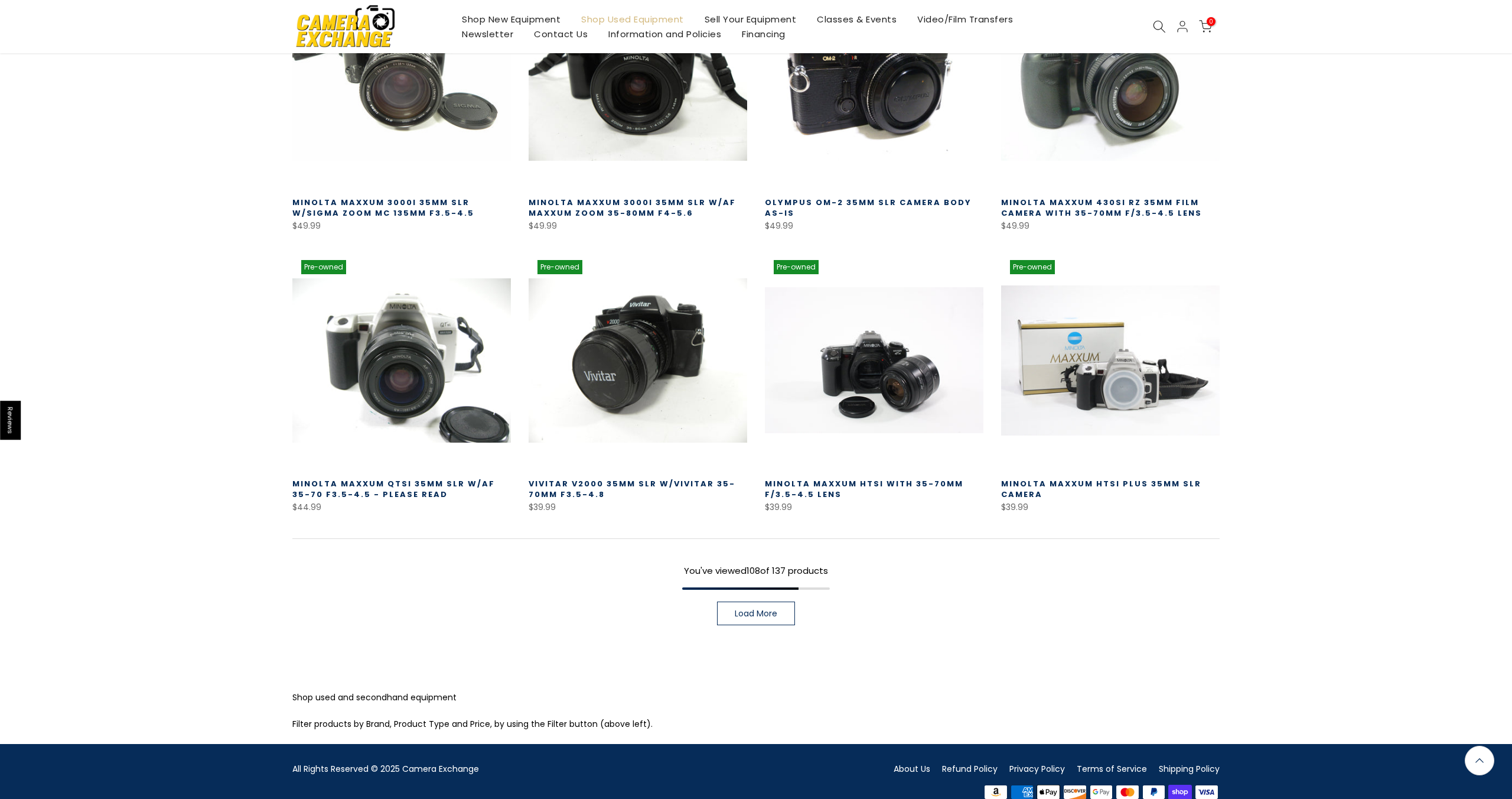
scroll to position [7418, 0]
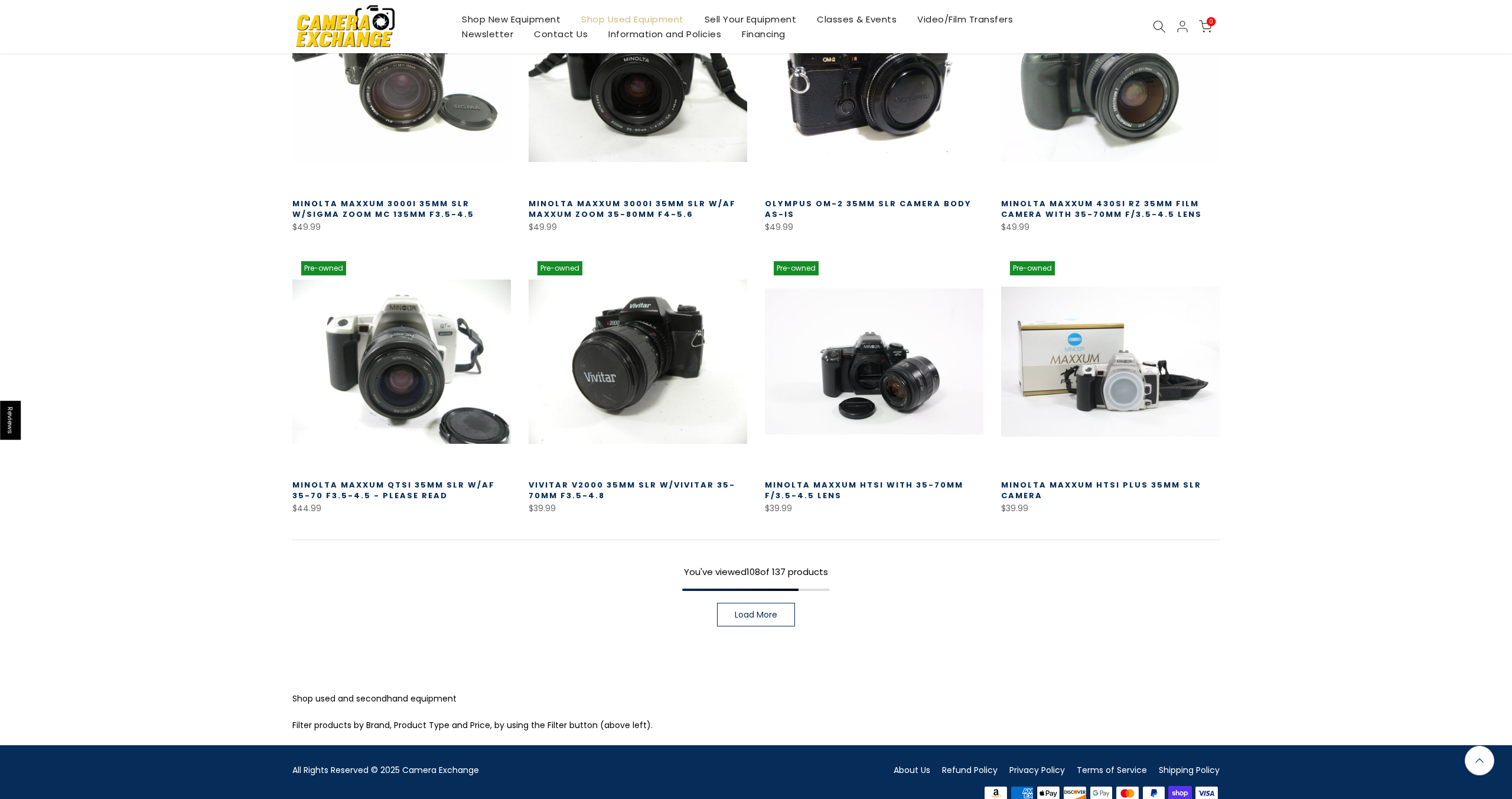
click at [752, 610] on span "Load More" at bounding box center [756, 614] width 43 height 8
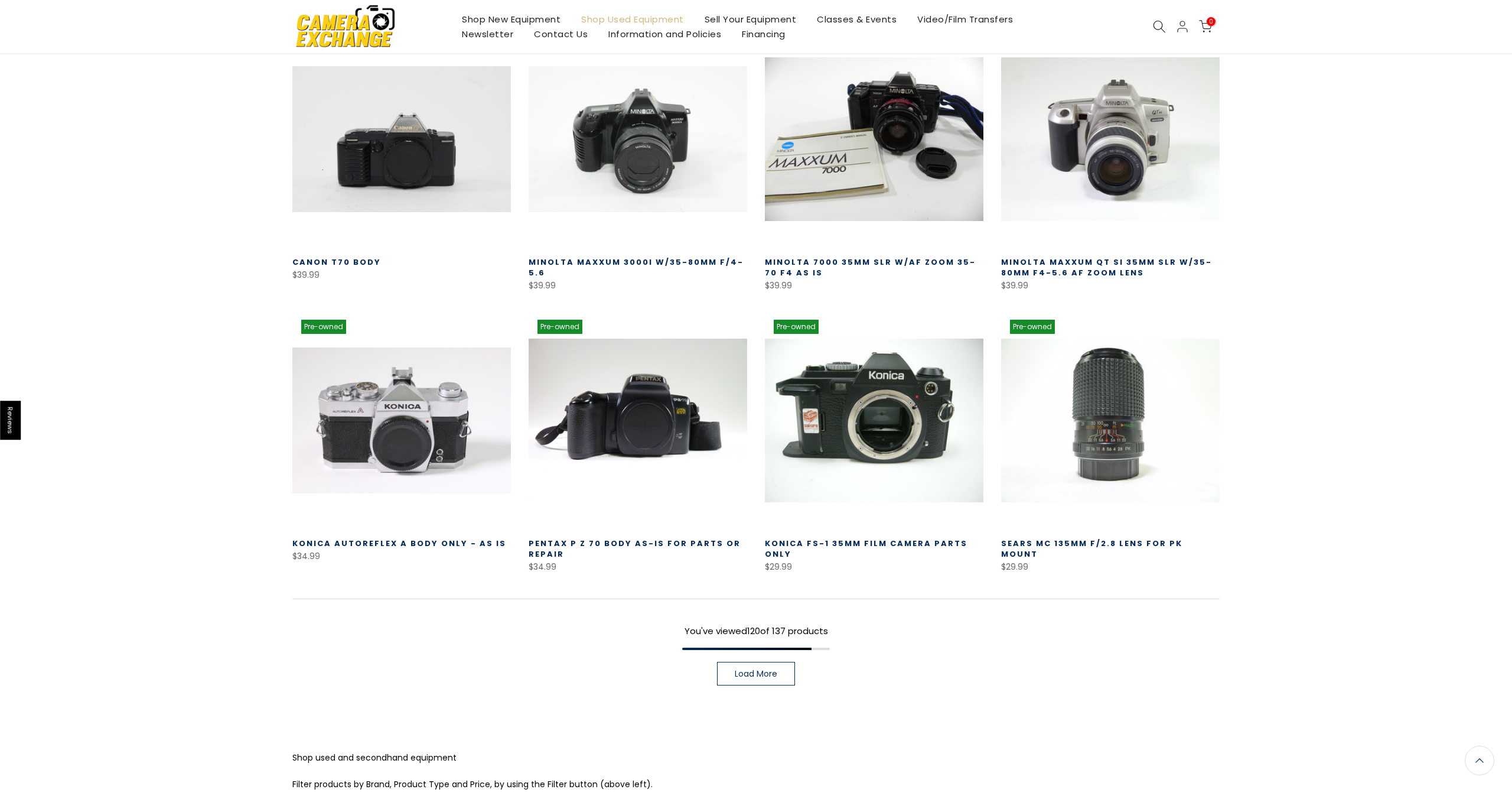
scroll to position [8273, 0]
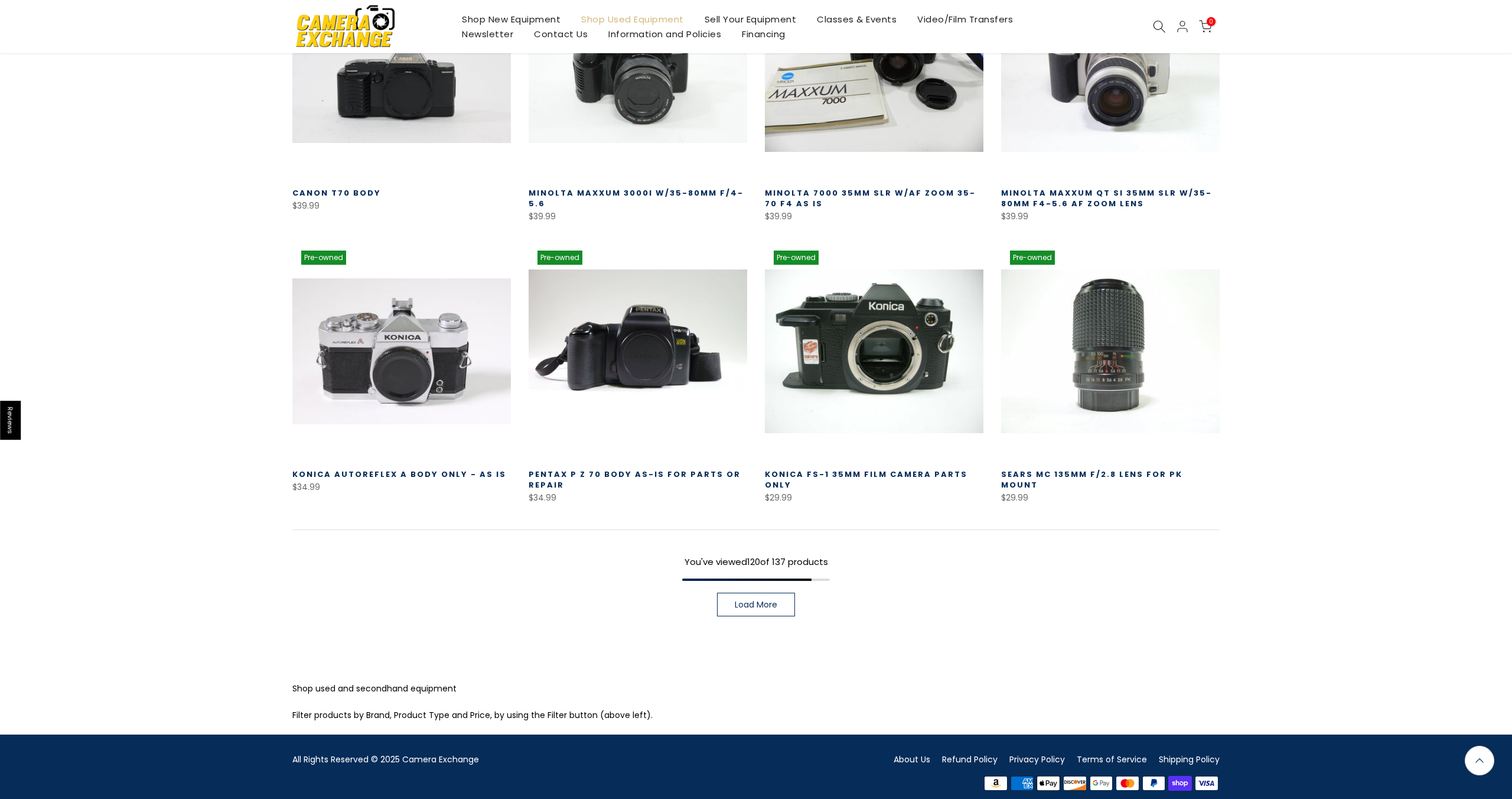
click at [770, 600] on span "Load More" at bounding box center [756, 604] width 43 height 8
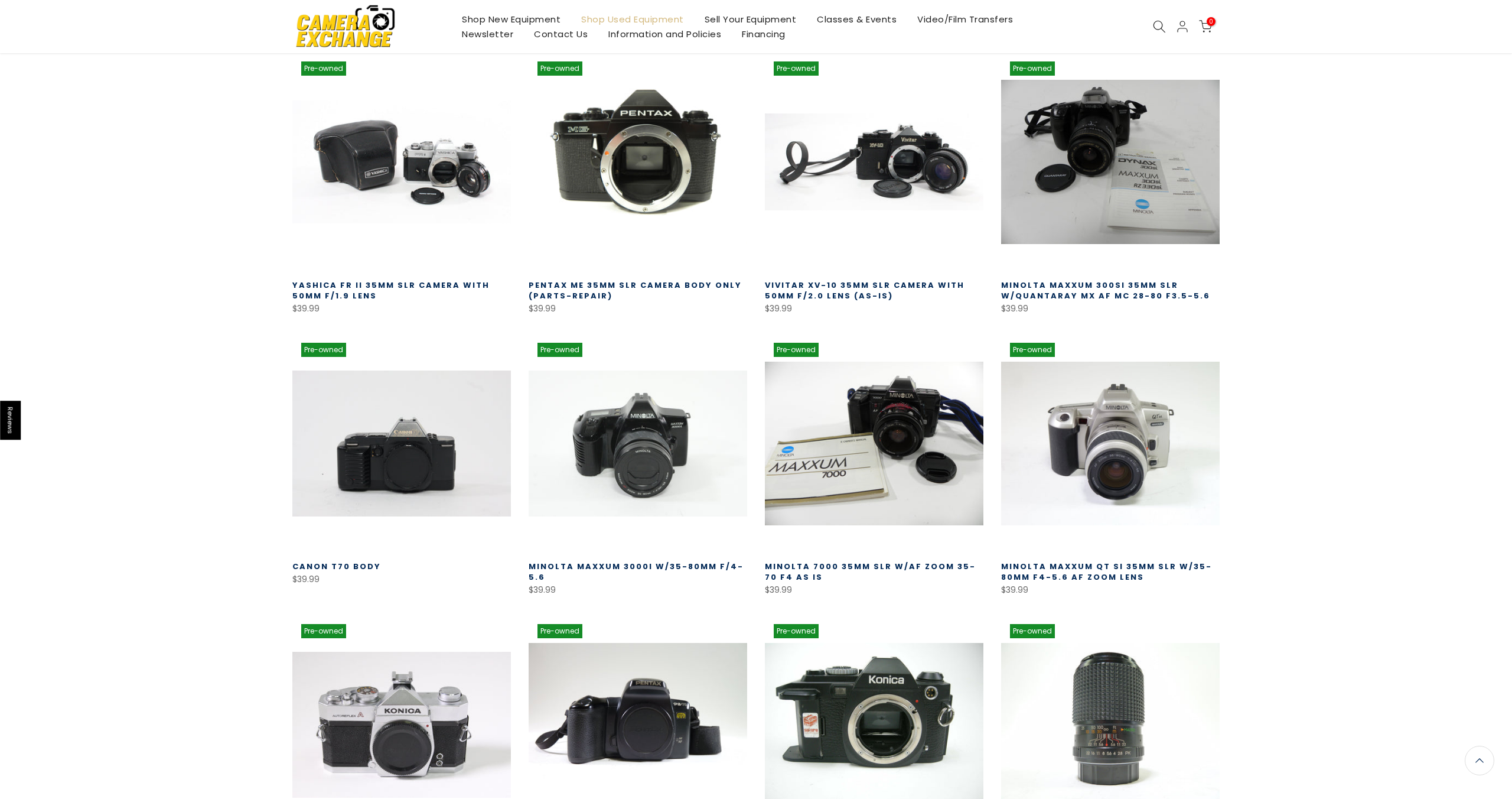
scroll to position [5810, 0]
